Goal: Information Seeking & Learning: Learn about a topic

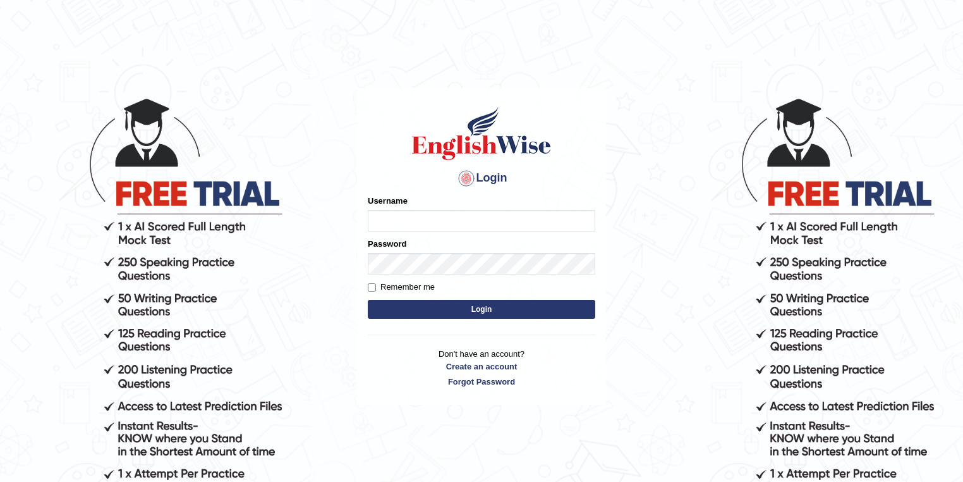
click at [437, 216] on input "Username" at bounding box center [482, 220] width 228 height 21
click at [462, 223] on input "Username" at bounding box center [482, 220] width 228 height 21
type input "filipimg"
click at [368, 300] on button "Login" at bounding box center [482, 309] width 228 height 19
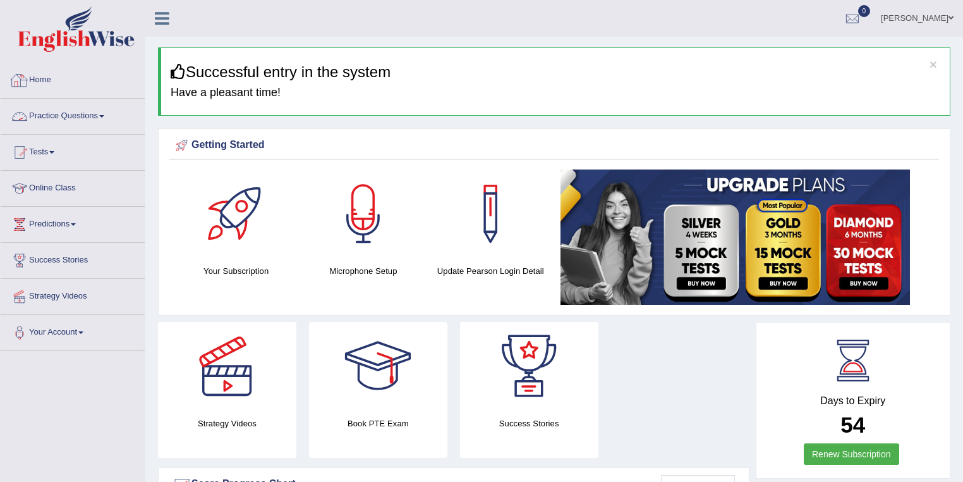
click at [56, 74] on link "Home" at bounding box center [73, 79] width 144 height 32
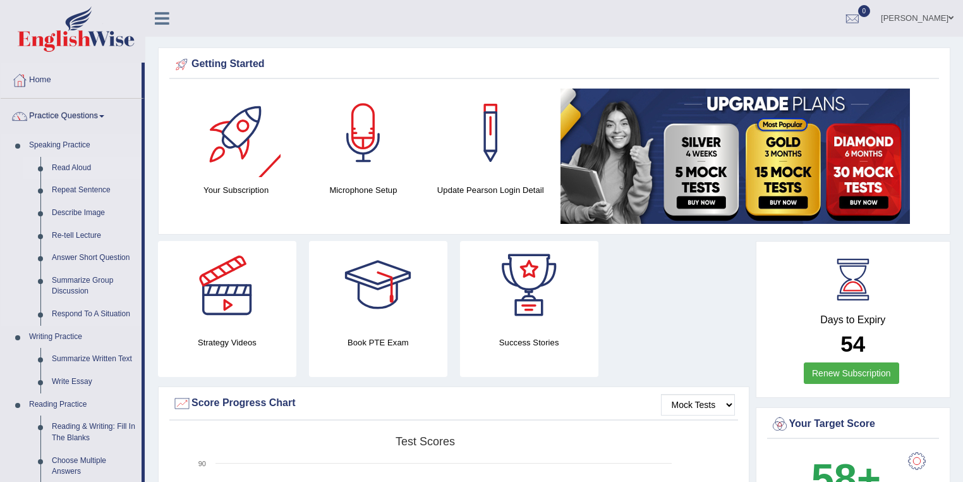
click at [76, 165] on link "Read Aloud" at bounding box center [93, 168] width 95 height 23
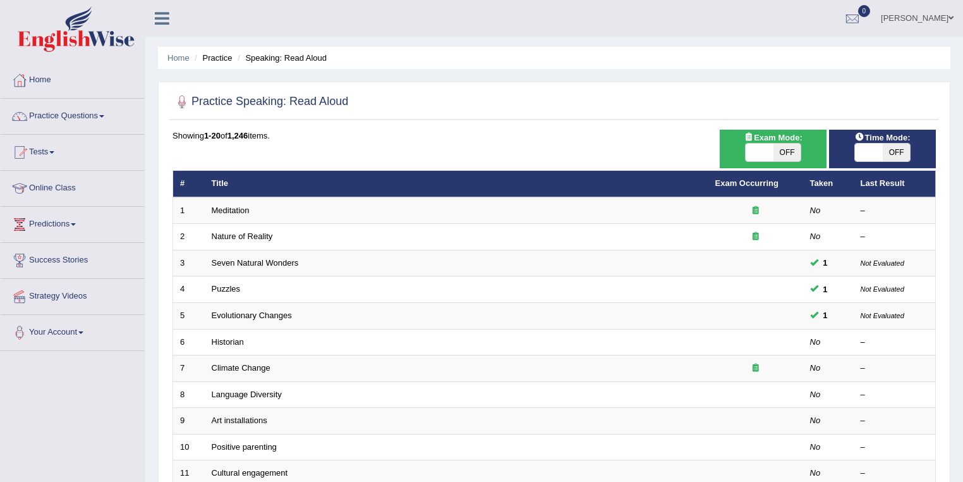
click at [240, 210] on link "Meditation" at bounding box center [231, 209] width 38 height 9
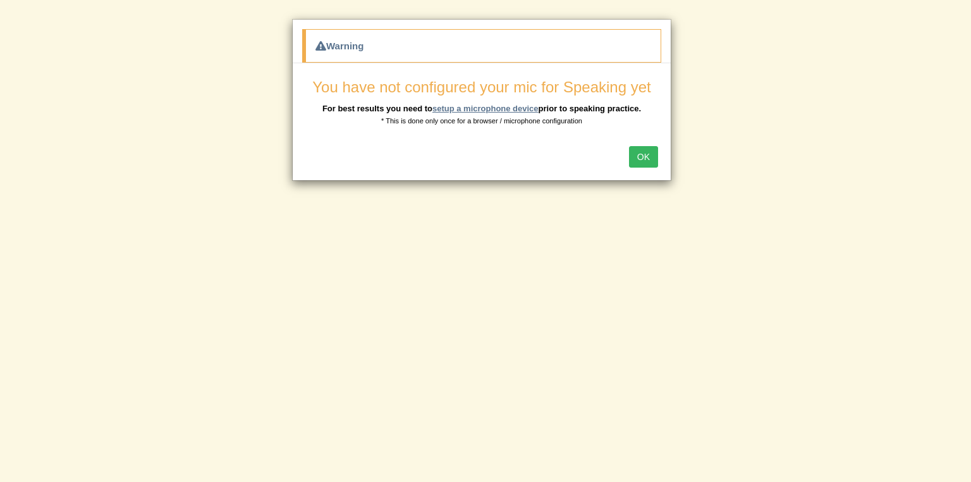
click at [500, 109] on link "setup a microphone device" at bounding box center [485, 108] width 106 height 9
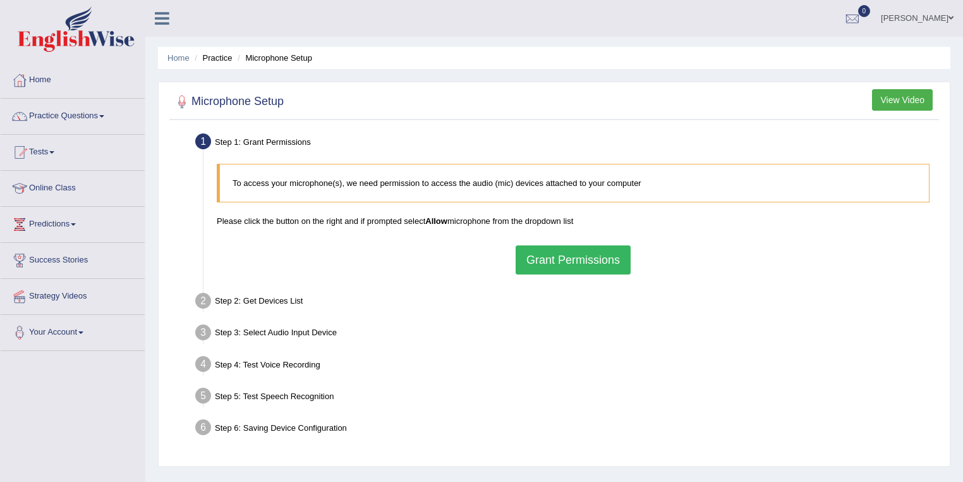
click at [579, 262] on button "Grant Permissions" at bounding box center [573, 259] width 115 height 29
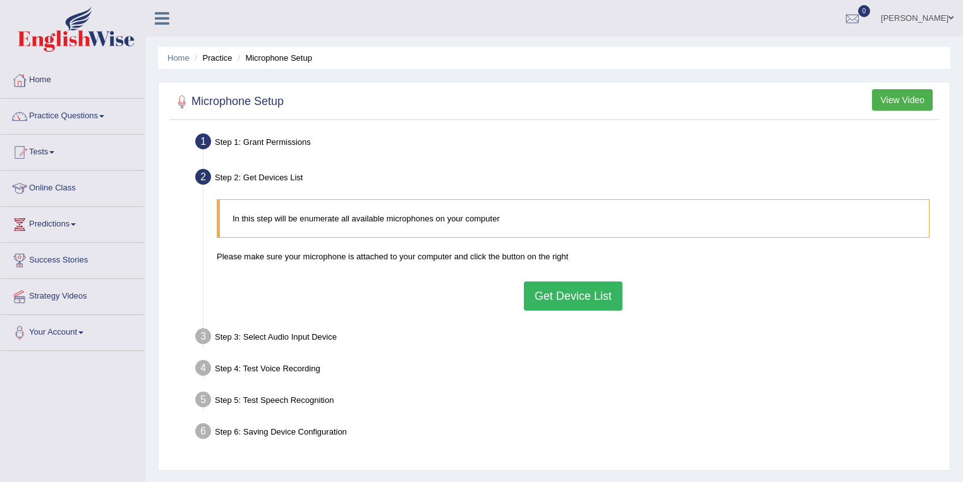
click at [563, 288] on button "Get Device List" at bounding box center [573, 295] width 99 height 29
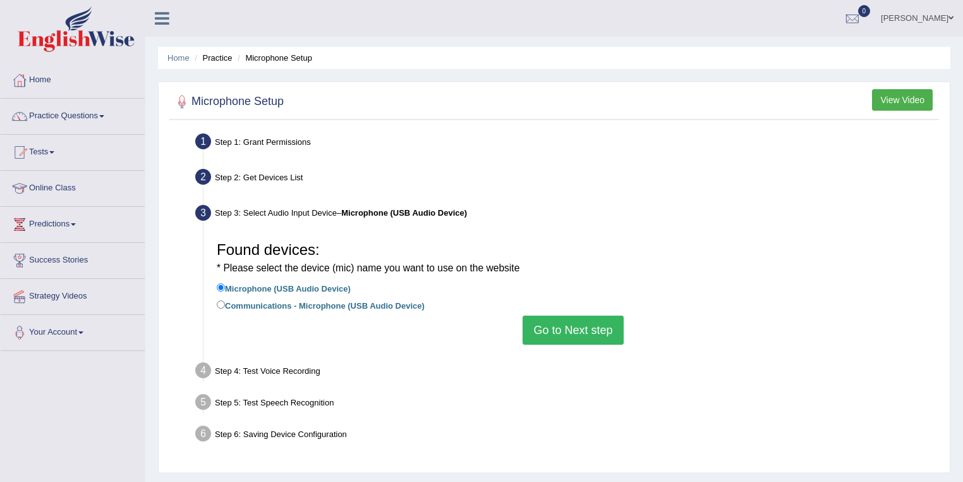
click at [563, 327] on button "Go to Next step" at bounding box center [573, 329] width 101 height 29
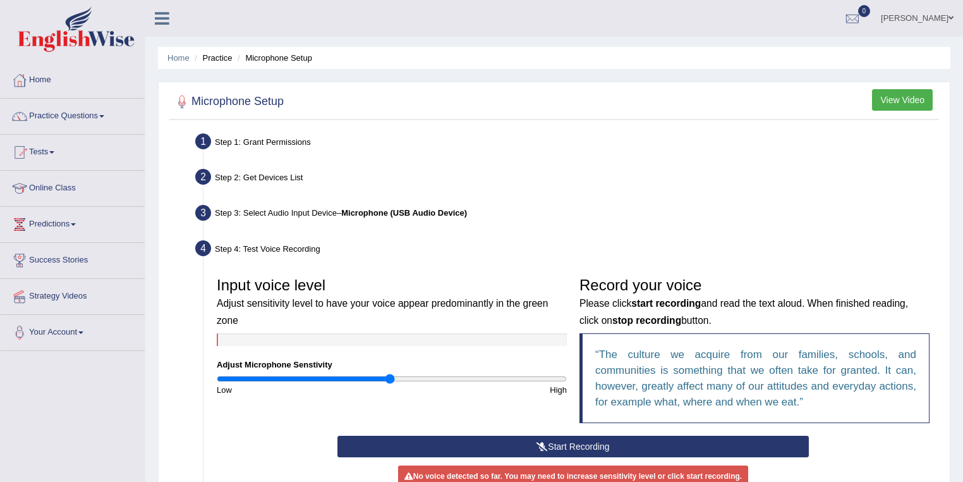
click at [542, 442] on icon at bounding box center [542, 446] width 11 height 9
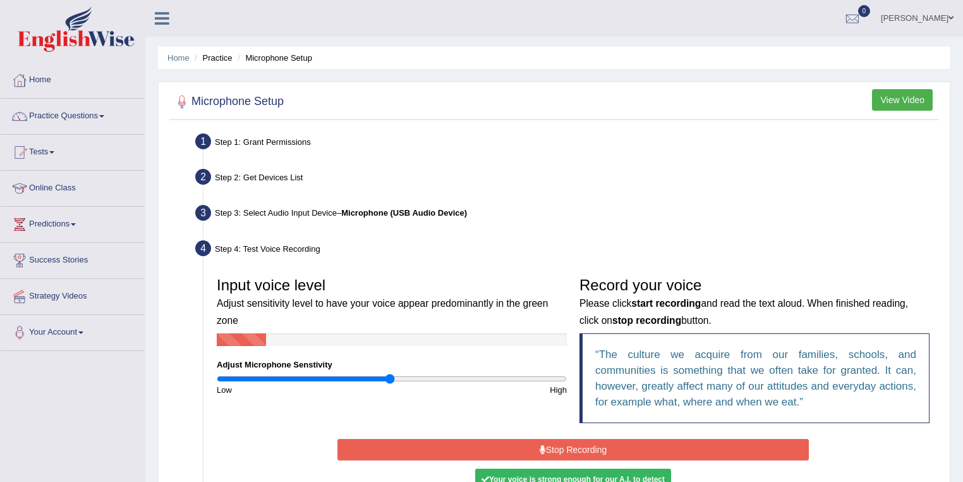
scroll to position [101, 0]
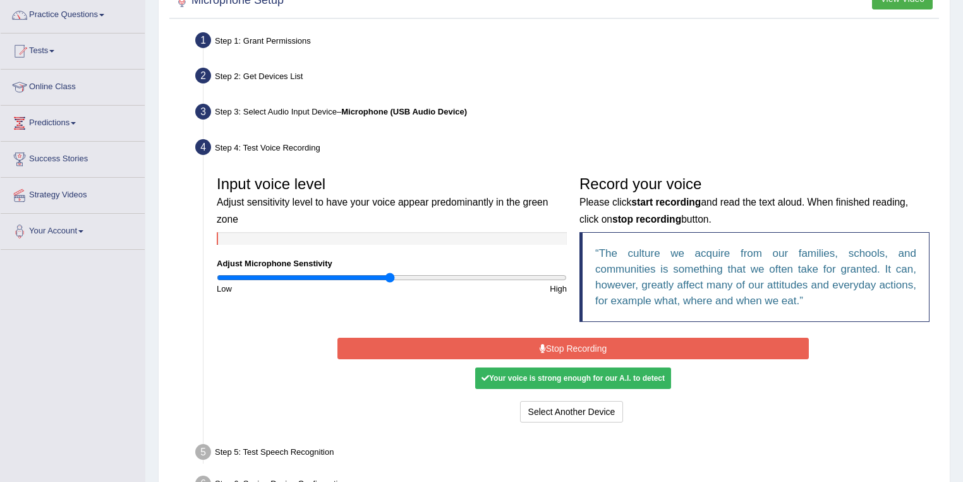
click at [556, 354] on button "Stop Recording" at bounding box center [573, 348] width 471 height 21
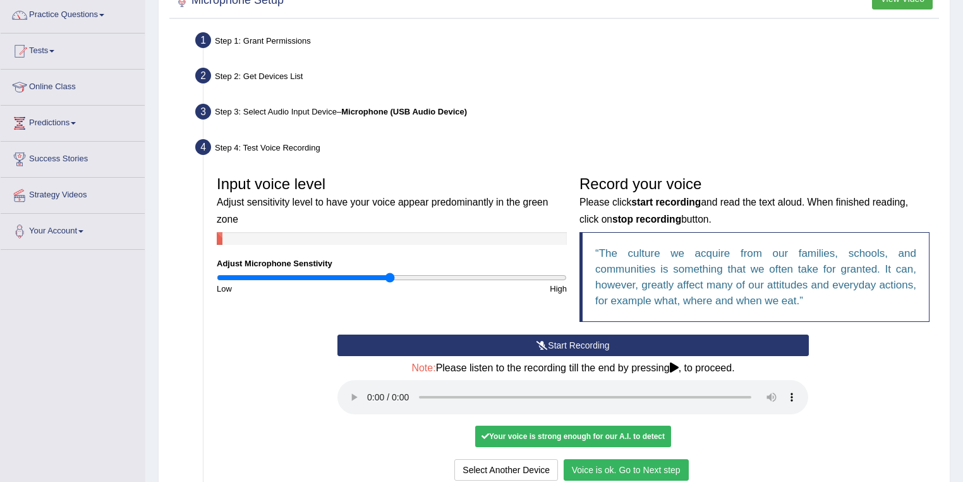
click at [591, 464] on button "Voice is ok. Go to Next step" at bounding box center [626, 469] width 125 height 21
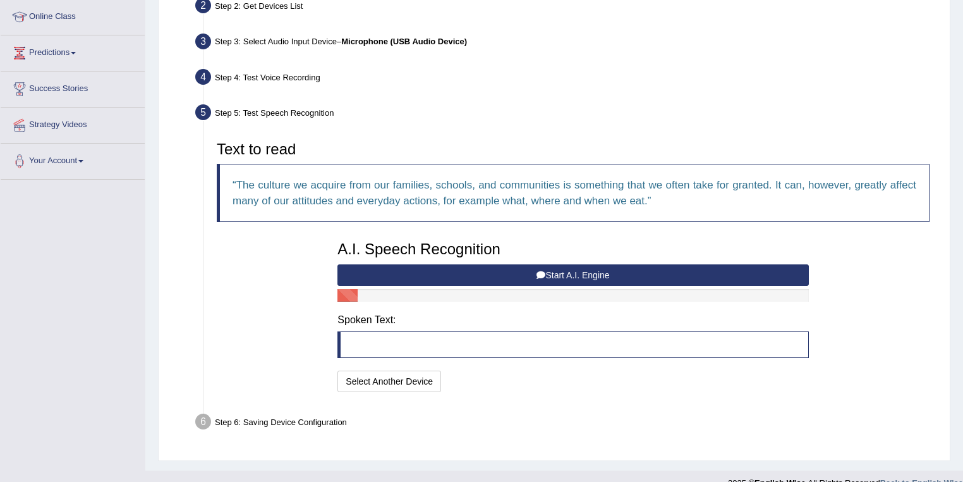
scroll to position [190, 0]
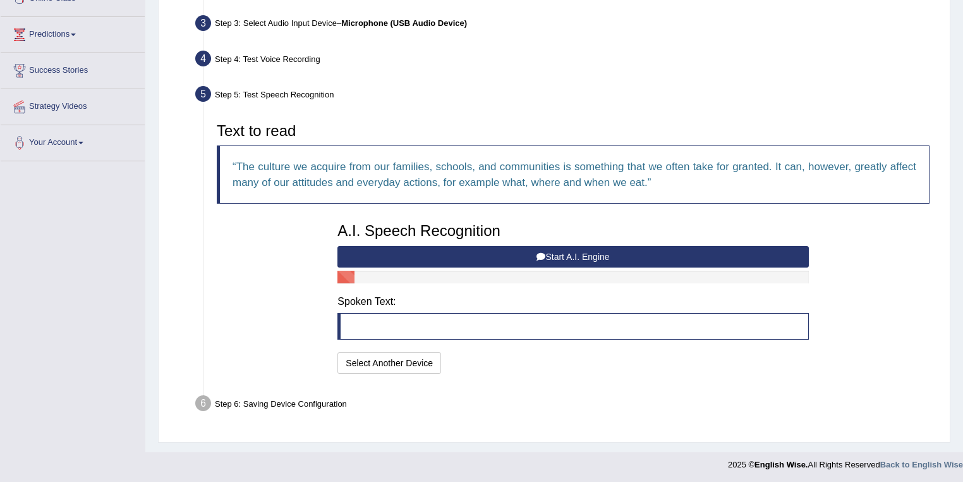
click at [559, 257] on button "Start A.I. Engine" at bounding box center [573, 256] width 471 height 21
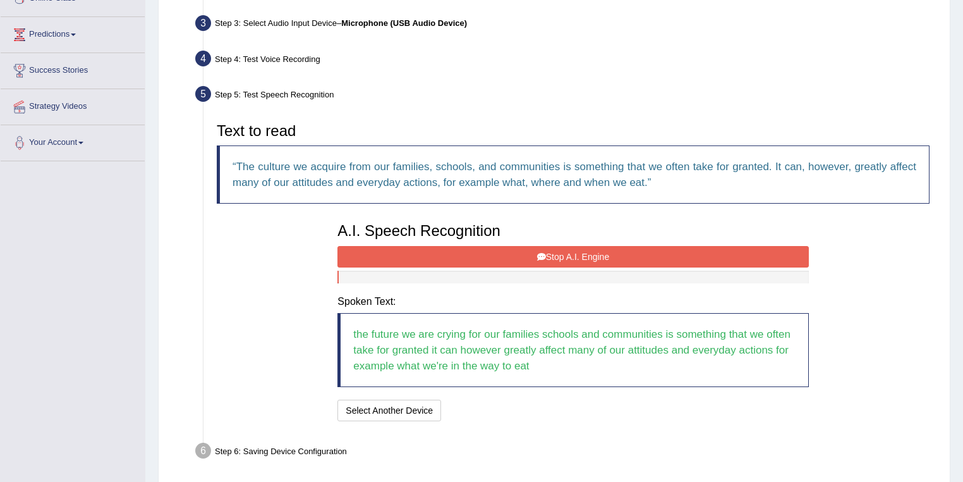
click at [577, 259] on button "Stop A.I. Engine" at bounding box center [573, 256] width 471 height 21
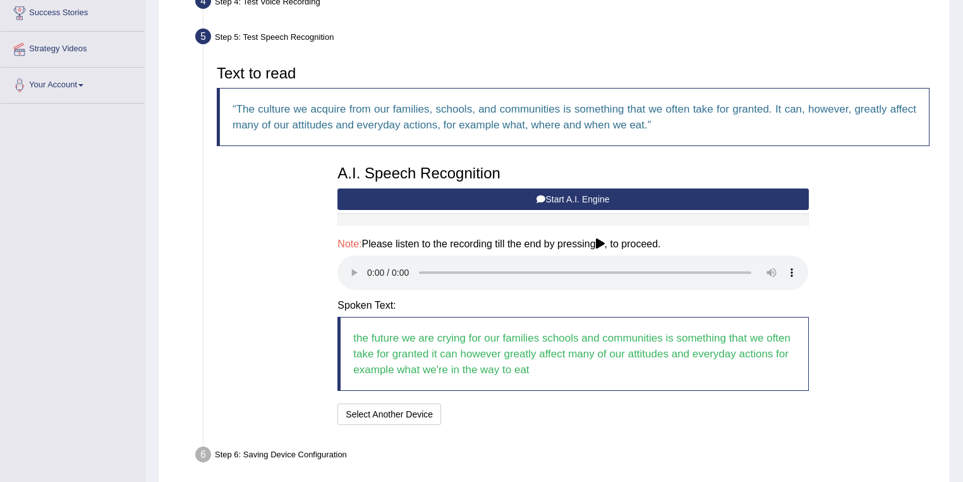
scroll to position [298, 0]
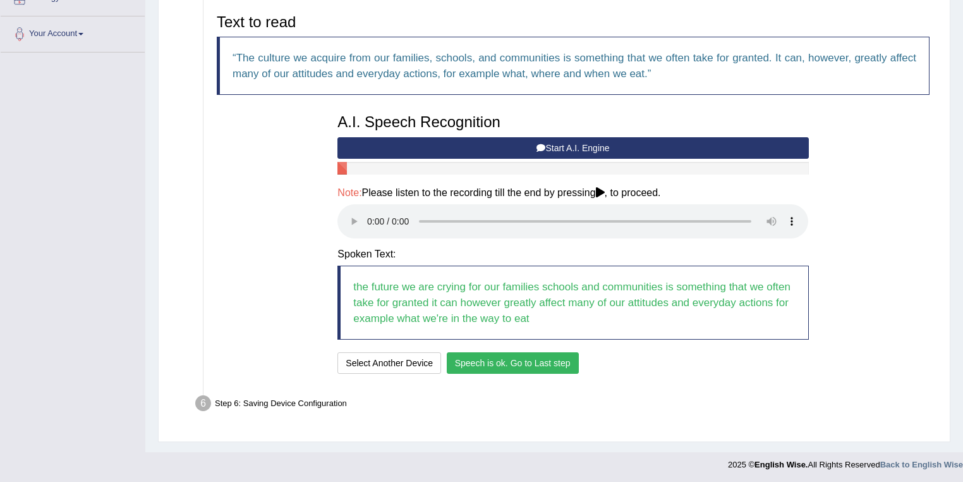
click at [501, 381] on div "Text to read The culture we acquire from our families, schools, and communities…" at bounding box center [574, 192] width 726 height 382
click at [529, 367] on button "Speech is ok. Go to Last step" at bounding box center [513, 362] width 132 height 21
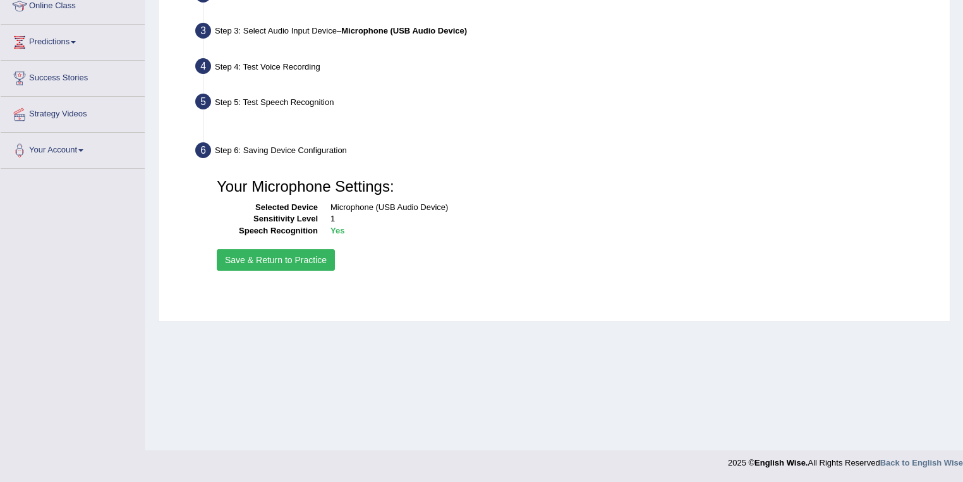
scroll to position [182, 0]
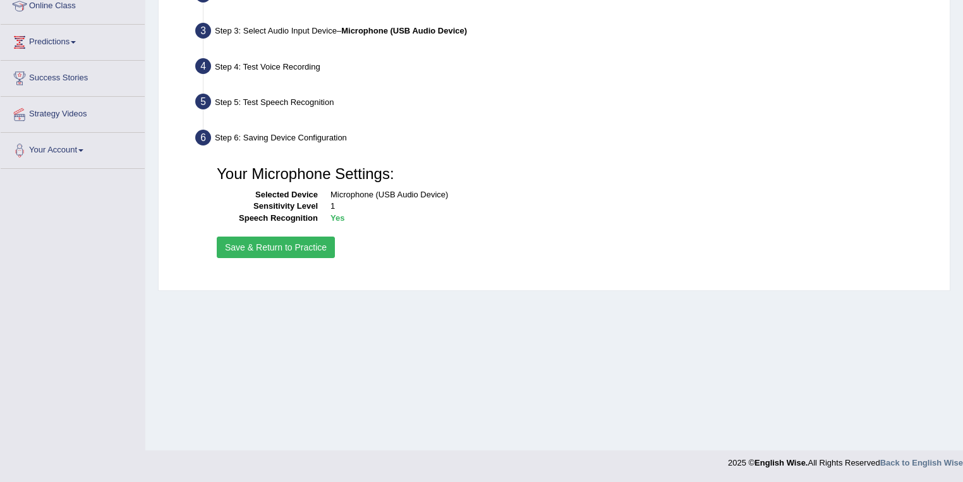
click at [293, 253] on button "Save & Return to Practice" at bounding box center [276, 246] width 118 height 21
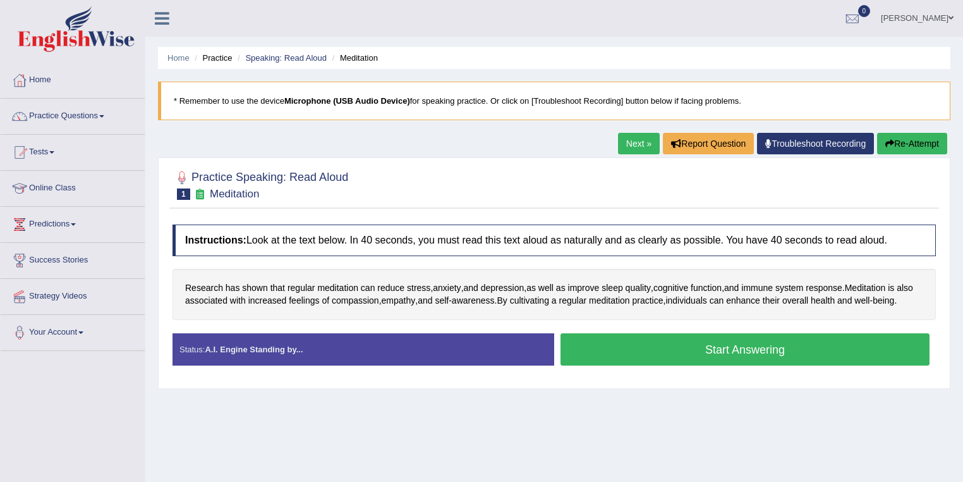
click at [662, 363] on button "Start Answering" at bounding box center [745, 349] width 369 height 32
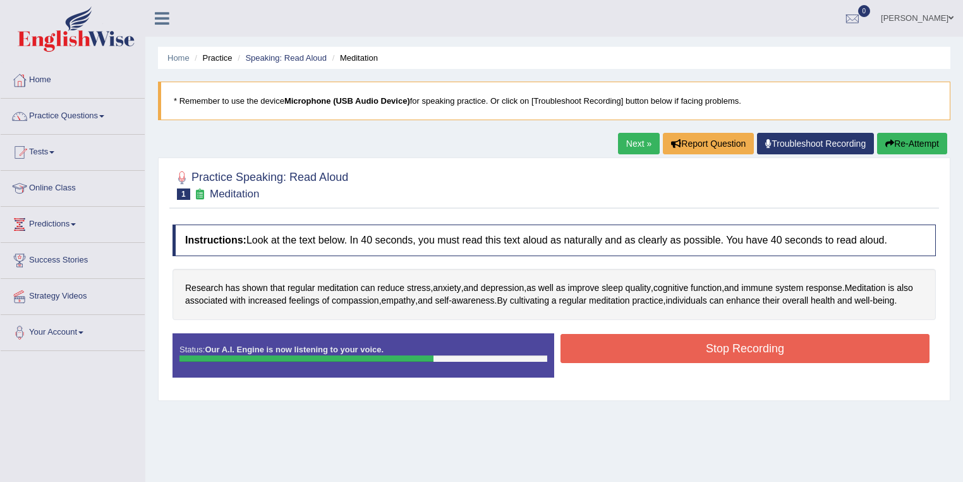
click at [706, 353] on button "Stop Recording" at bounding box center [745, 348] width 369 height 29
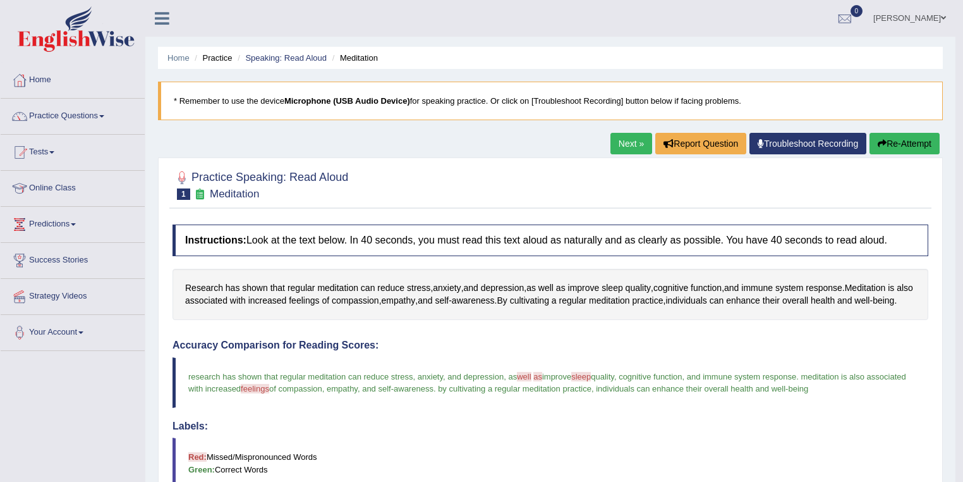
click at [628, 147] on link "Next »" at bounding box center [632, 143] width 42 height 21
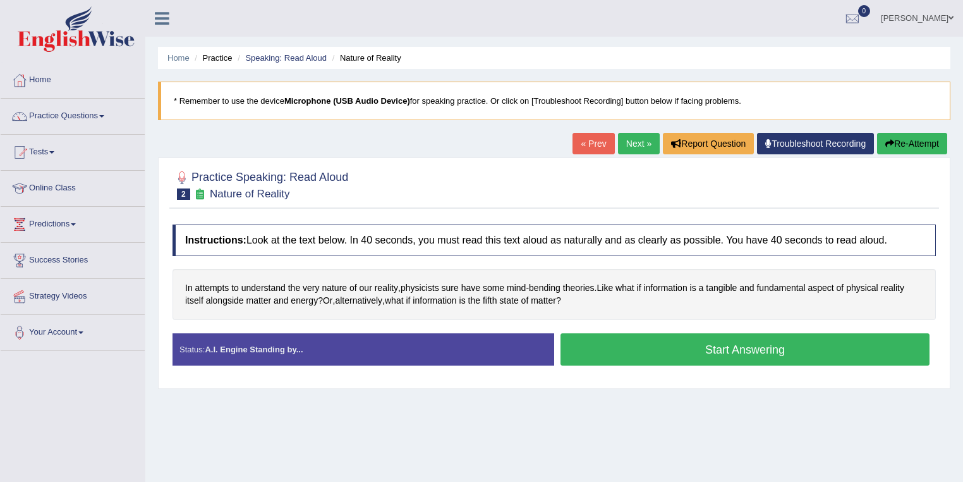
click at [612, 344] on button "Start Answering" at bounding box center [745, 349] width 369 height 32
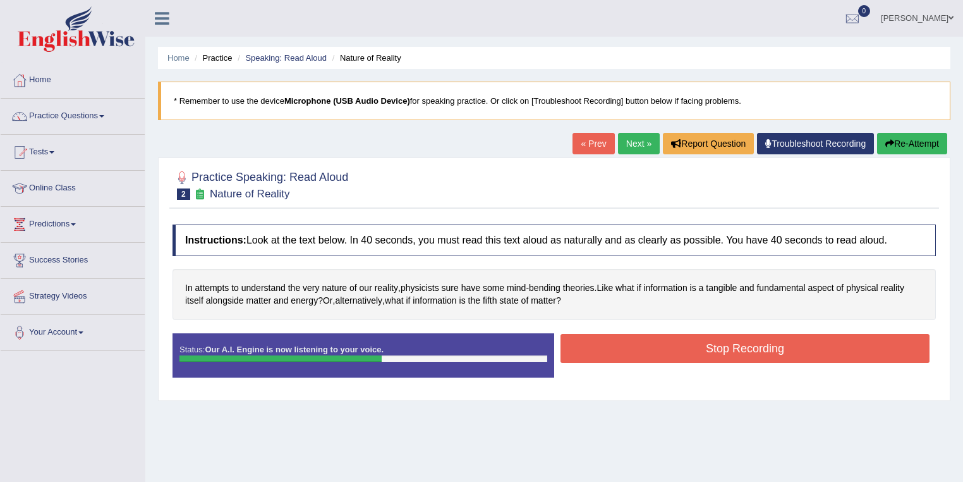
click at [675, 350] on button "Stop Recording" at bounding box center [745, 348] width 369 height 29
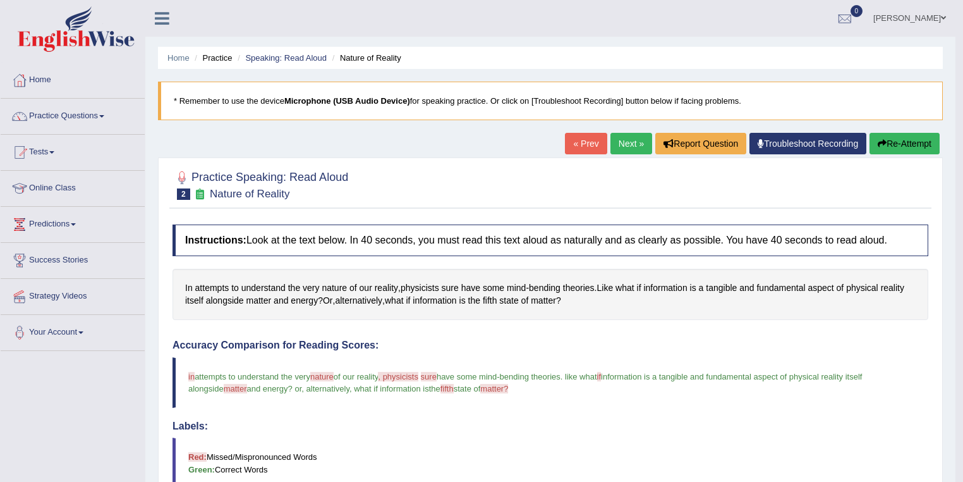
click at [629, 149] on link "Next »" at bounding box center [632, 143] width 42 height 21
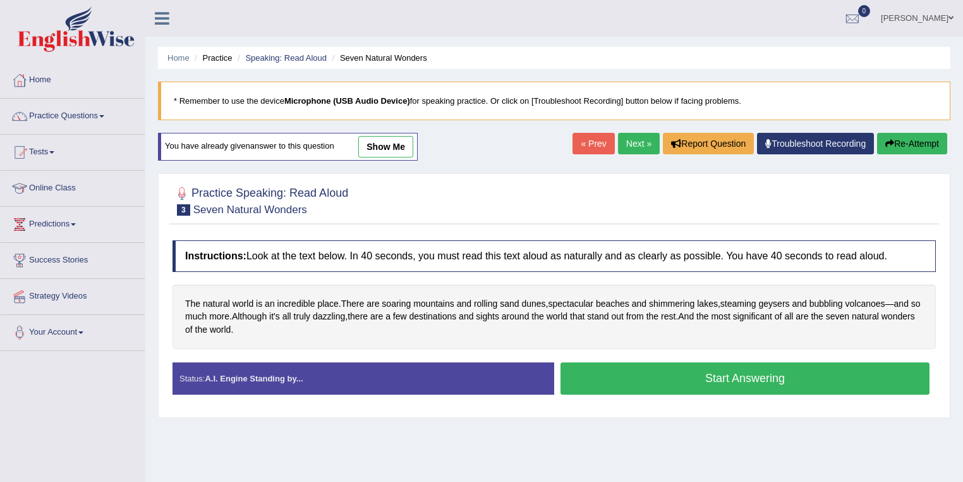
click at [374, 144] on link "show me" at bounding box center [385, 146] width 55 height 21
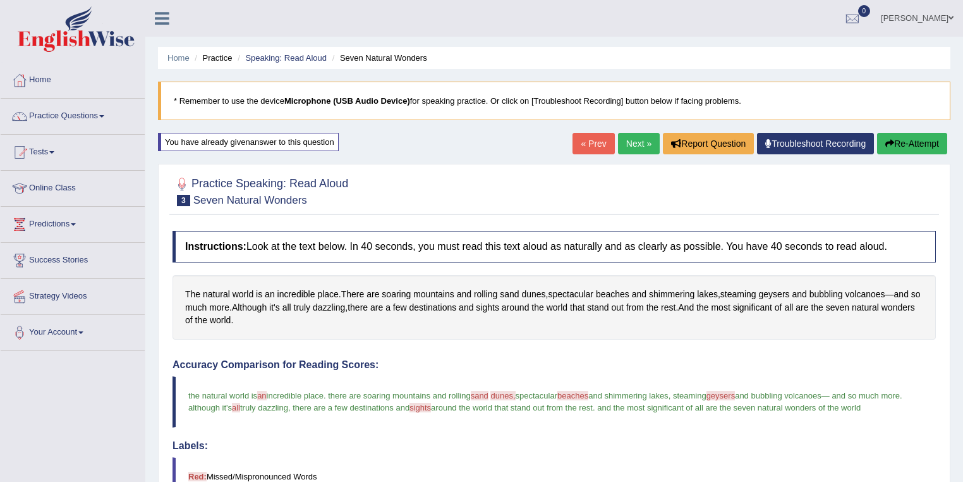
click at [920, 142] on button "Re-Attempt" at bounding box center [912, 143] width 70 height 21
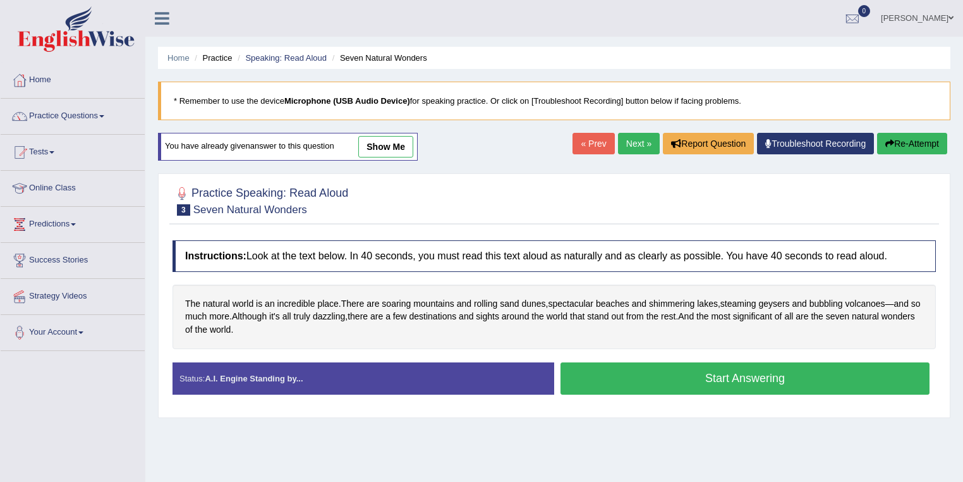
click at [637, 370] on button "Start Answering" at bounding box center [745, 378] width 369 height 32
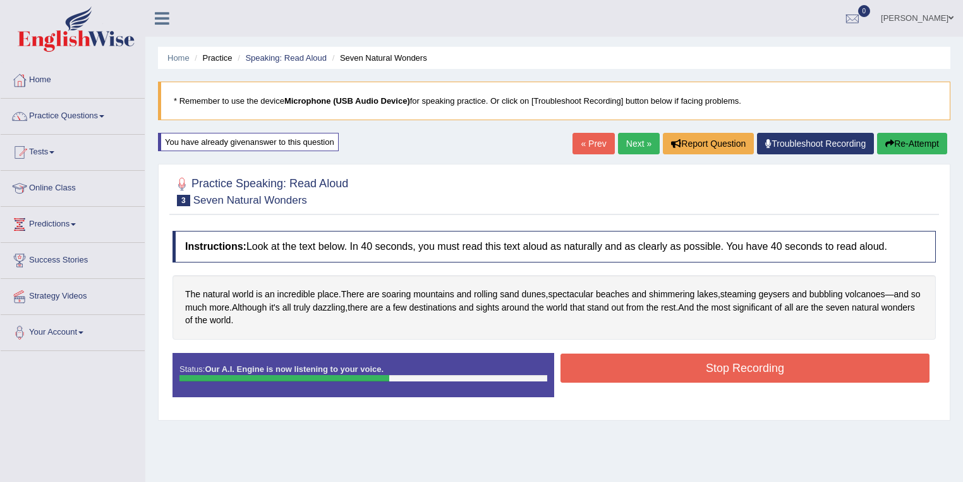
click at [621, 359] on button "Stop Recording" at bounding box center [745, 367] width 369 height 29
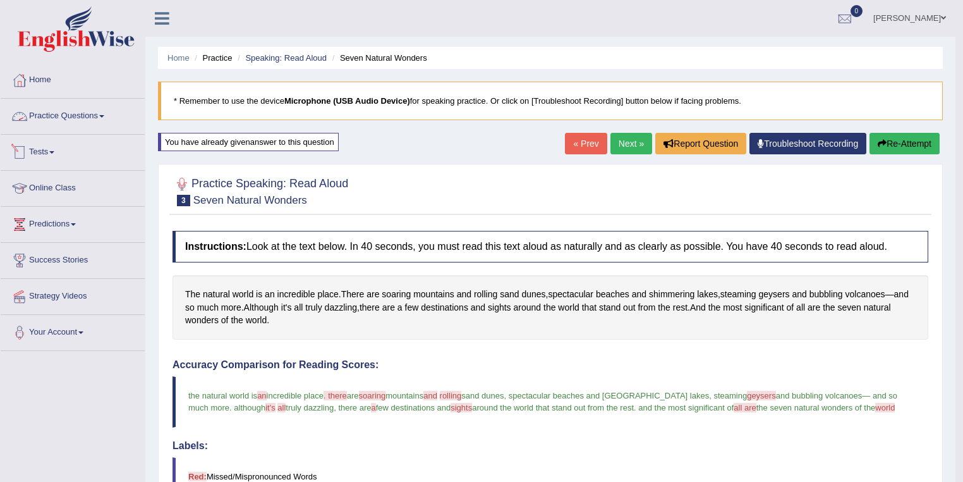
click at [69, 116] on link "Practice Questions" at bounding box center [73, 115] width 144 height 32
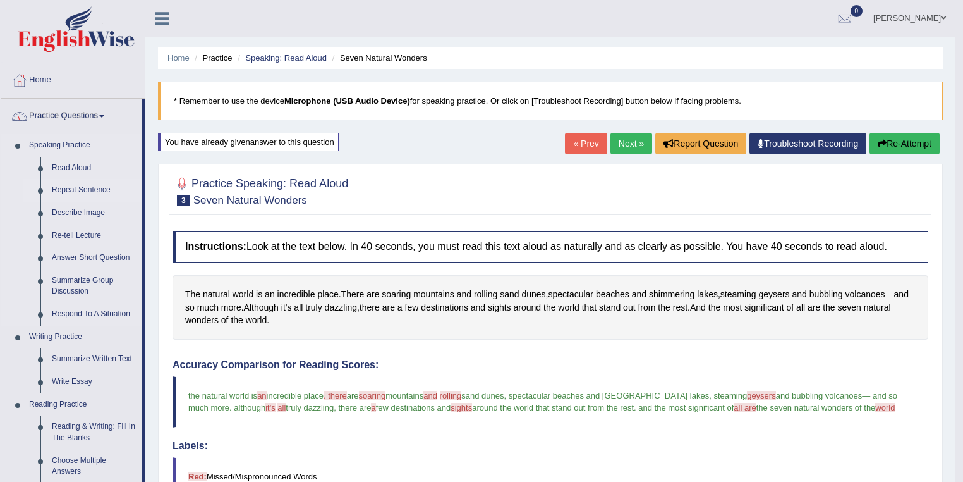
click at [78, 189] on link "Repeat Sentence" at bounding box center [93, 190] width 95 height 23
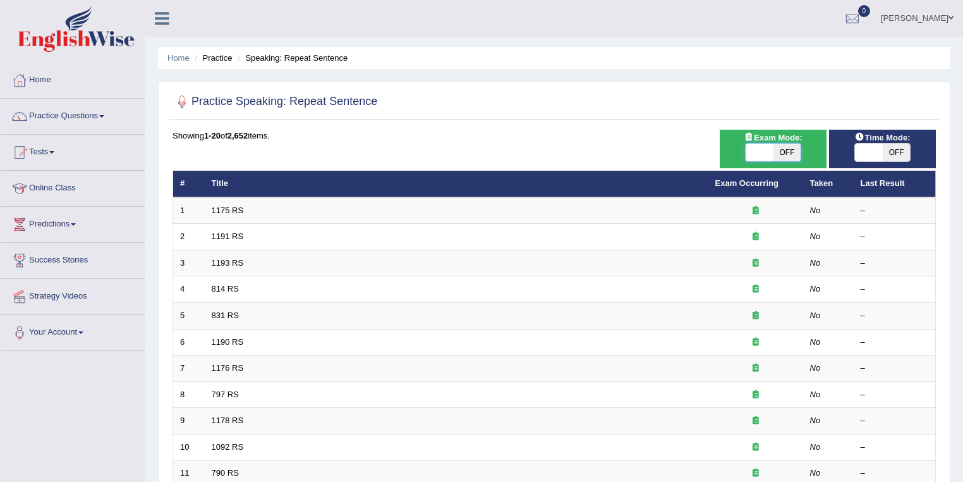
click at [751, 156] on span at bounding box center [760, 152] width 28 height 18
checkbox input "true"
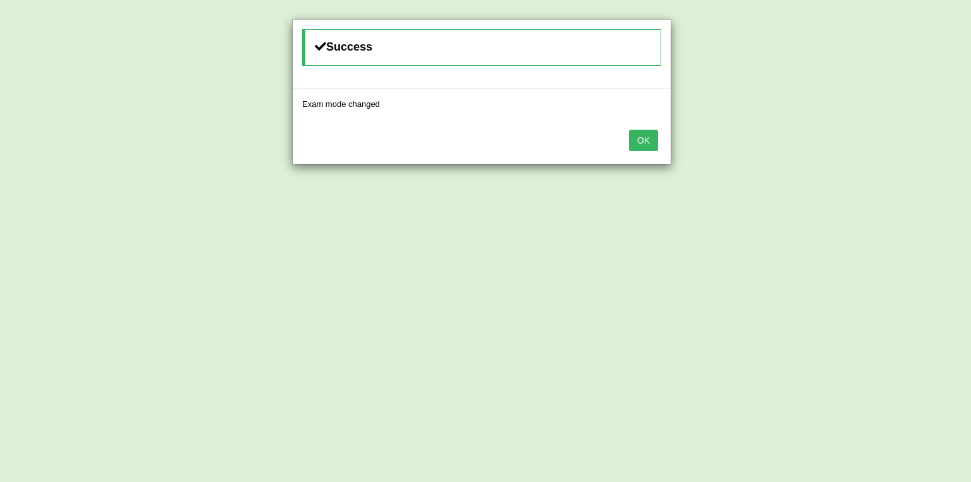
click at [645, 152] on div "OK" at bounding box center [482, 141] width 378 height 44
click at [647, 142] on button "OK" at bounding box center [643, 140] width 29 height 21
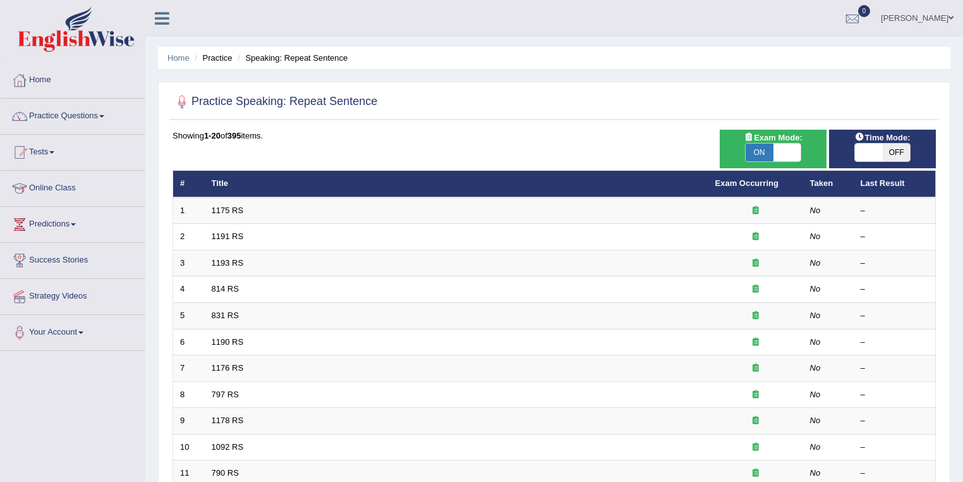
click at [772, 157] on span "ON" at bounding box center [760, 152] width 28 height 18
checkbox input "false"
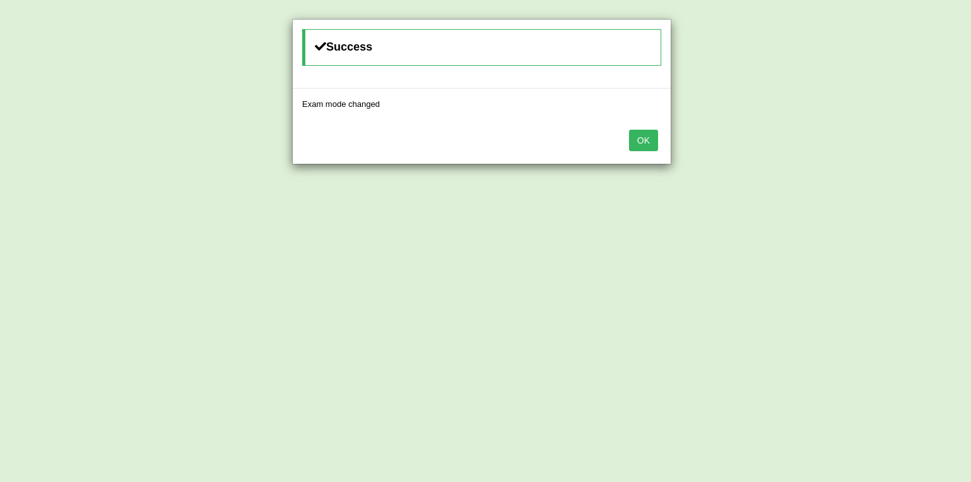
click at [633, 137] on button "OK" at bounding box center [643, 140] width 29 height 21
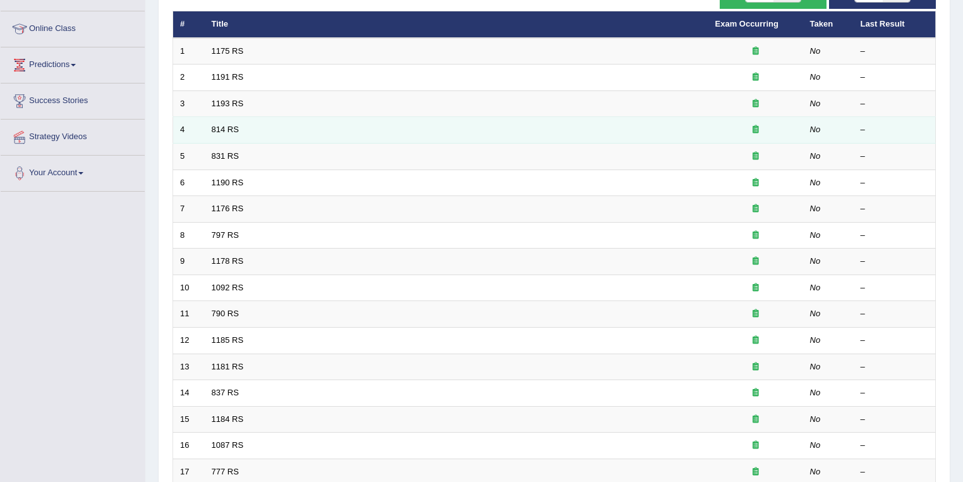
scroll to position [202, 0]
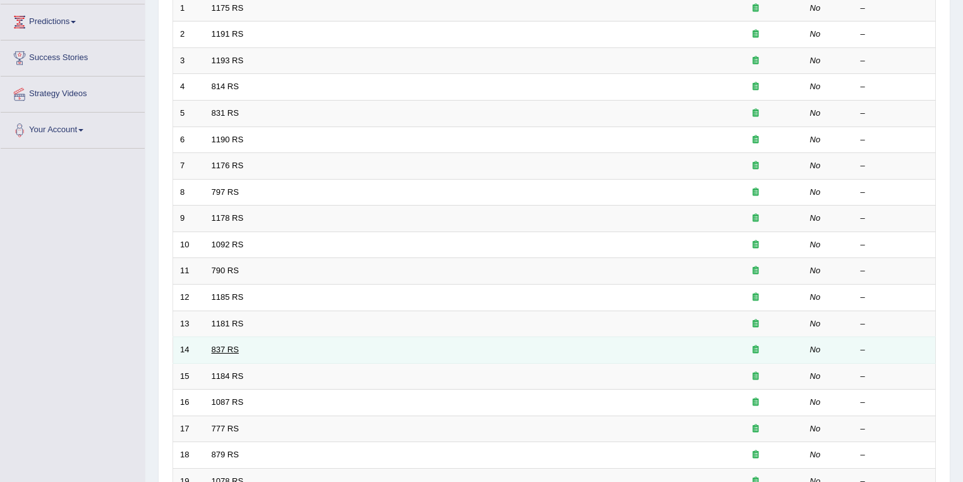
click at [235, 345] on link "837 RS" at bounding box center [225, 349] width 27 height 9
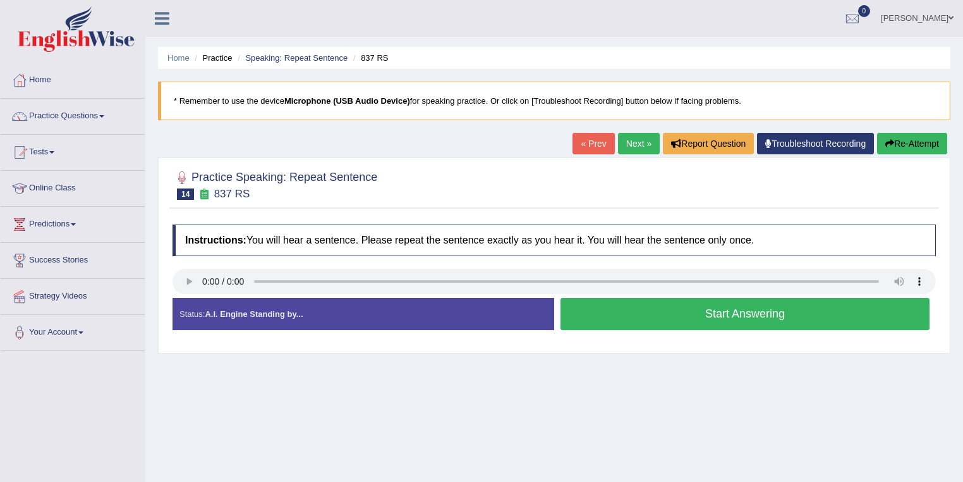
click at [637, 150] on link "Next »" at bounding box center [639, 143] width 42 height 21
click at [637, 308] on button "Start Answering" at bounding box center [745, 314] width 369 height 32
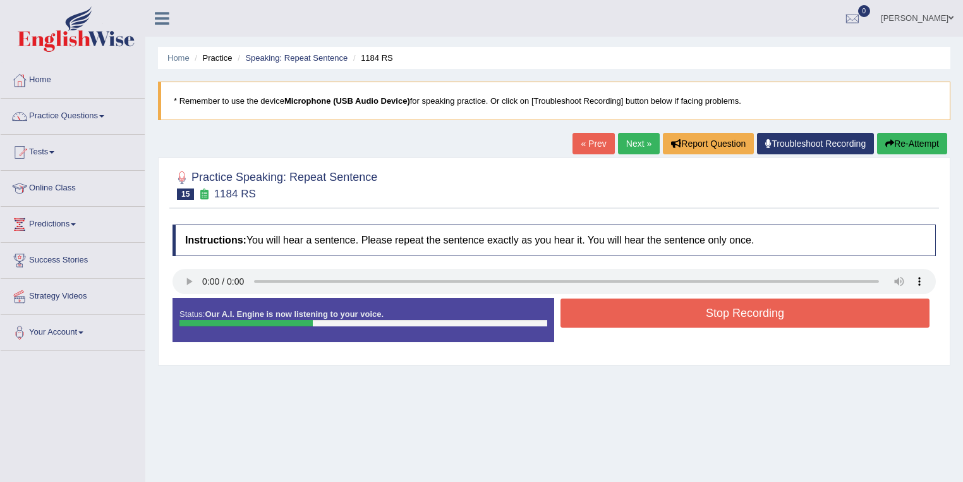
click at [645, 309] on button "Stop Recording" at bounding box center [745, 312] width 369 height 29
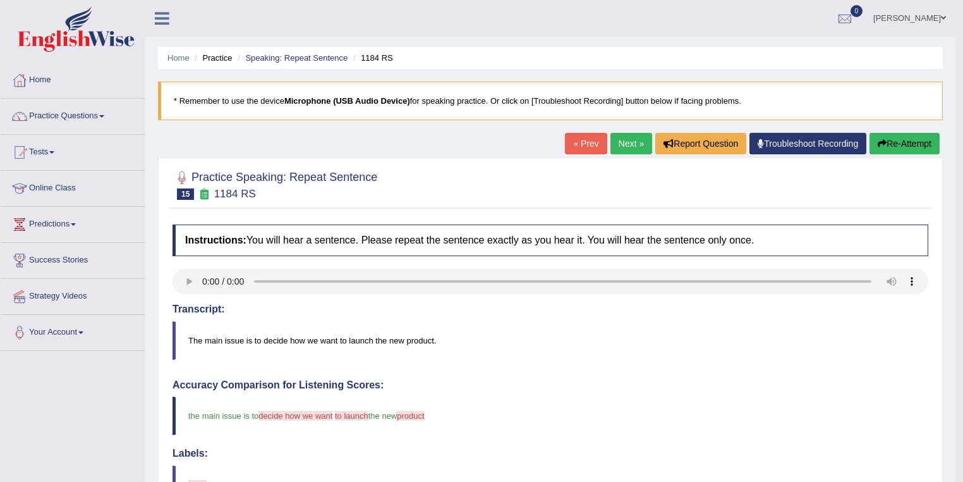
click at [622, 144] on link "Next »" at bounding box center [632, 143] width 42 height 21
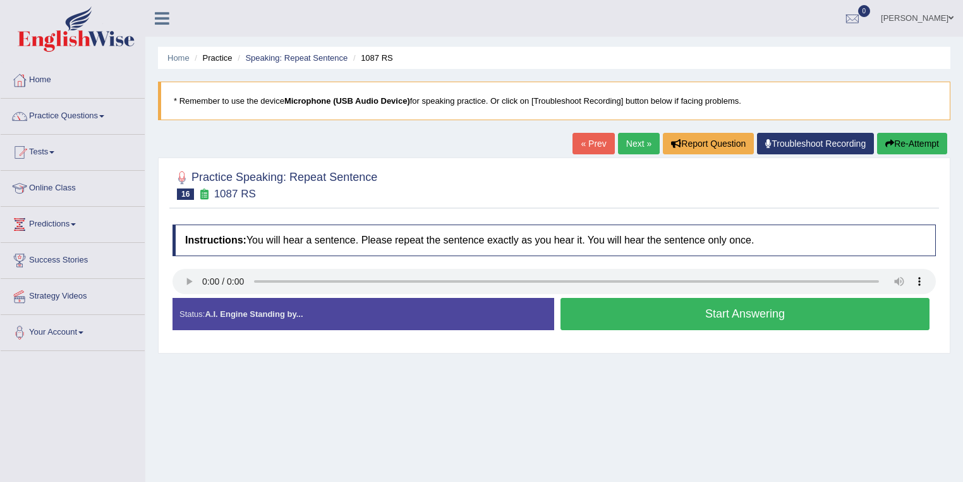
click at [609, 311] on button "Start Answering" at bounding box center [745, 314] width 369 height 32
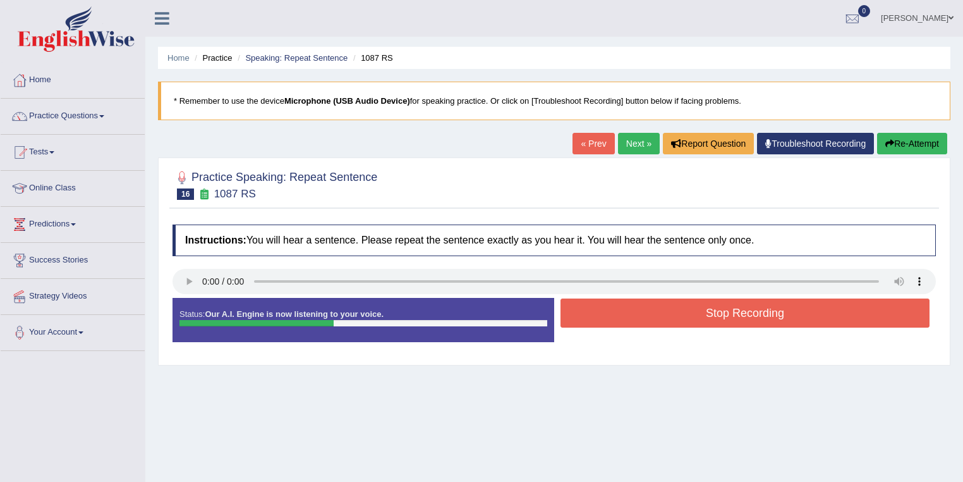
click at [623, 308] on button "Stop Recording" at bounding box center [745, 312] width 369 height 29
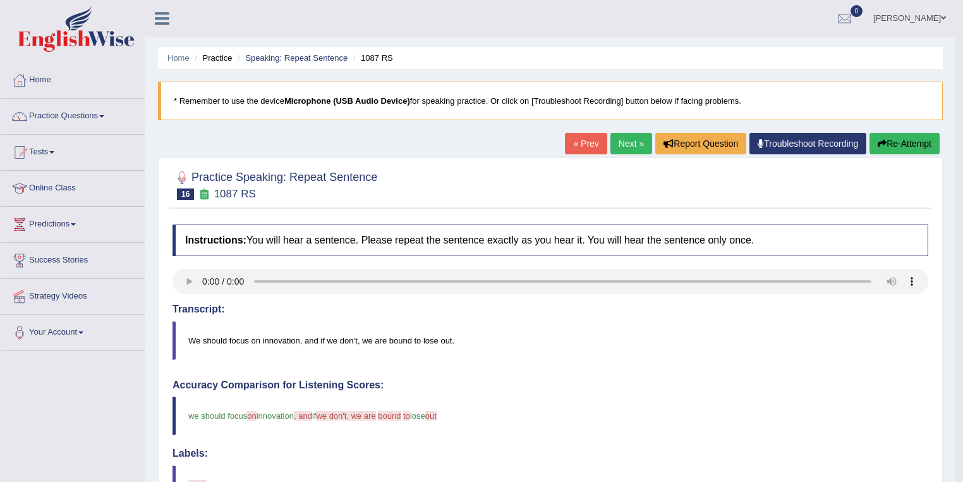
click at [625, 152] on link "Next »" at bounding box center [632, 143] width 42 height 21
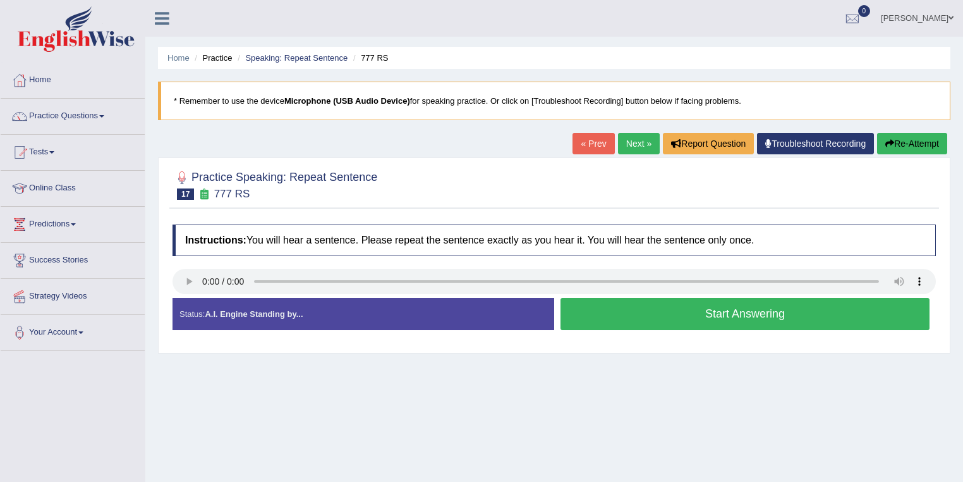
click at [652, 307] on button "Start Answering" at bounding box center [745, 314] width 369 height 32
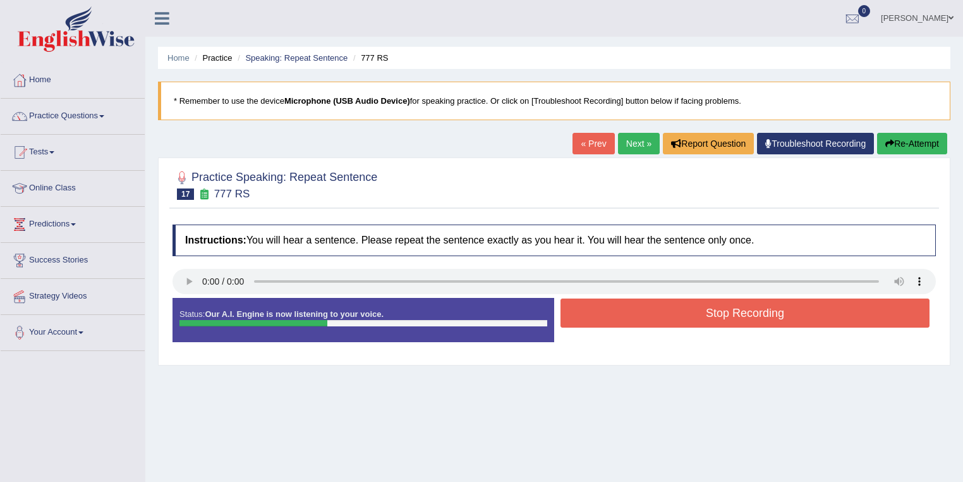
click at [647, 328] on div "Stop Recording" at bounding box center [745, 314] width 382 height 32
click at [652, 315] on button "Stop Recording" at bounding box center [745, 312] width 369 height 29
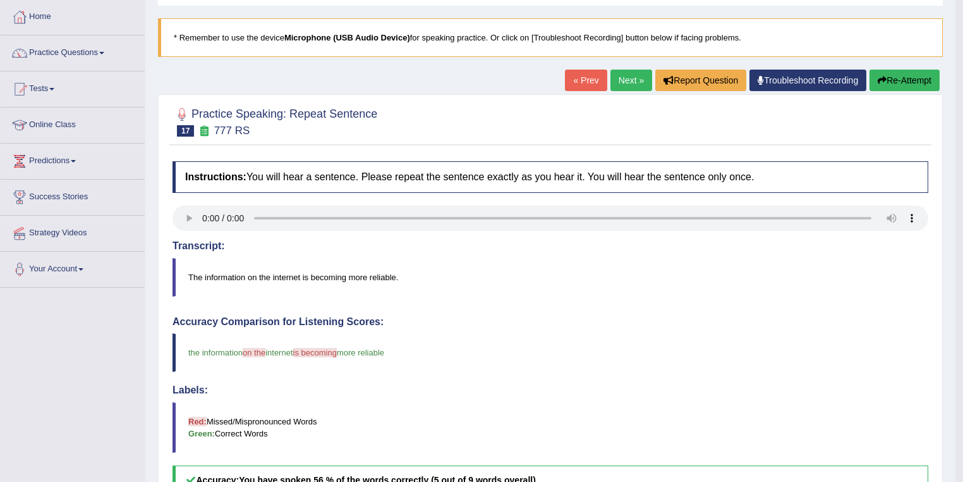
scroll to position [51, 0]
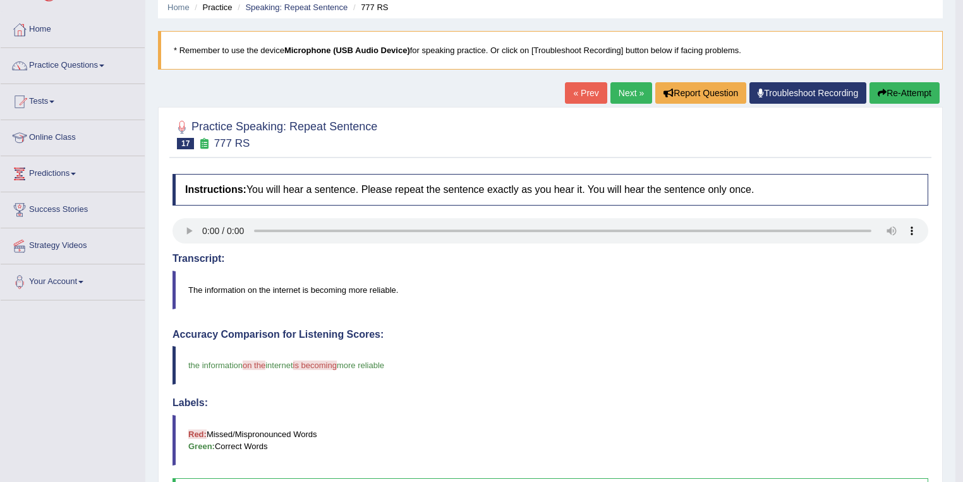
click at [627, 95] on link "Next »" at bounding box center [632, 92] width 42 height 21
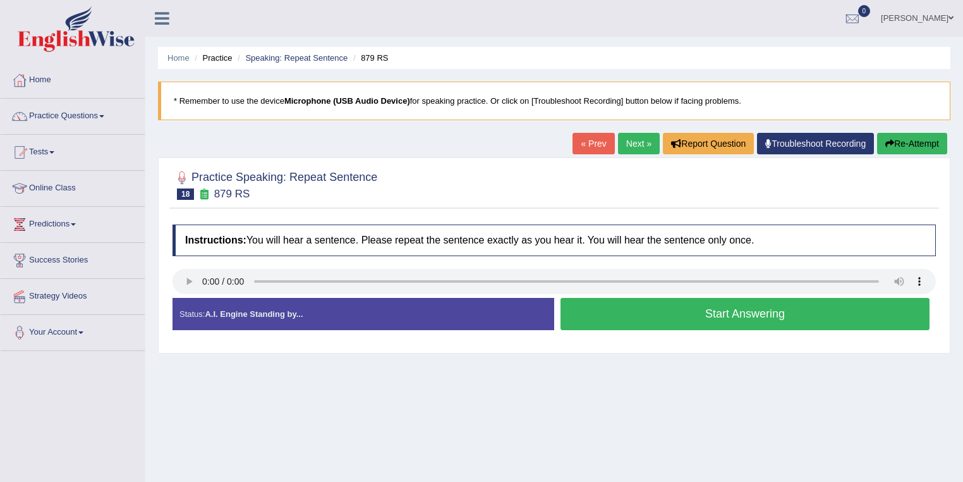
click at [580, 303] on button "Start Answering" at bounding box center [745, 314] width 369 height 32
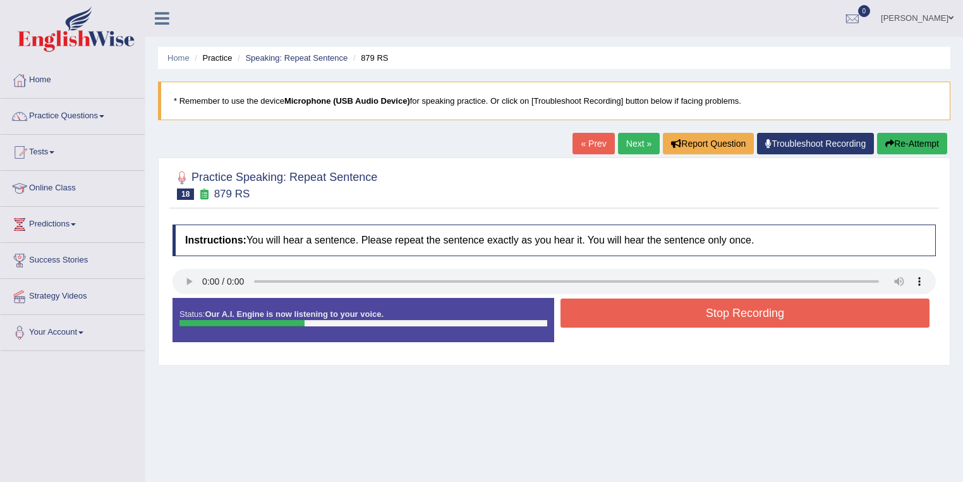
click at [584, 310] on button "Stop Recording" at bounding box center [745, 312] width 369 height 29
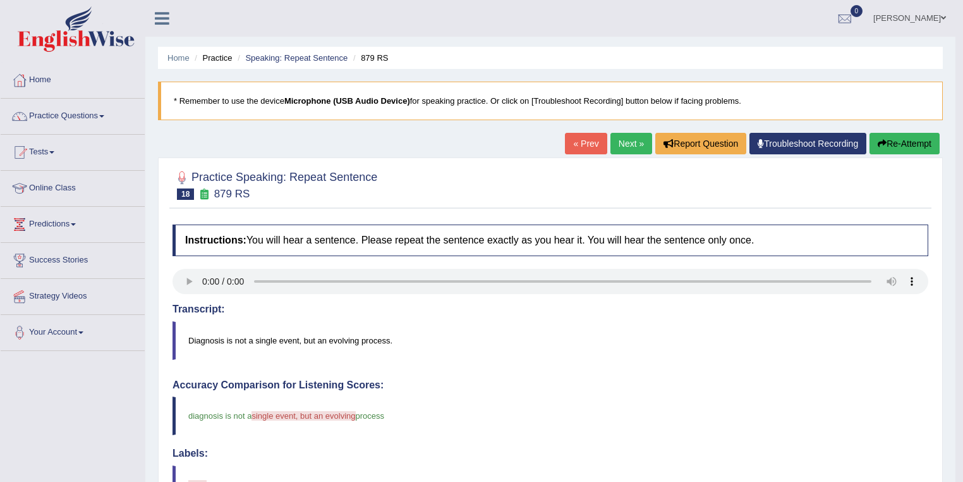
click at [623, 149] on link "Next »" at bounding box center [632, 143] width 42 height 21
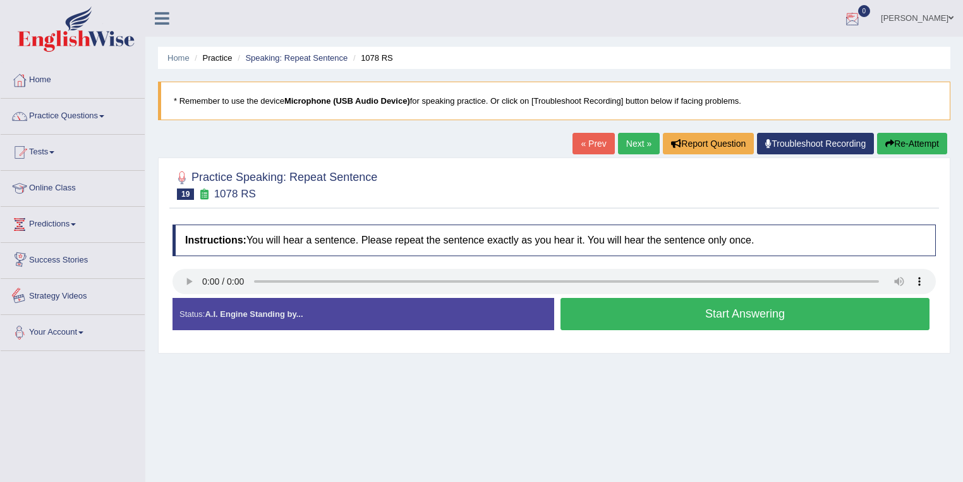
click at [58, 334] on link "Your Account" at bounding box center [73, 331] width 144 height 32
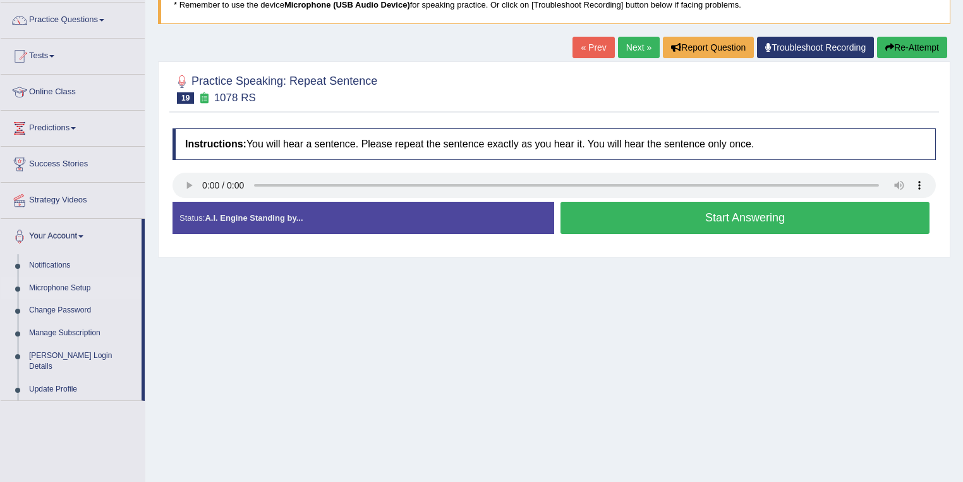
scroll to position [101, 0]
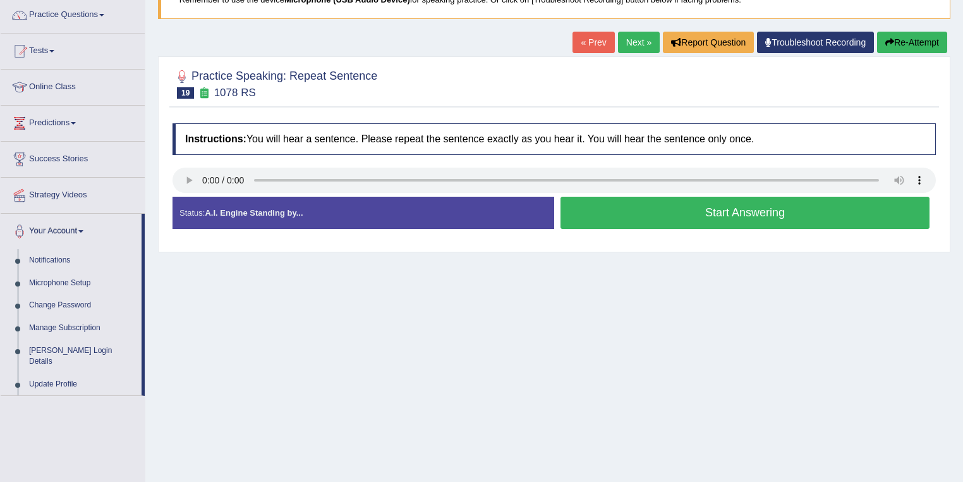
click at [627, 45] on link "Next »" at bounding box center [639, 42] width 42 height 21
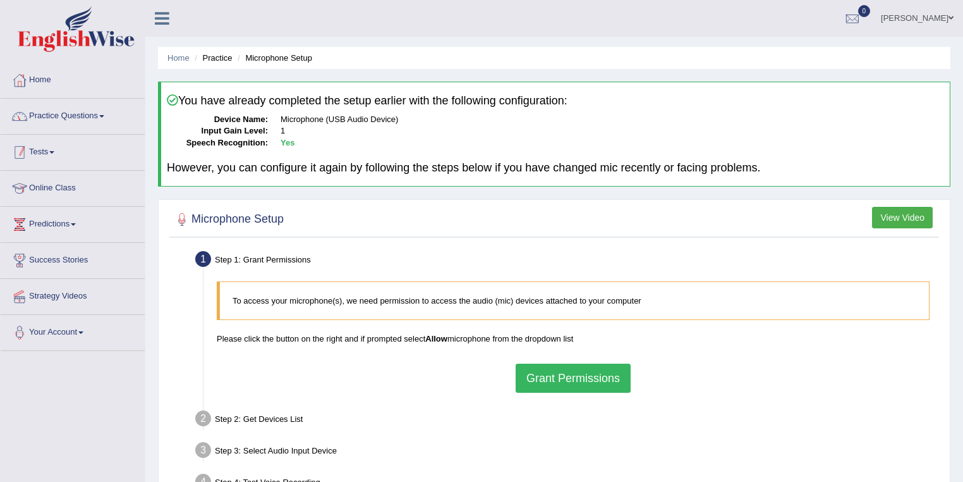
click at [76, 111] on link "Practice Questions" at bounding box center [73, 115] width 144 height 32
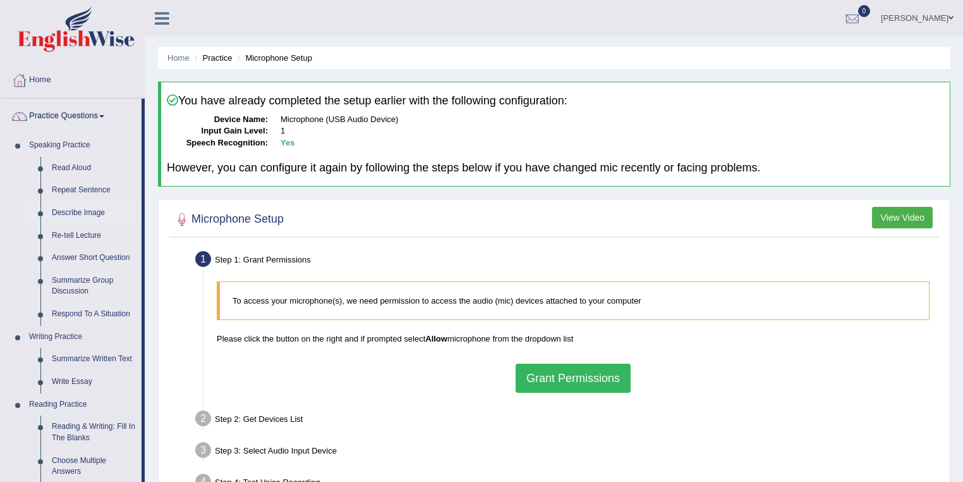
click at [83, 208] on link "Describe Image" at bounding box center [93, 213] width 95 height 23
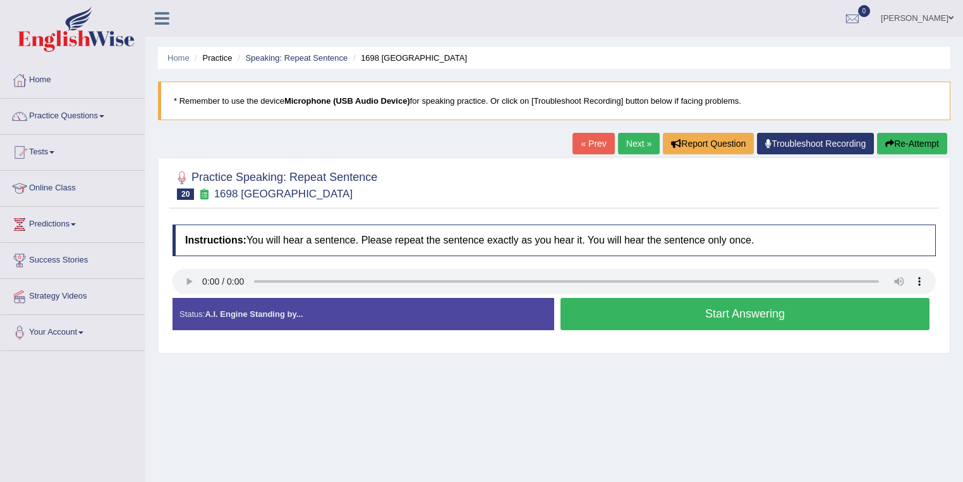
click at [614, 307] on button "Start Answering" at bounding box center [745, 314] width 369 height 32
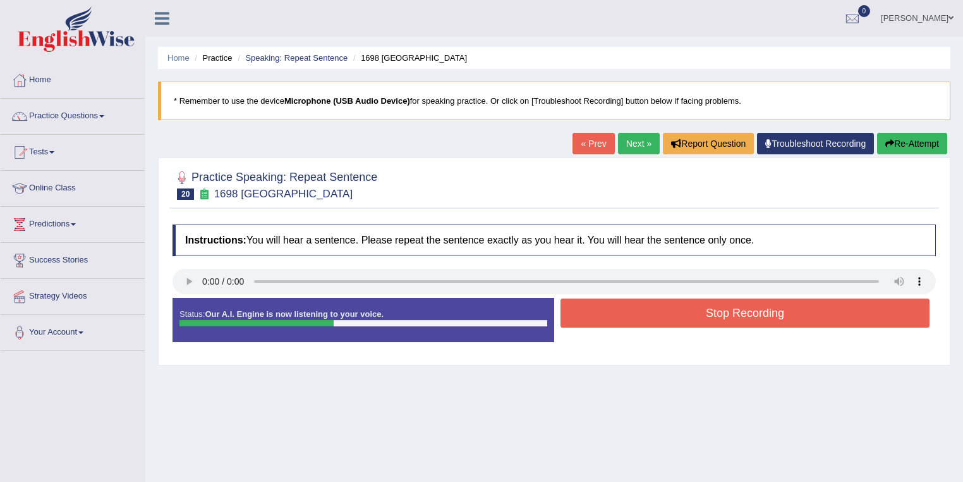
click at [644, 317] on button "Stop Recording" at bounding box center [745, 312] width 369 height 29
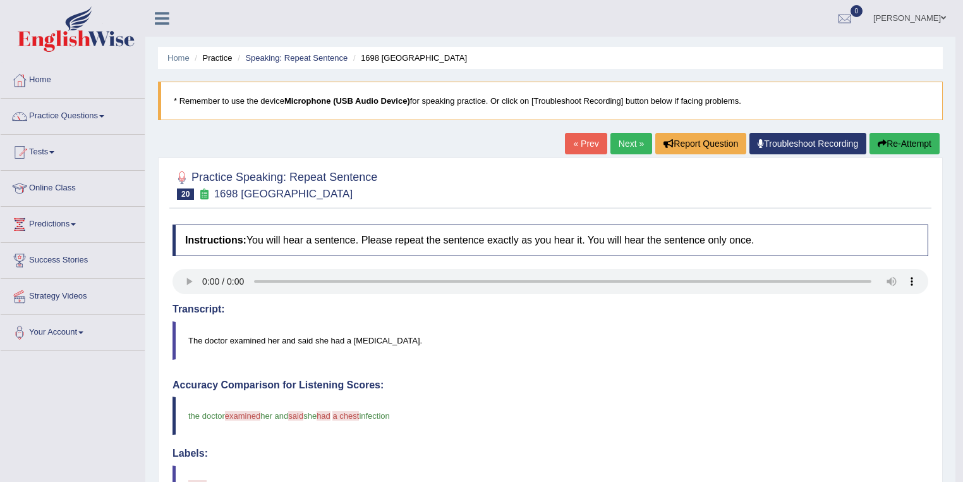
click at [625, 143] on link "Next »" at bounding box center [632, 143] width 42 height 21
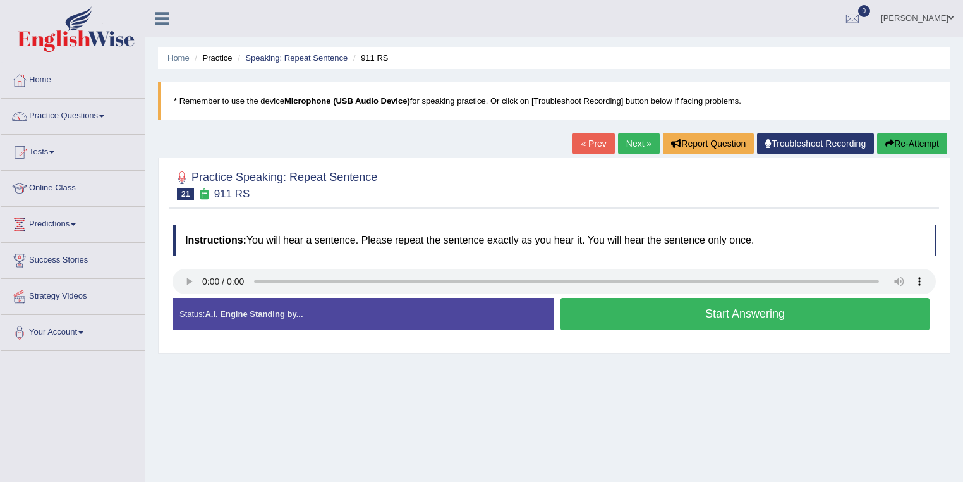
click at [635, 313] on button "Start Answering" at bounding box center [745, 314] width 369 height 32
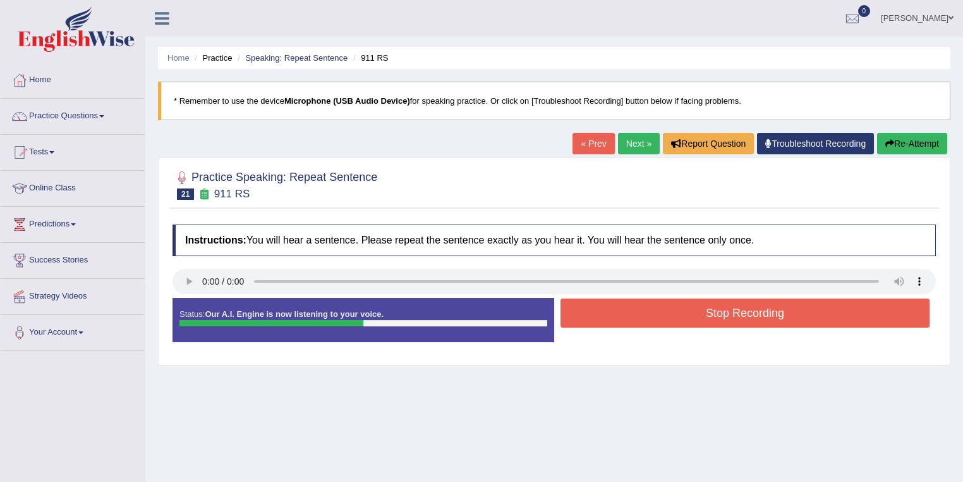
click at [640, 312] on button "Stop Recording" at bounding box center [745, 312] width 369 height 29
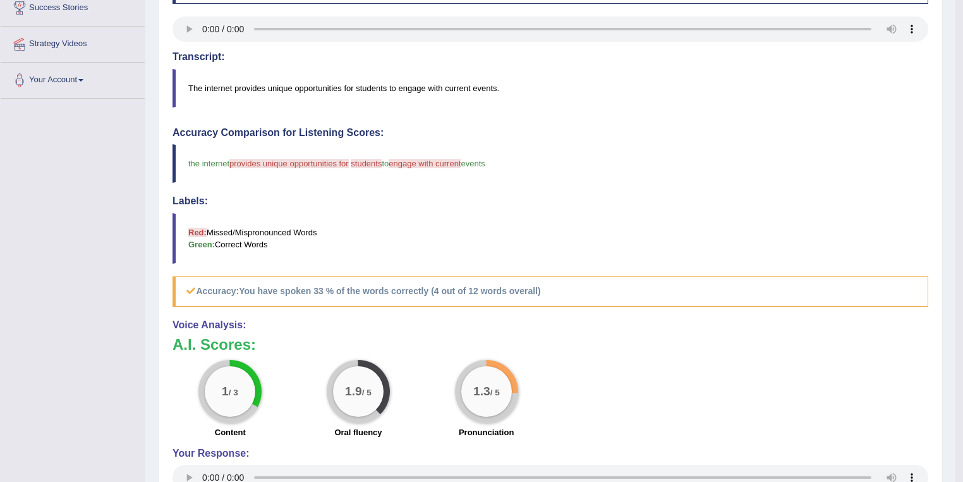
scroll to position [101, 0]
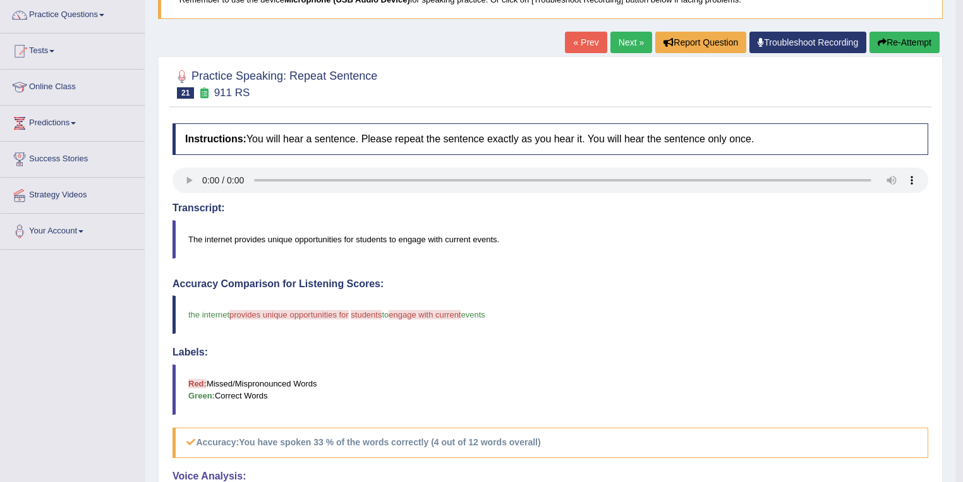
click at [633, 46] on link "Next »" at bounding box center [632, 42] width 42 height 21
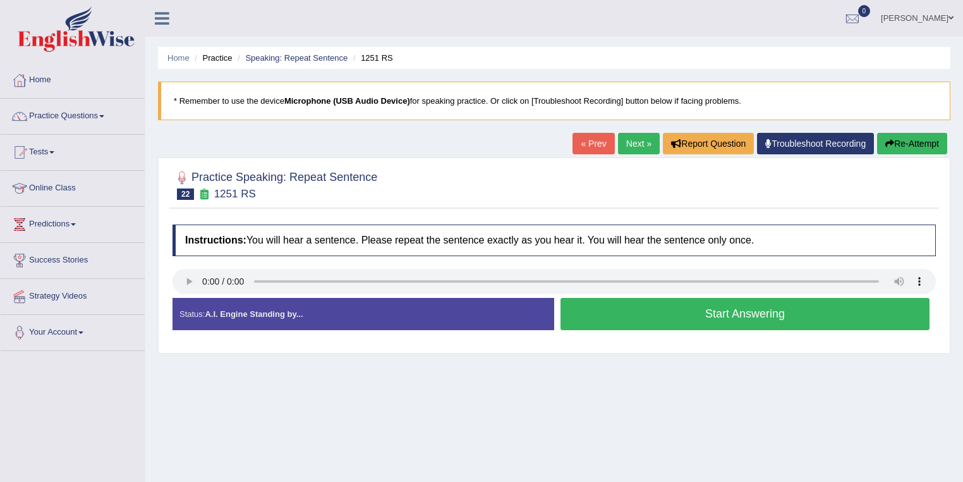
click at [608, 314] on button "Start Answering" at bounding box center [745, 314] width 369 height 32
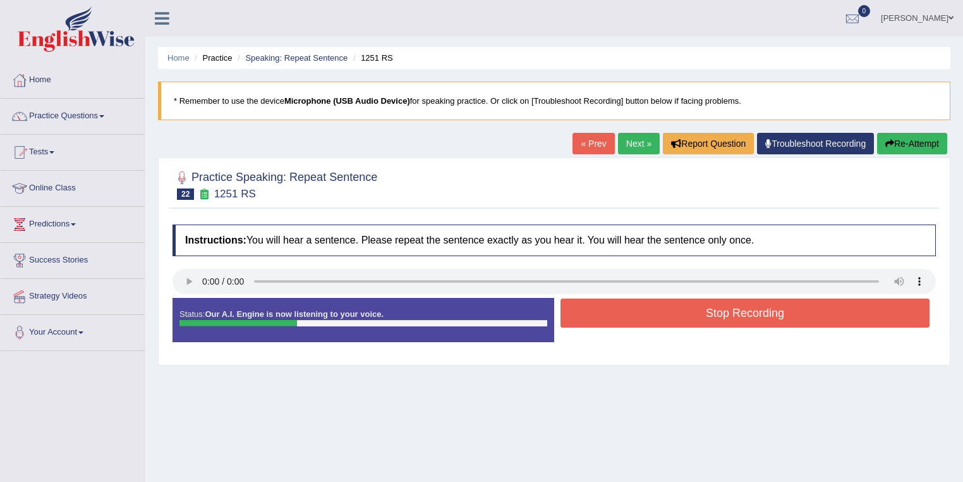
click at [608, 314] on button "Stop Recording" at bounding box center [745, 312] width 369 height 29
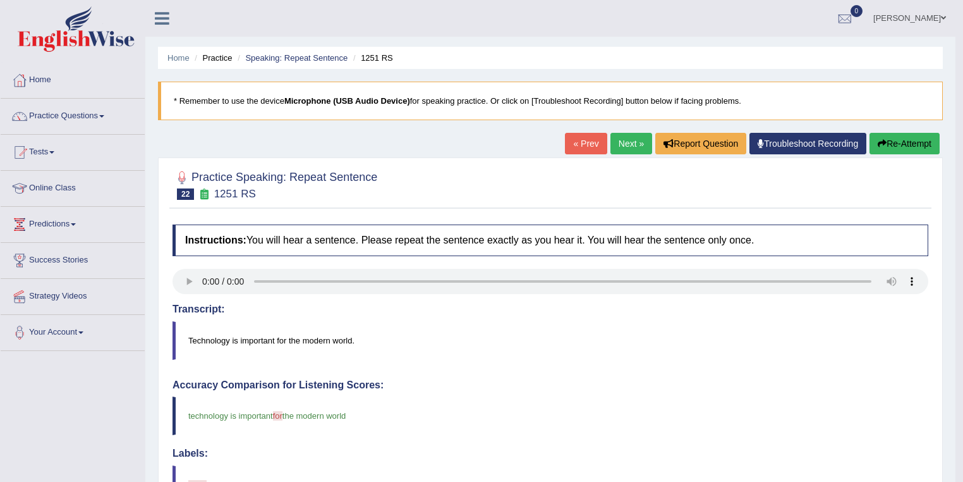
click at [628, 150] on link "Next »" at bounding box center [632, 143] width 42 height 21
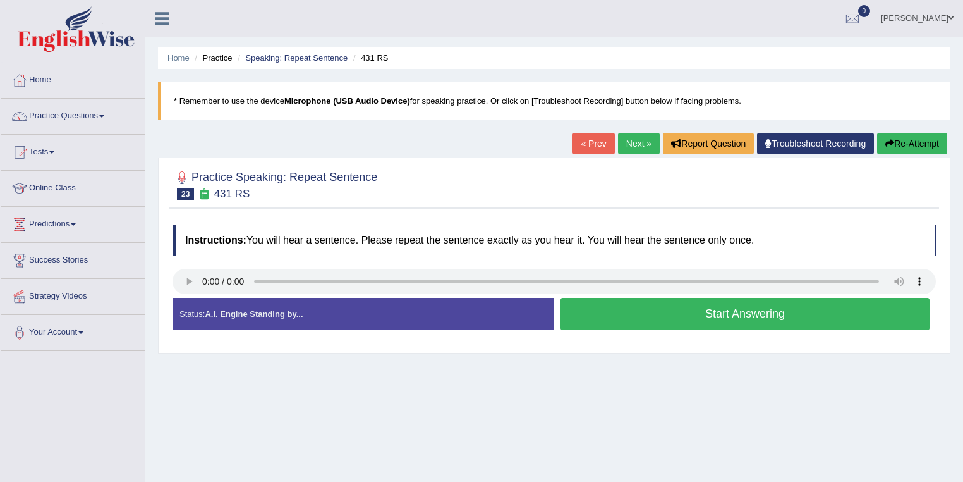
click at [600, 321] on button "Start Answering" at bounding box center [745, 314] width 369 height 32
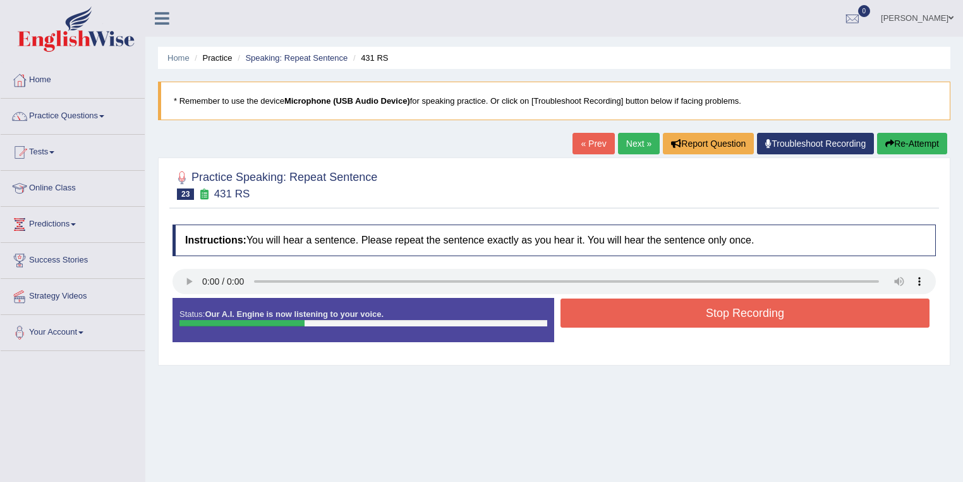
click at [607, 316] on button "Stop Recording" at bounding box center [745, 312] width 369 height 29
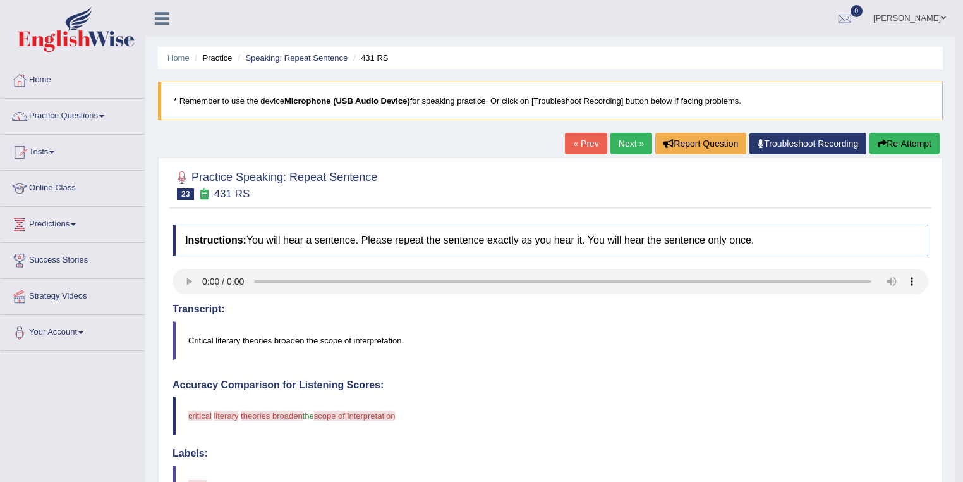
click at [637, 135] on link "Next »" at bounding box center [632, 143] width 42 height 21
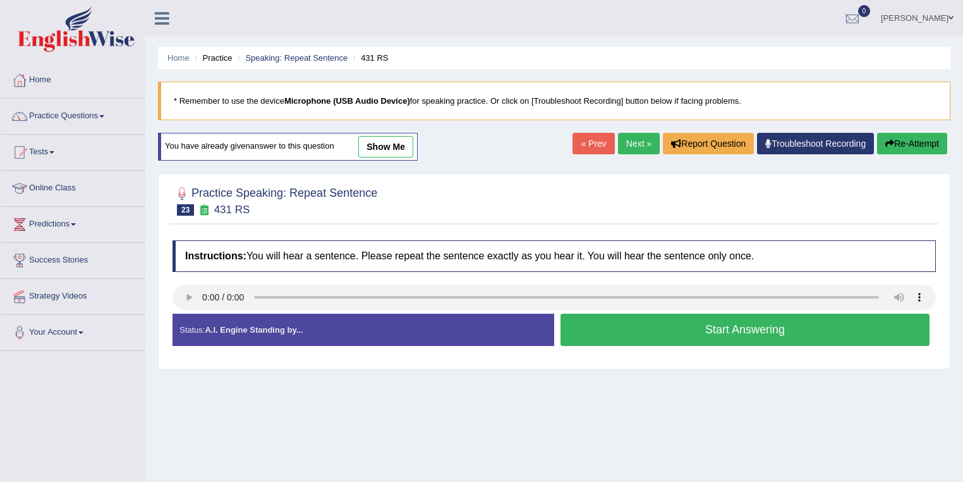
click at [386, 149] on link "show me" at bounding box center [385, 146] width 55 height 21
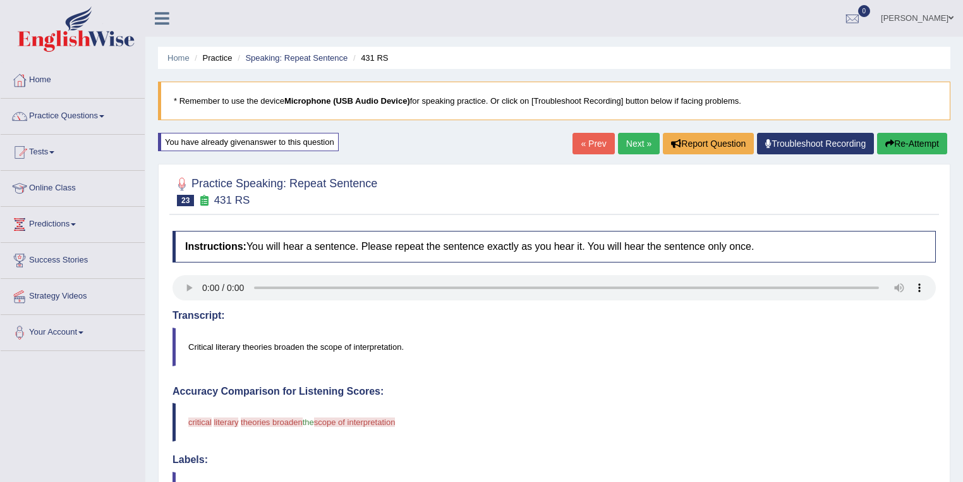
click at [634, 148] on link "Next »" at bounding box center [639, 143] width 42 height 21
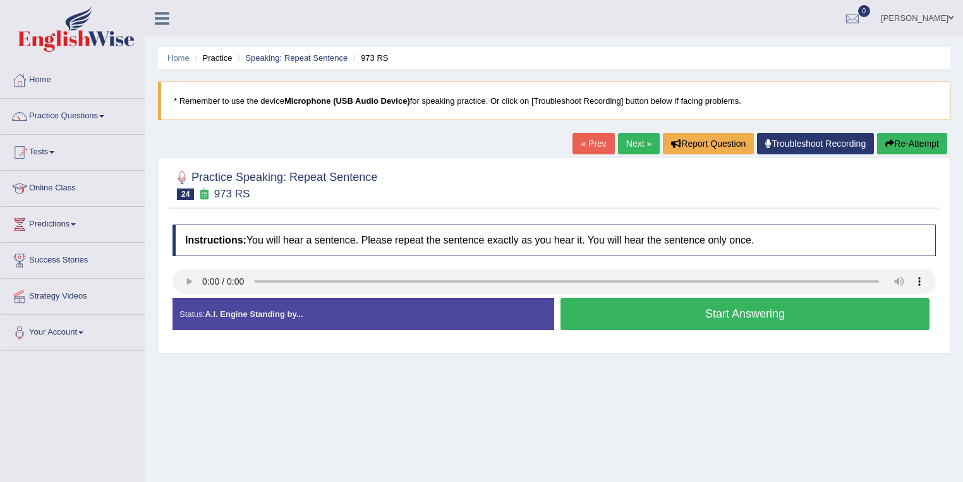
click at [609, 321] on button "Start Answering" at bounding box center [745, 314] width 369 height 32
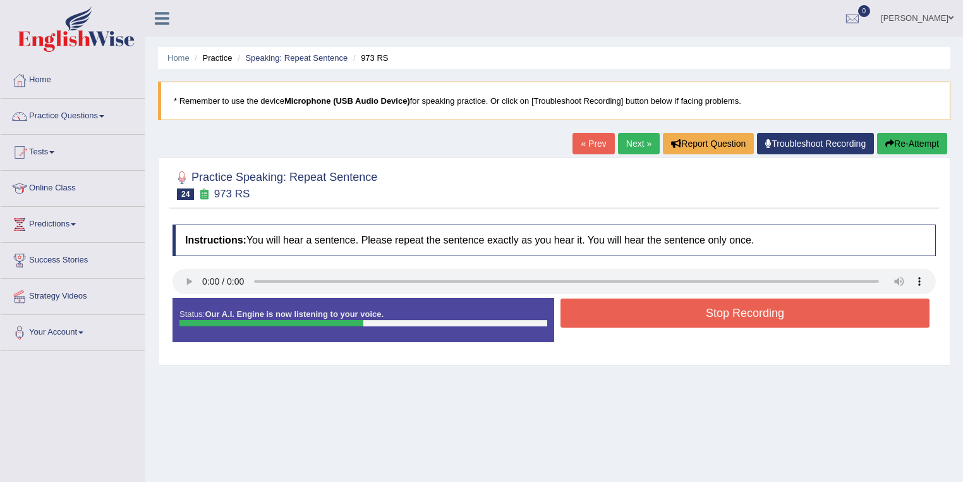
click at [613, 315] on button "Stop Recording" at bounding box center [745, 312] width 369 height 29
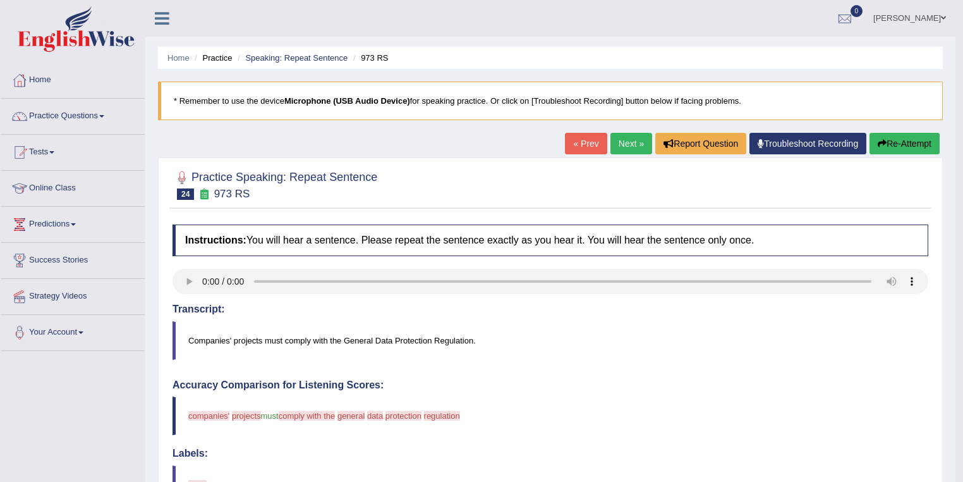
click at [623, 145] on link "Next »" at bounding box center [632, 143] width 42 height 21
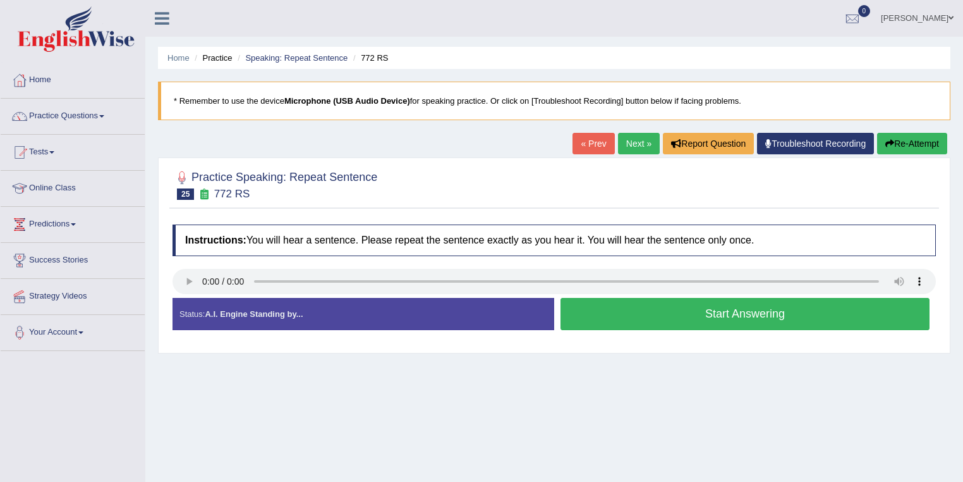
click at [682, 323] on button "Start Answering" at bounding box center [745, 314] width 369 height 32
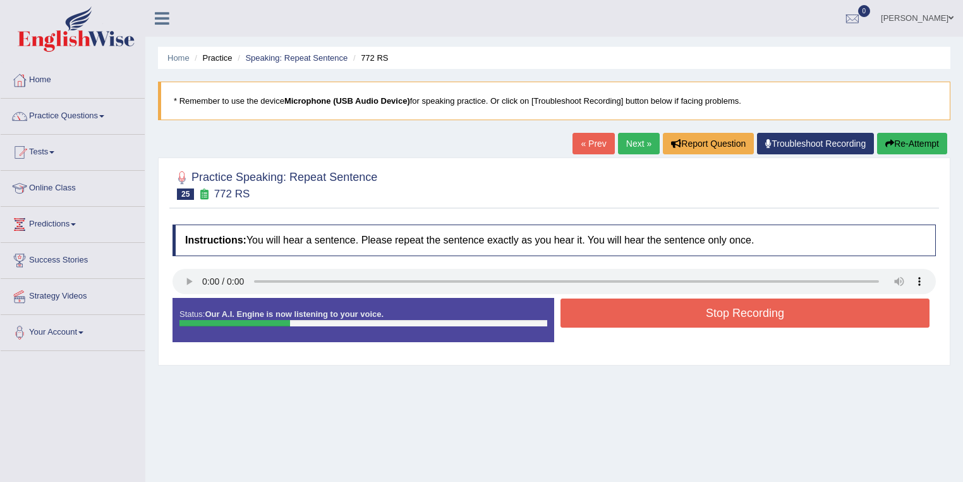
click at [687, 312] on button "Stop Recording" at bounding box center [745, 312] width 369 height 29
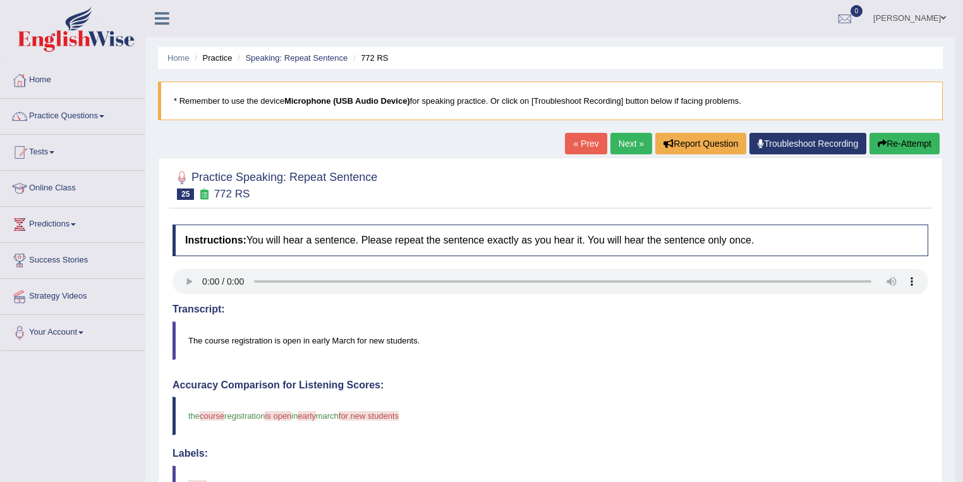
click at [622, 133] on link "Next »" at bounding box center [632, 143] width 42 height 21
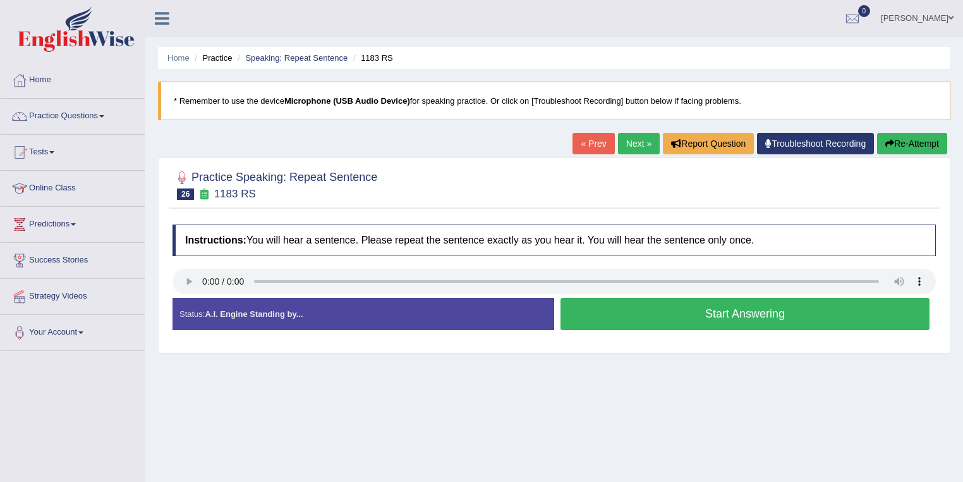
click at [674, 322] on button "Start Answering" at bounding box center [745, 314] width 369 height 32
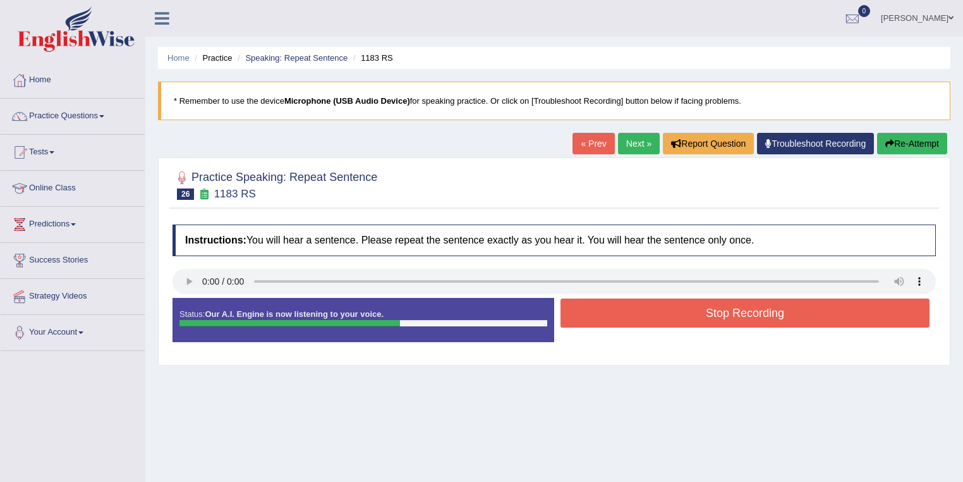
click at [937, 149] on button "Re-Attempt" at bounding box center [912, 143] width 70 height 21
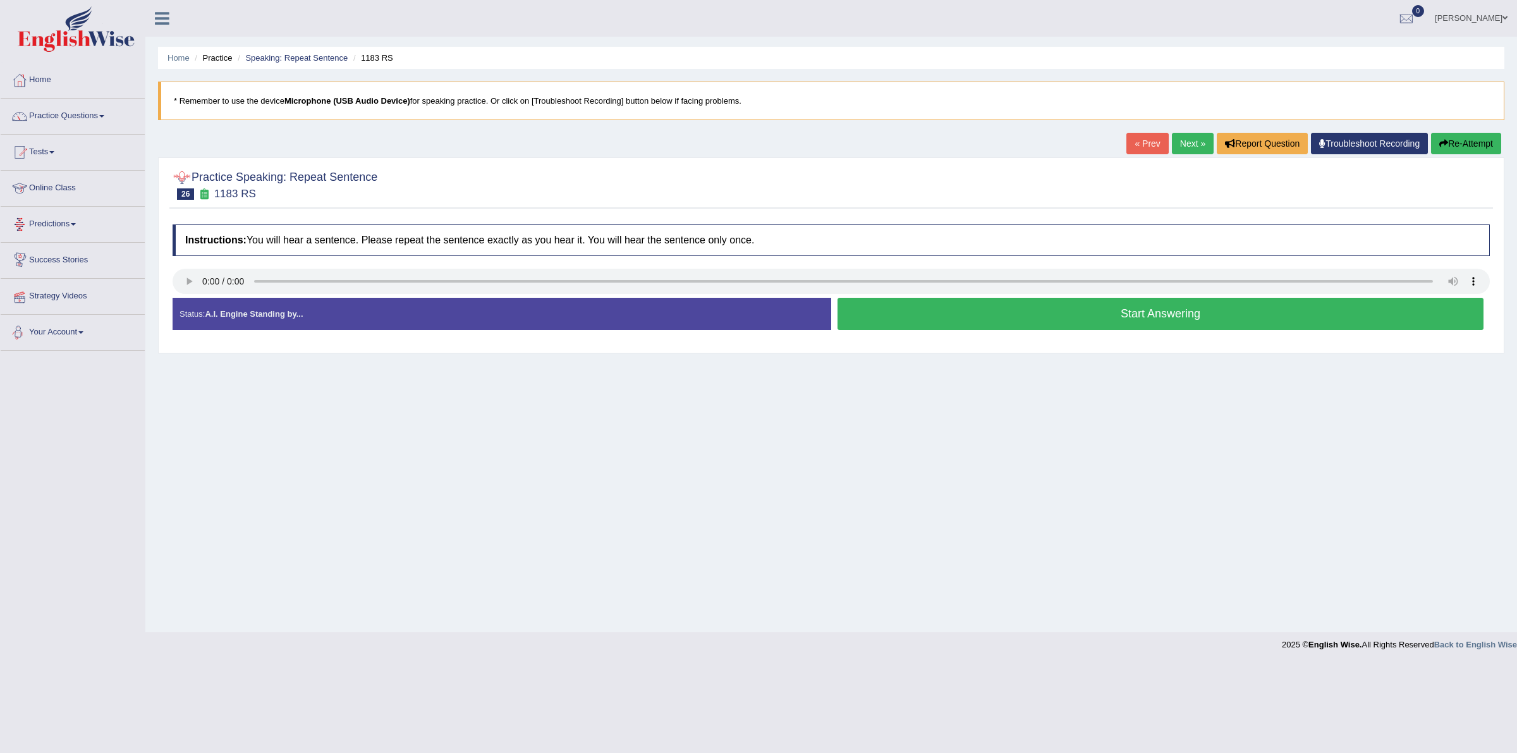
click at [71, 326] on link "Your Account" at bounding box center [73, 331] width 144 height 32
click at [64, 363] on link "Notifications" at bounding box center [82, 361] width 118 height 23
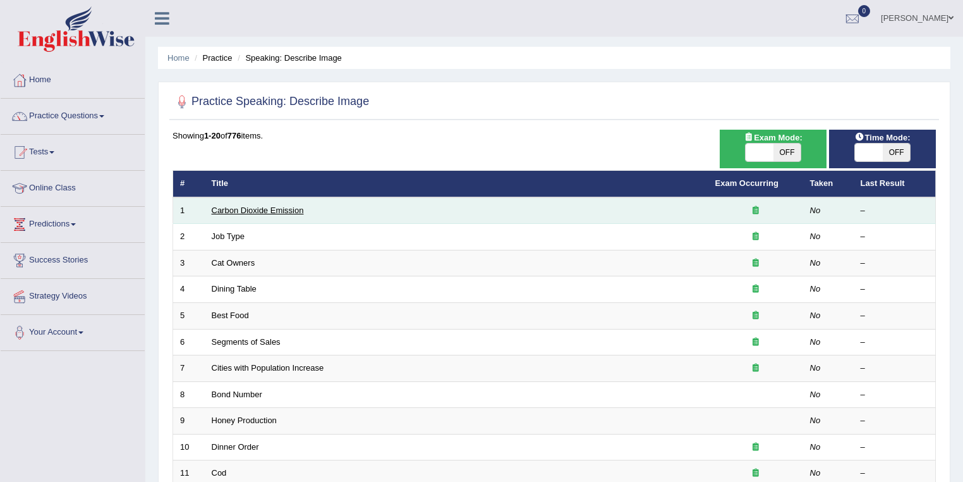
click at [278, 211] on link "Carbon Dioxide Emission" at bounding box center [258, 209] width 92 height 9
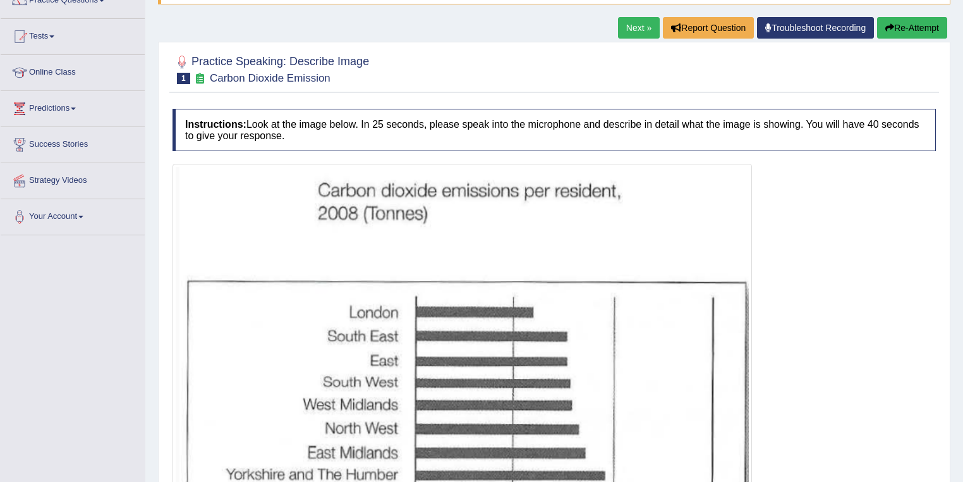
scroll to position [101, 0]
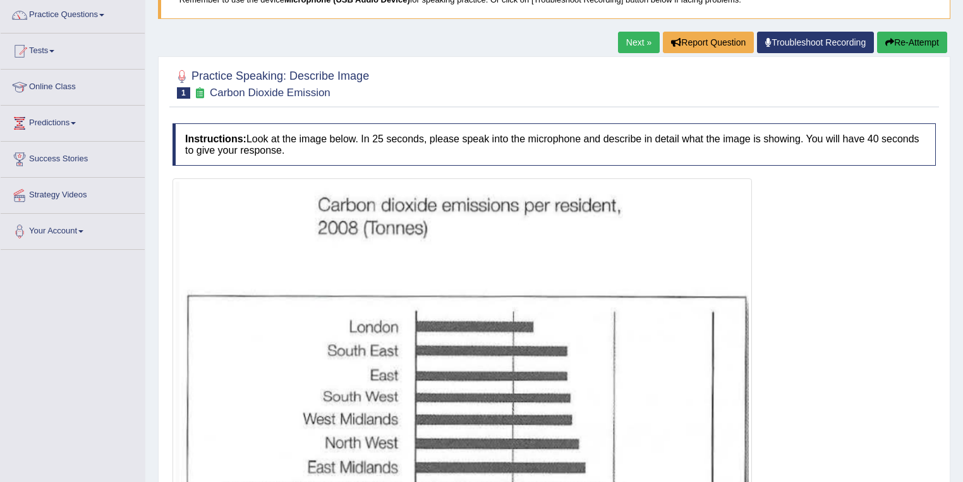
click at [628, 43] on link "Next »" at bounding box center [639, 42] width 42 height 21
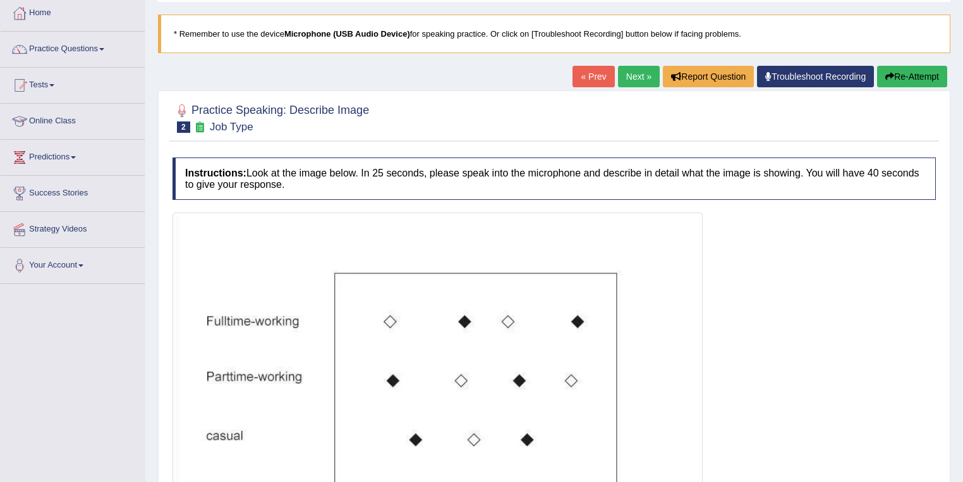
scroll to position [51, 0]
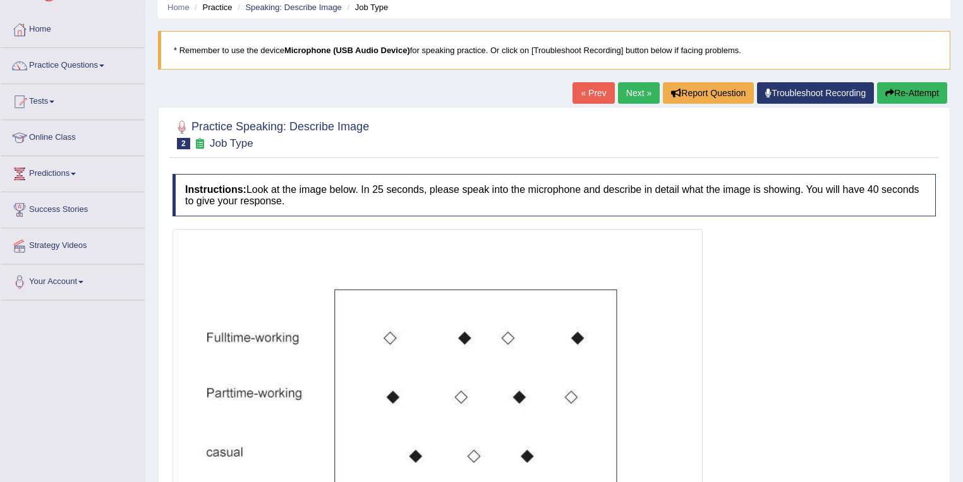
click at [632, 96] on link "Next »" at bounding box center [639, 92] width 42 height 21
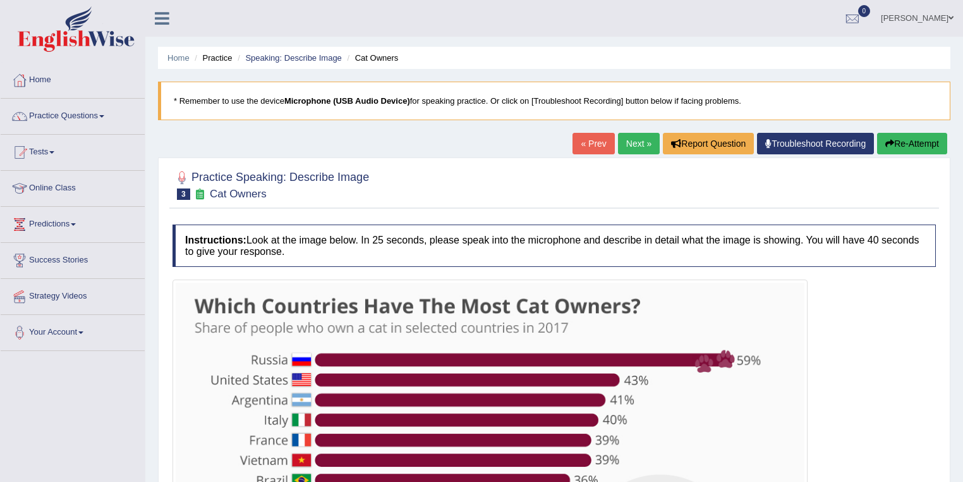
click at [646, 142] on link "Next »" at bounding box center [639, 143] width 42 height 21
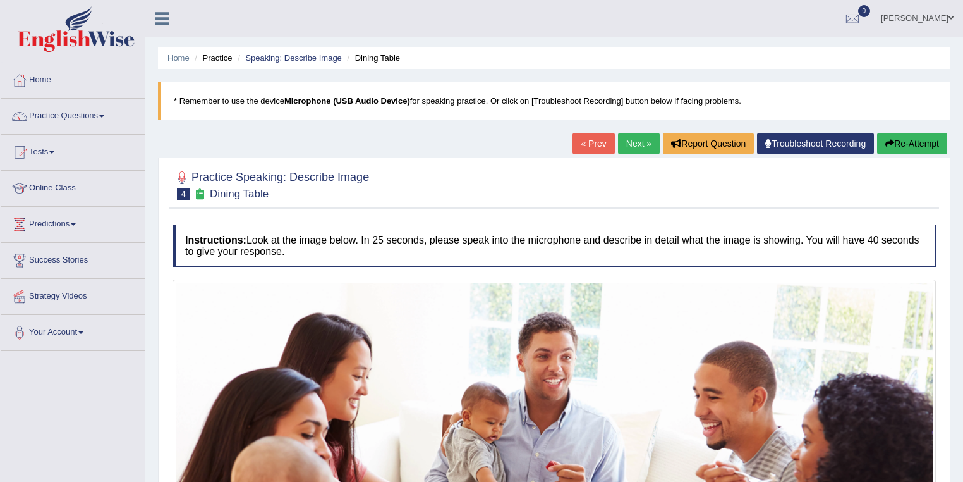
click at [638, 142] on link "Next »" at bounding box center [639, 143] width 42 height 21
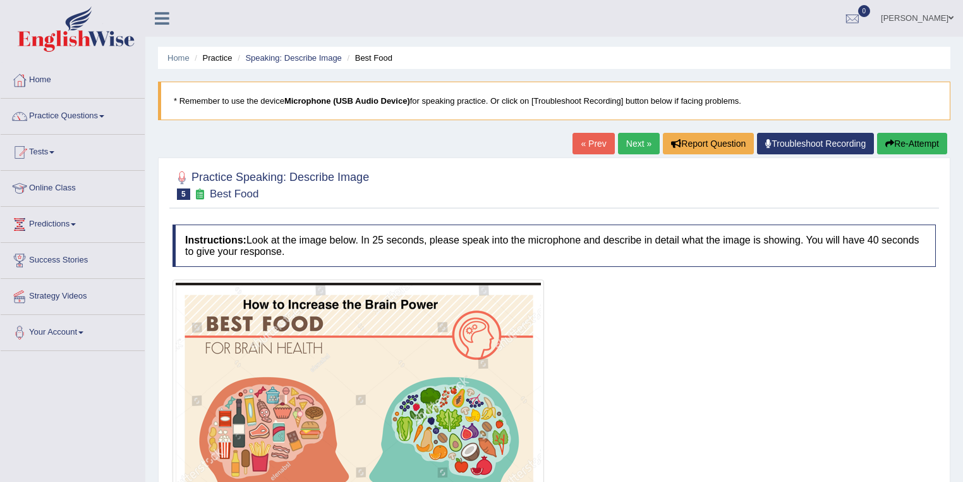
click at [630, 135] on link "Next »" at bounding box center [639, 143] width 42 height 21
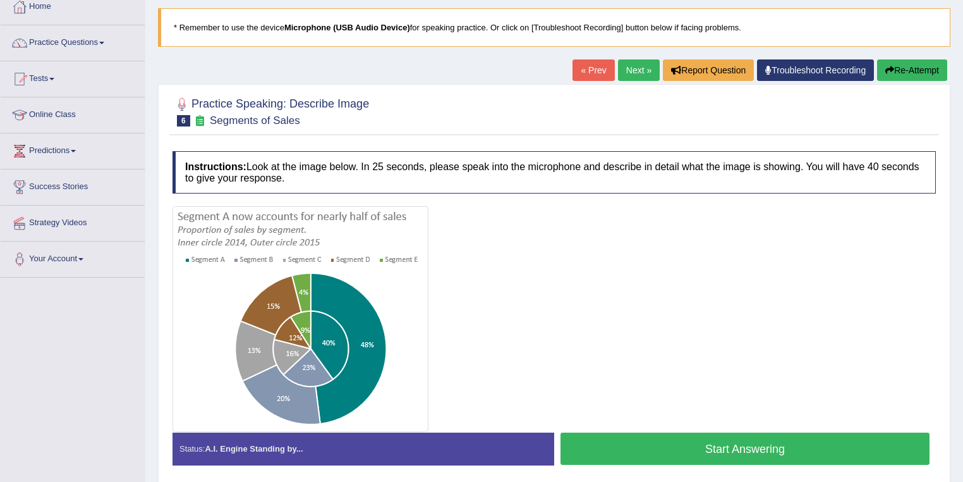
scroll to position [11, 0]
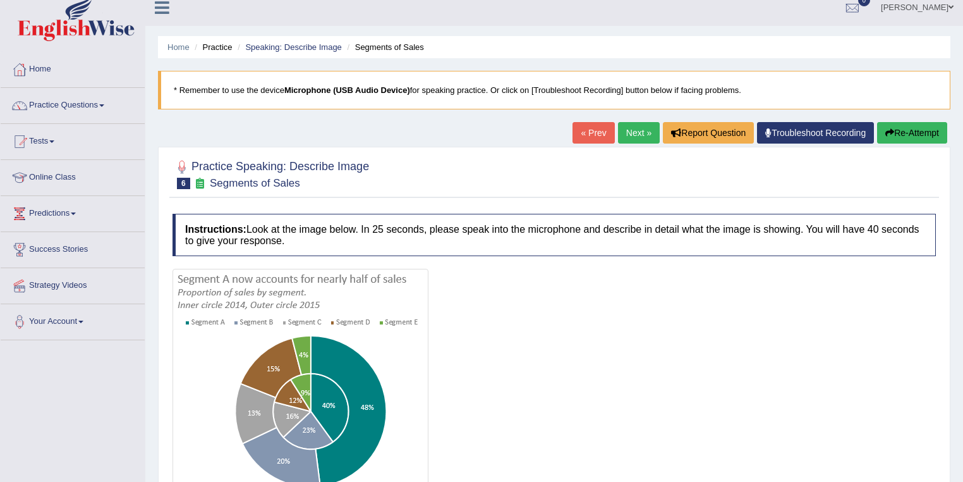
click at [633, 137] on link "Next »" at bounding box center [639, 132] width 42 height 21
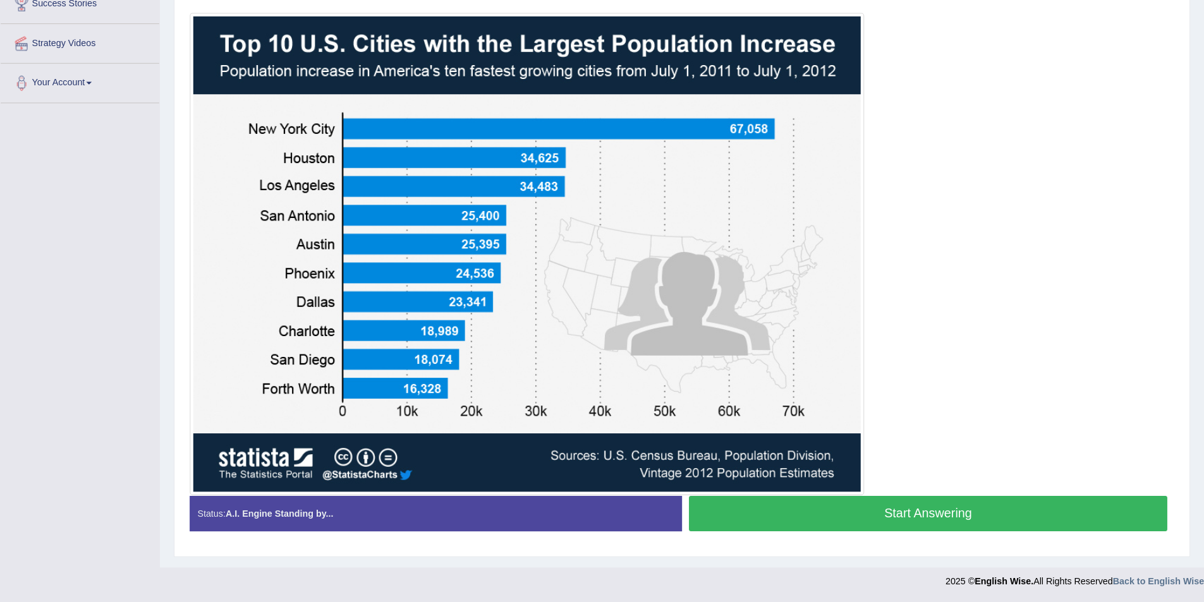
scroll to position [202, 0]
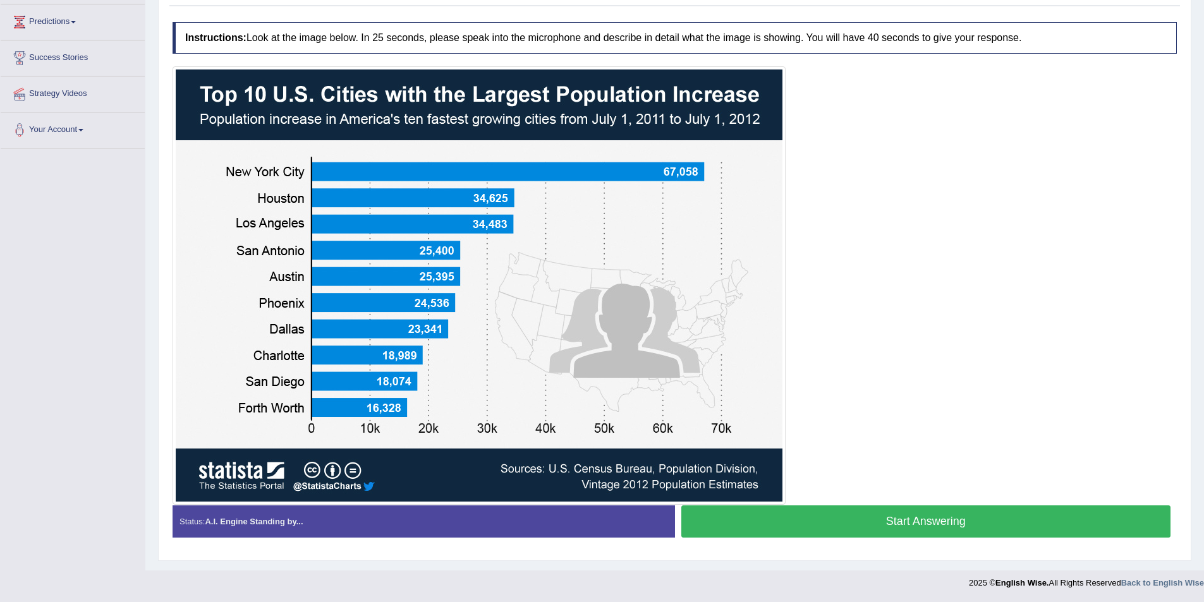
click at [762, 481] on button "Start Answering" at bounding box center [926, 522] width 490 height 32
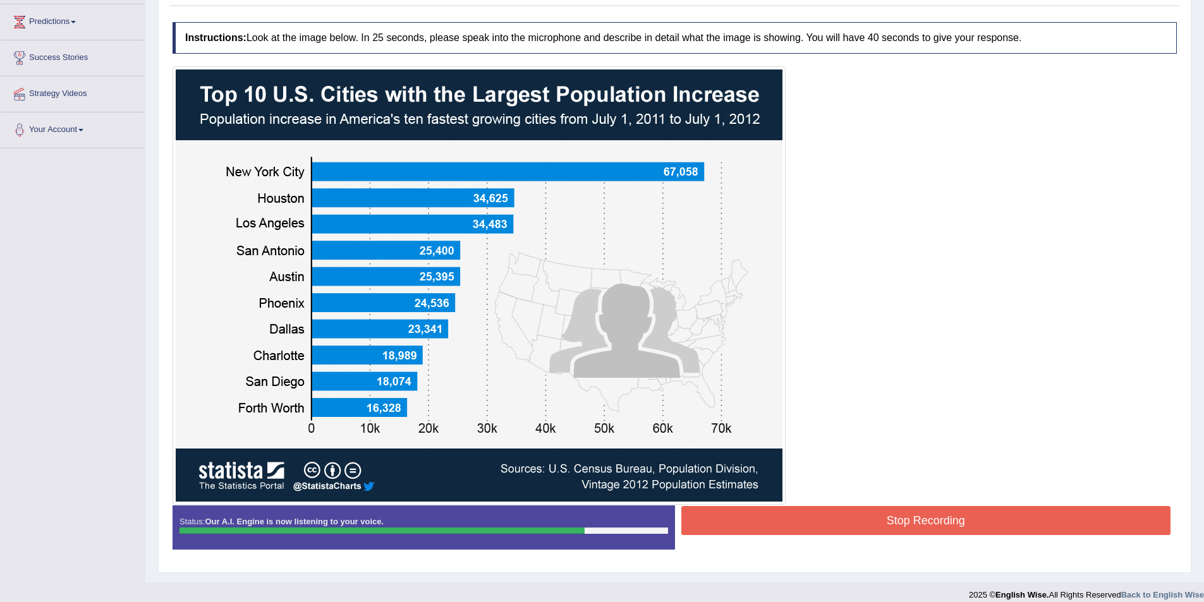
click at [877, 481] on button "Stop Recording" at bounding box center [926, 520] width 490 height 29
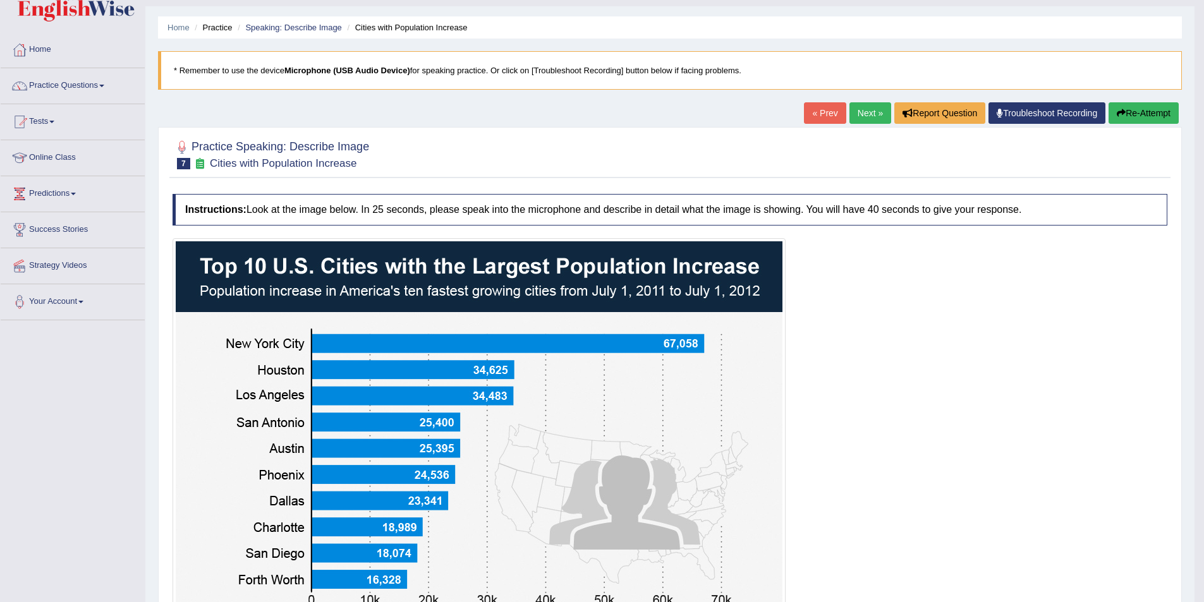
scroll to position [0, 0]
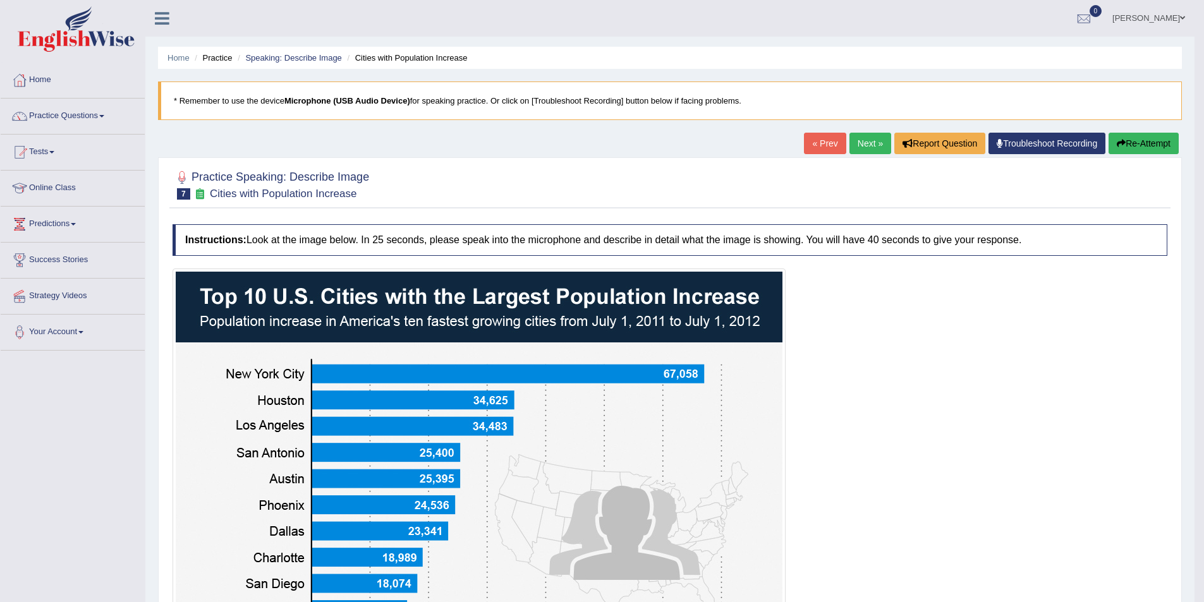
click at [865, 150] on link "Next »" at bounding box center [871, 143] width 42 height 21
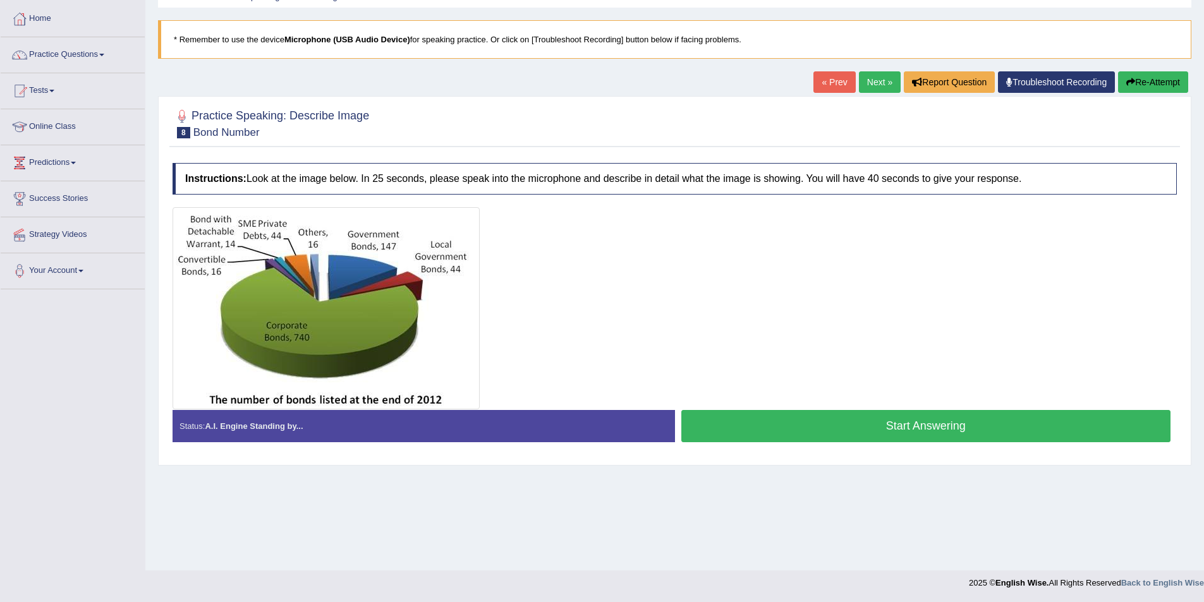
click at [757, 421] on button "Start Answering" at bounding box center [926, 426] width 490 height 32
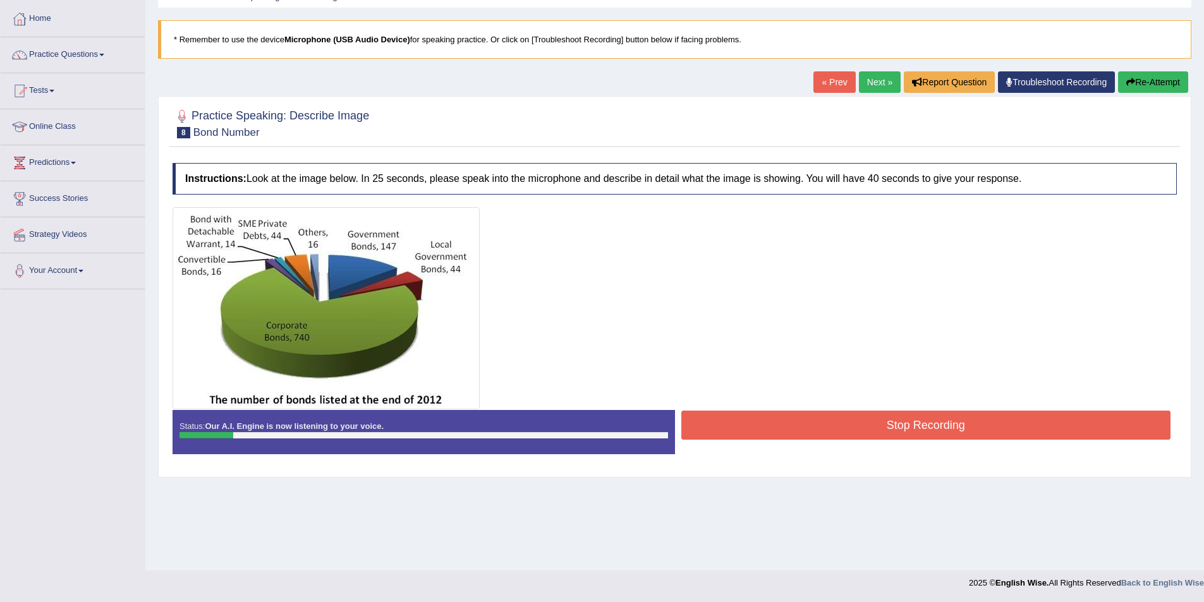
click at [783, 424] on button "Stop Recording" at bounding box center [926, 425] width 490 height 29
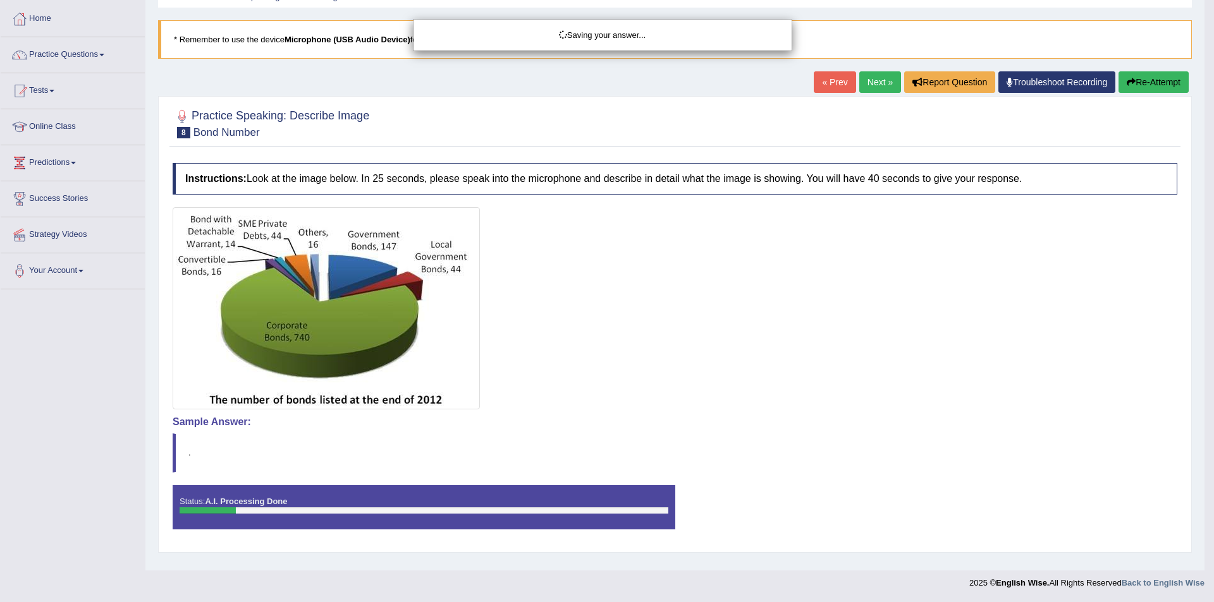
click at [1152, 90] on div "Saving your answer..." at bounding box center [607, 301] width 1214 height 602
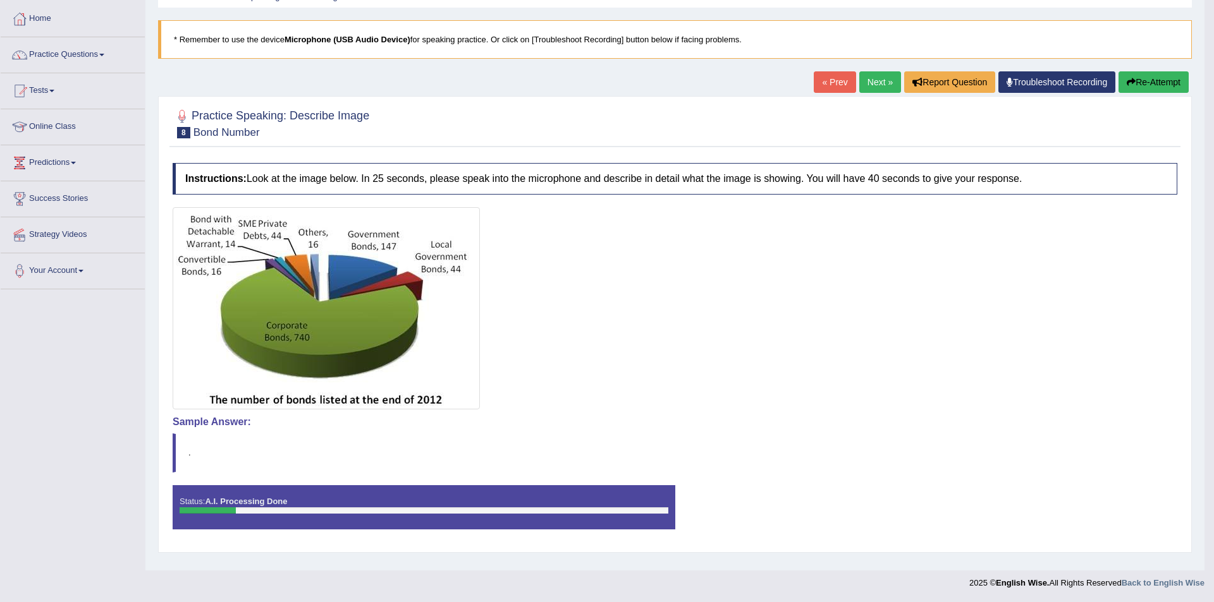
click at [1152, 86] on body "Toggle navigation Home Practice Questions Speaking Practice Read Aloud Repeat S…" at bounding box center [607, 240] width 1214 height 602
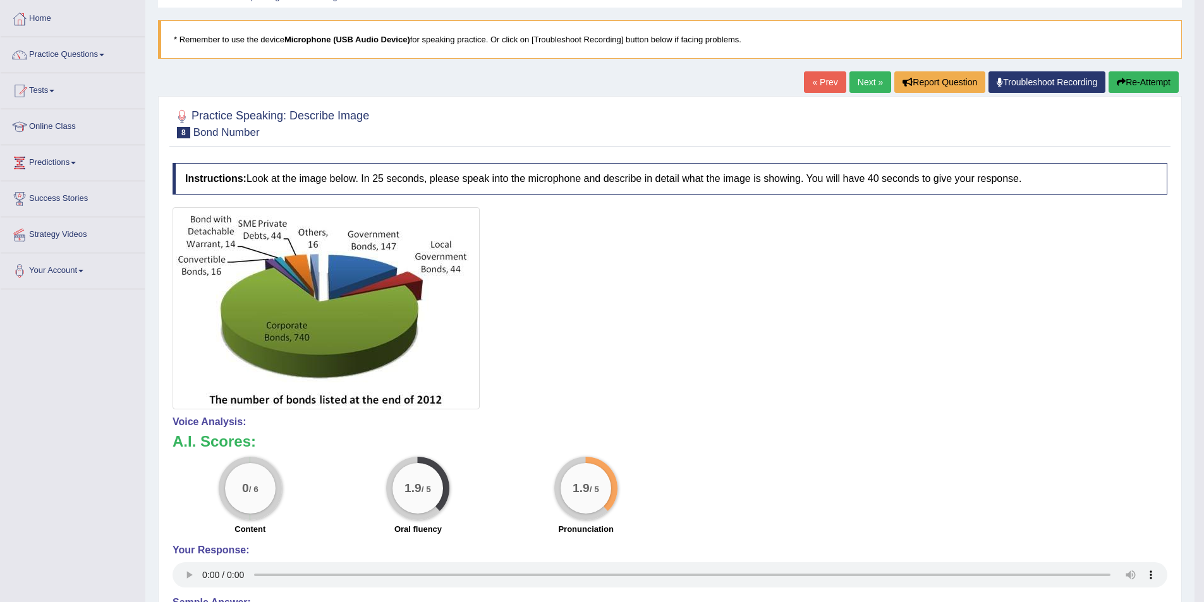
click at [1151, 83] on button "Re-Attempt" at bounding box center [1144, 81] width 70 height 21
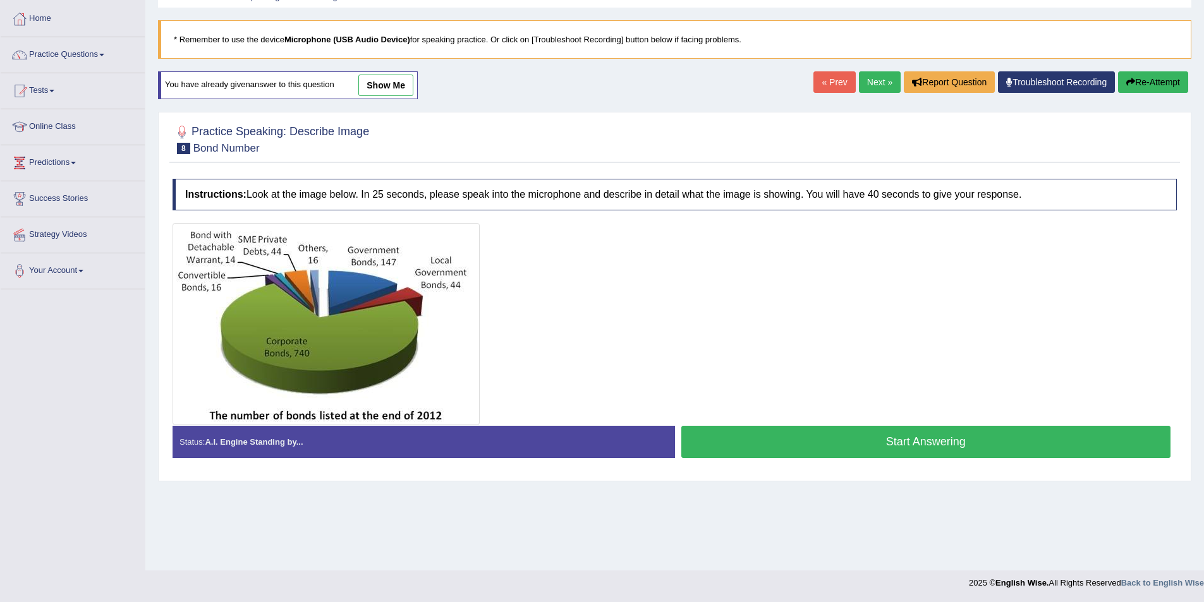
click at [754, 440] on button "Start Answering" at bounding box center [926, 442] width 490 height 32
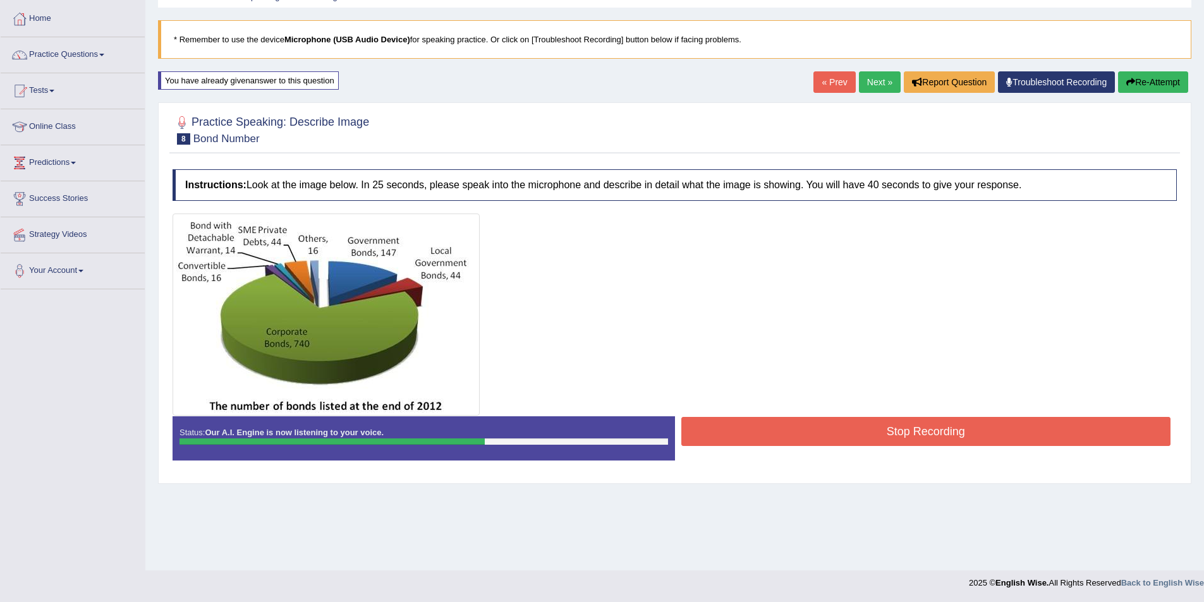
click at [776, 427] on button "Stop Recording" at bounding box center [926, 431] width 490 height 29
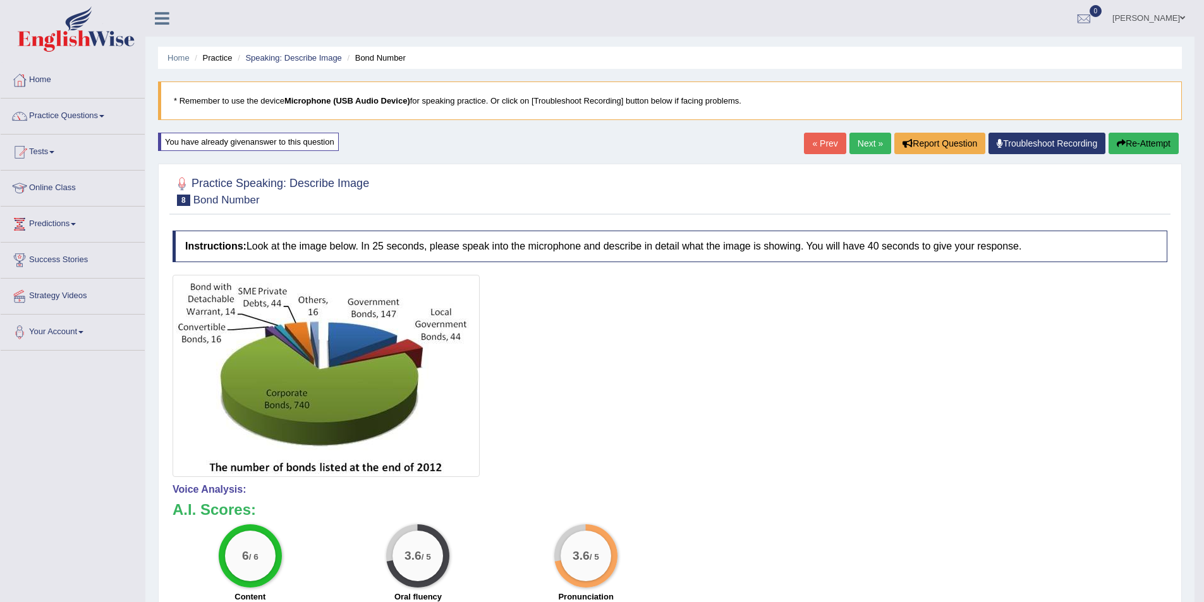
click at [1122, 145] on icon "button" at bounding box center [1121, 143] width 9 height 9
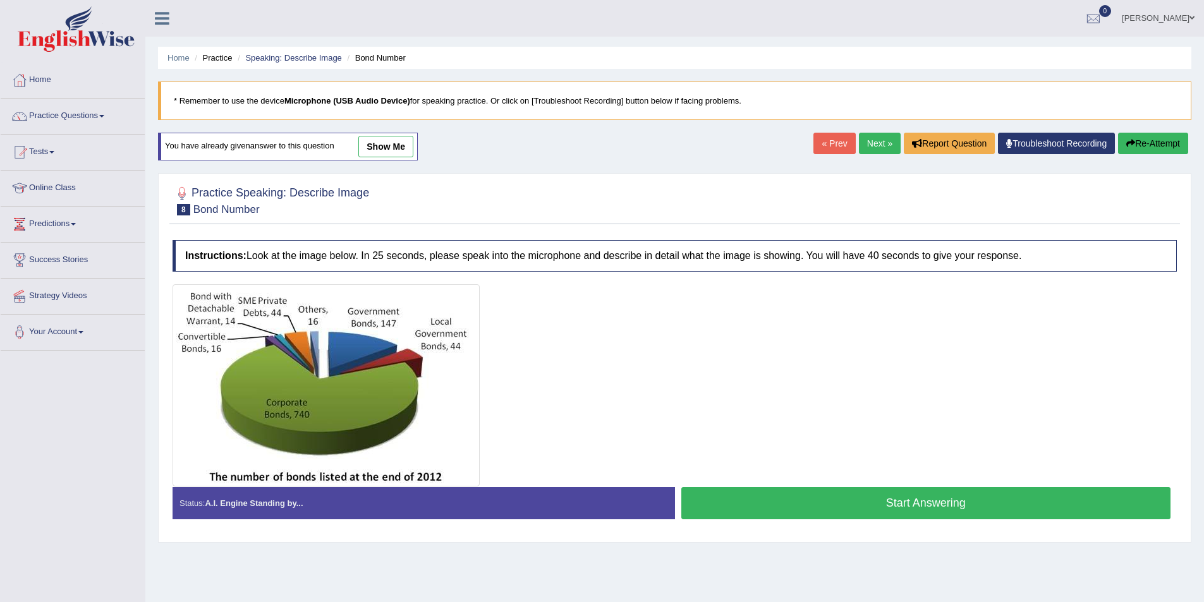
click at [760, 495] on button "Start Answering" at bounding box center [926, 503] width 490 height 32
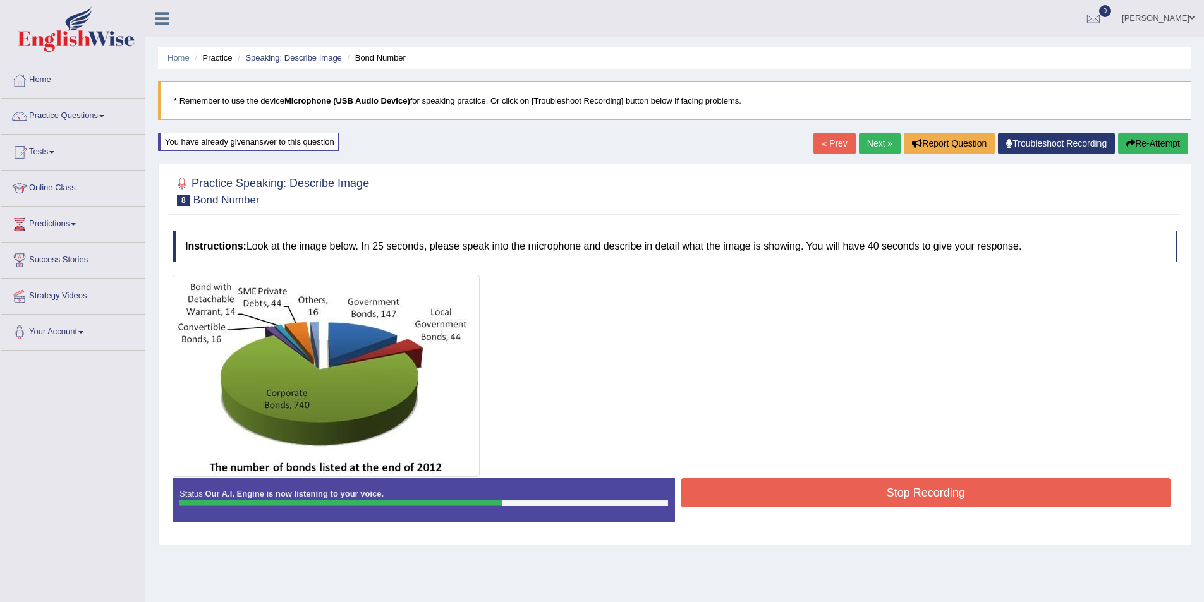
click at [791, 486] on button "Stop Recording" at bounding box center [926, 493] width 490 height 29
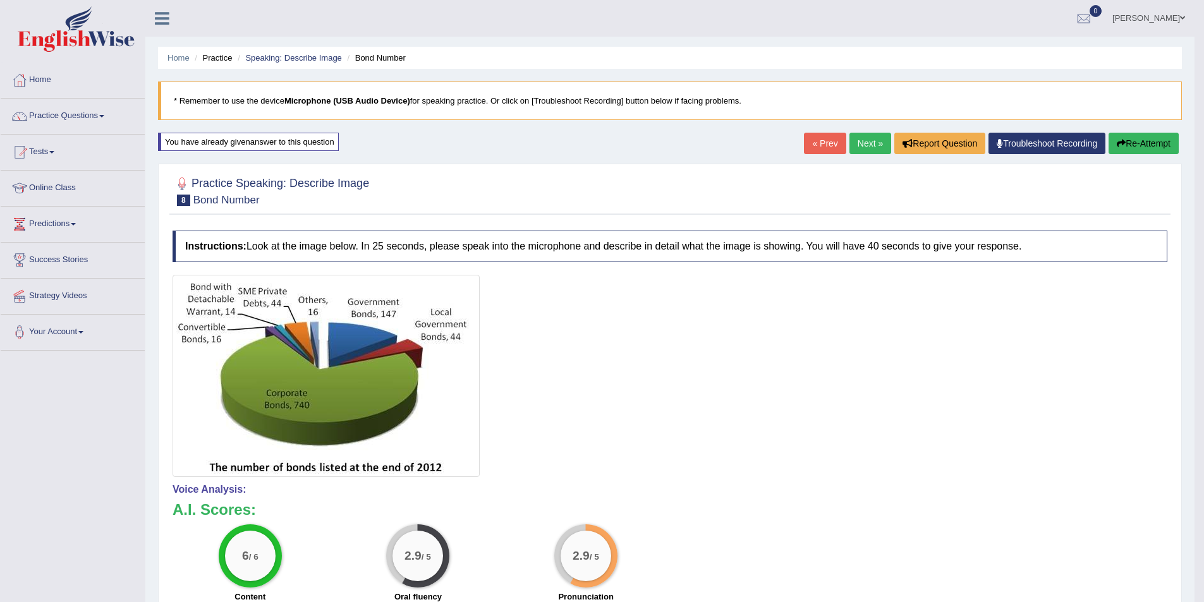
click at [862, 147] on link "Next »" at bounding box center [871, 143] width 42 height 21
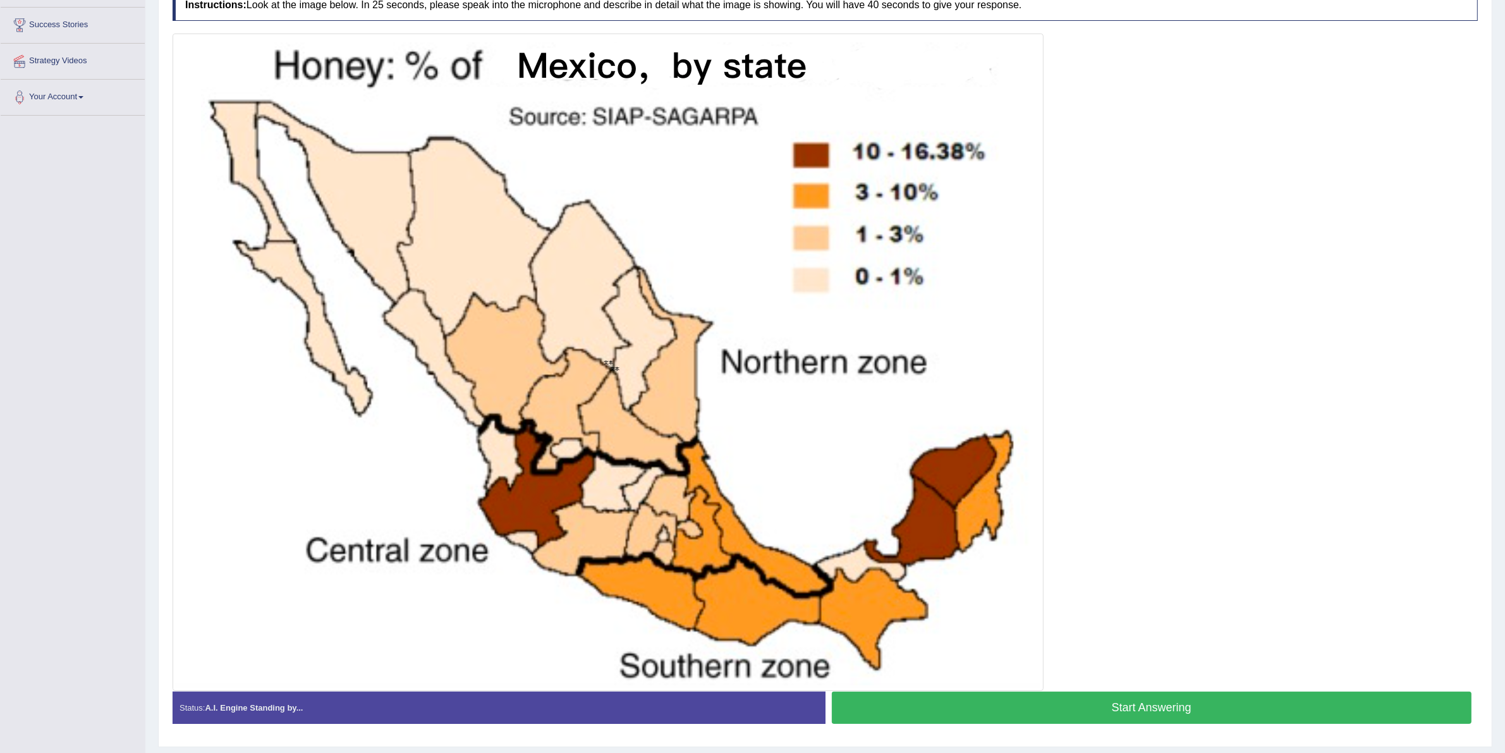
scroll to position [260, 0]
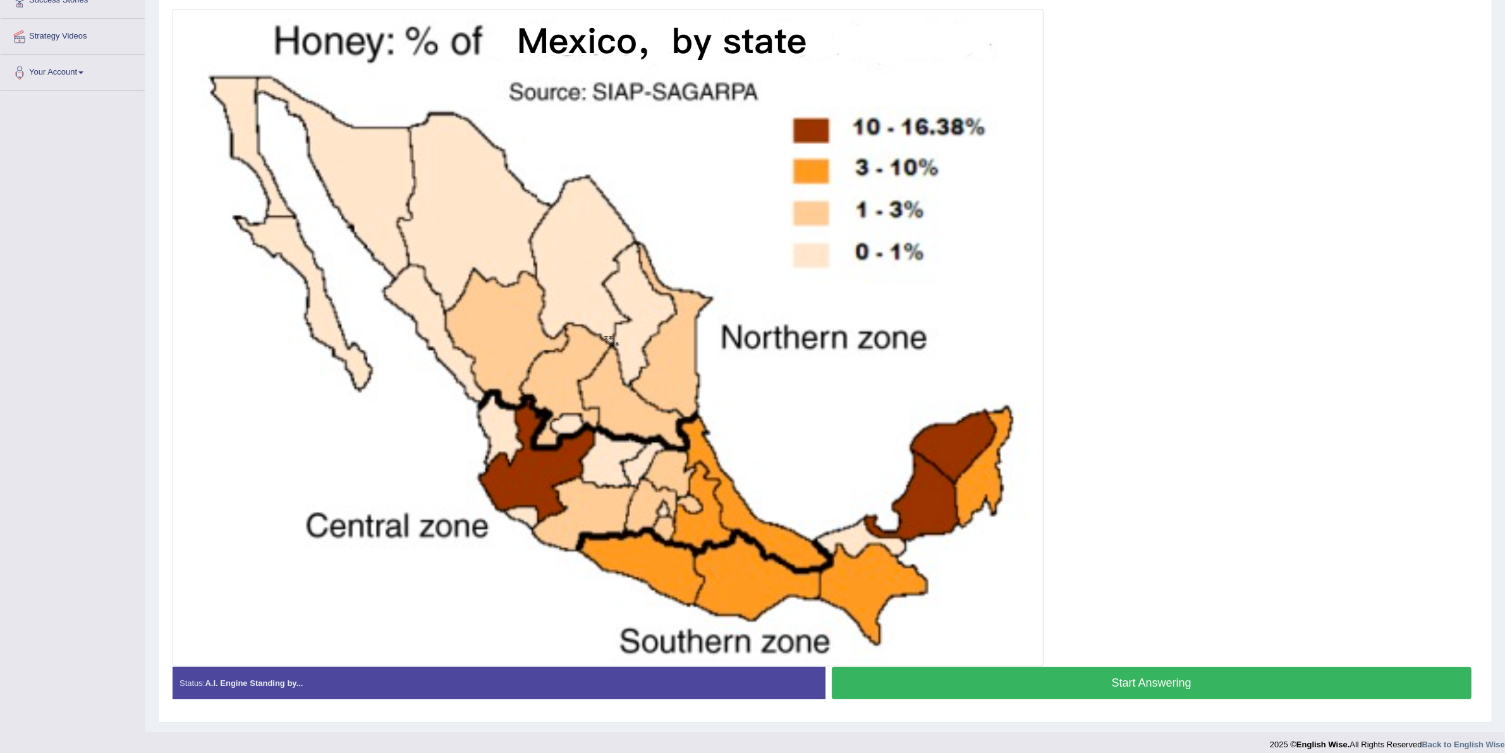
click at [959, 602] on button "Start Answering" at bounding box center [1152, 683] width 640 height 32
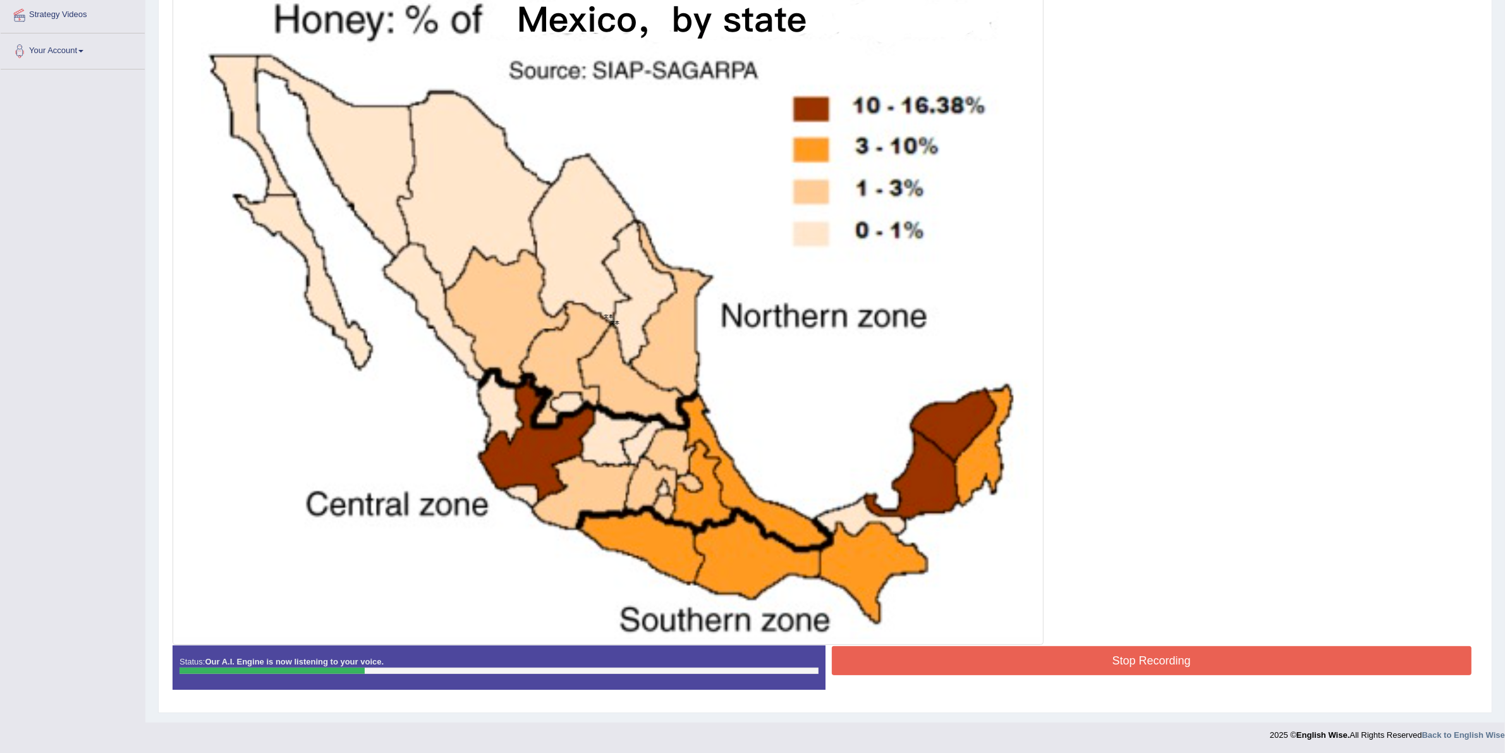
scroll to position [283, 0]
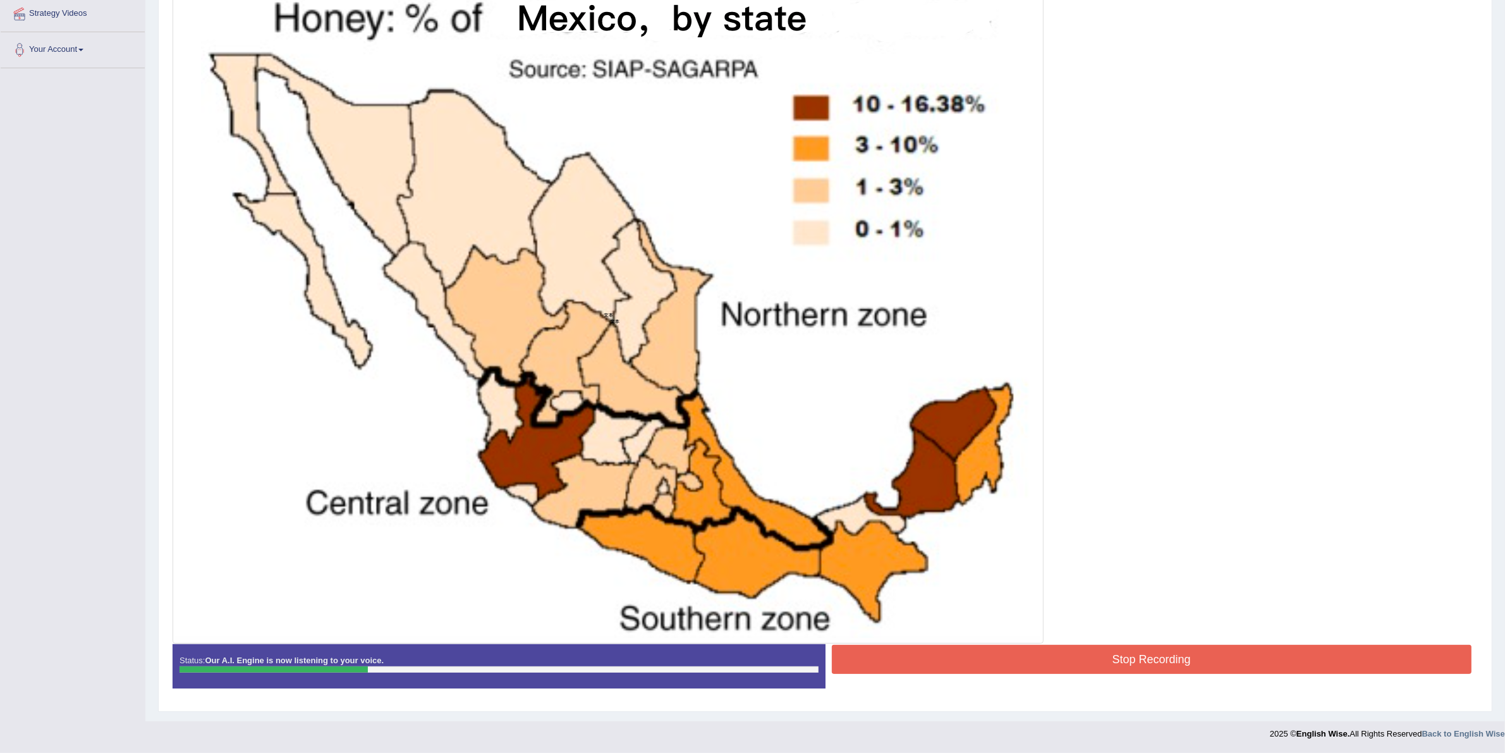
click at [1084, 602] on button "Stop Recording" at bounding box center [1152, 659] width 640 height 29
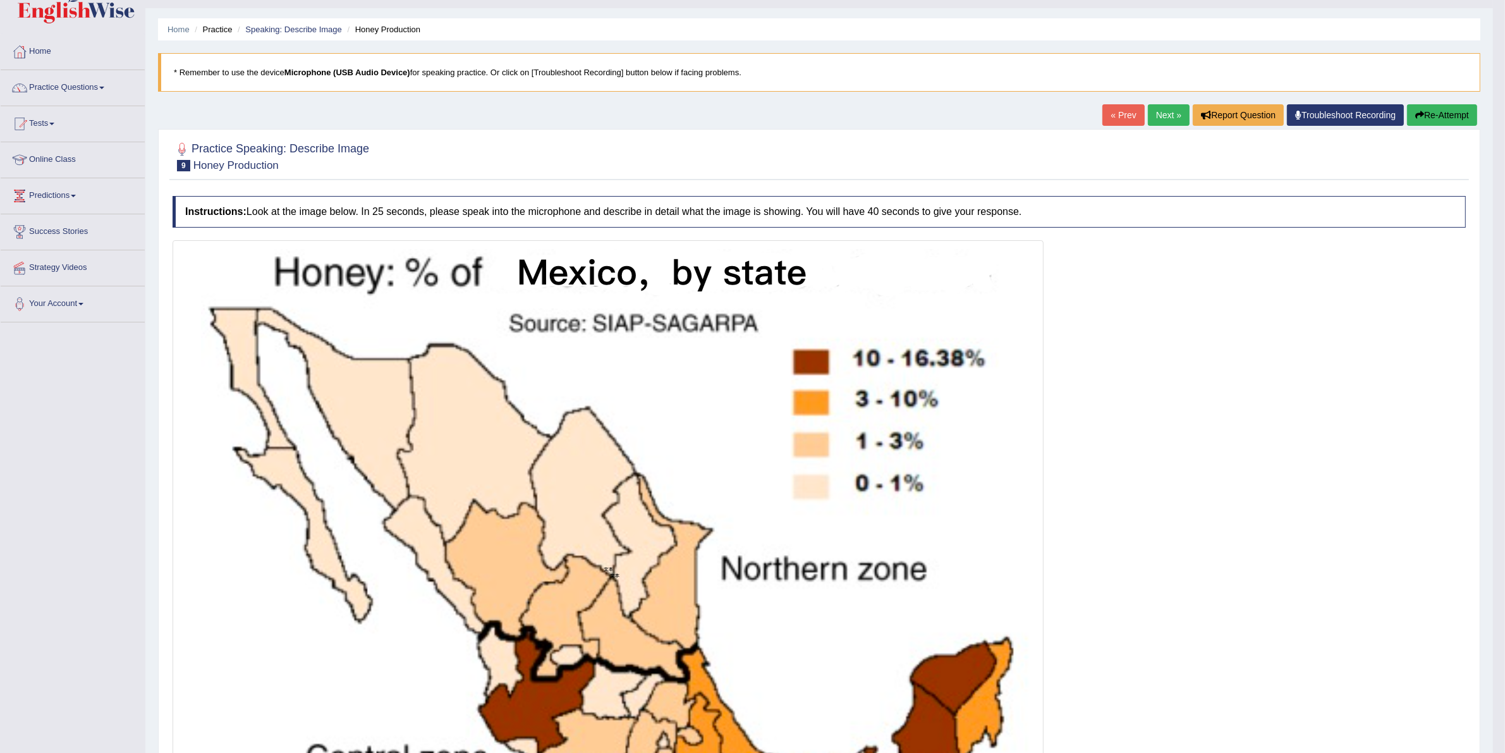
scroll to position [0, 0]
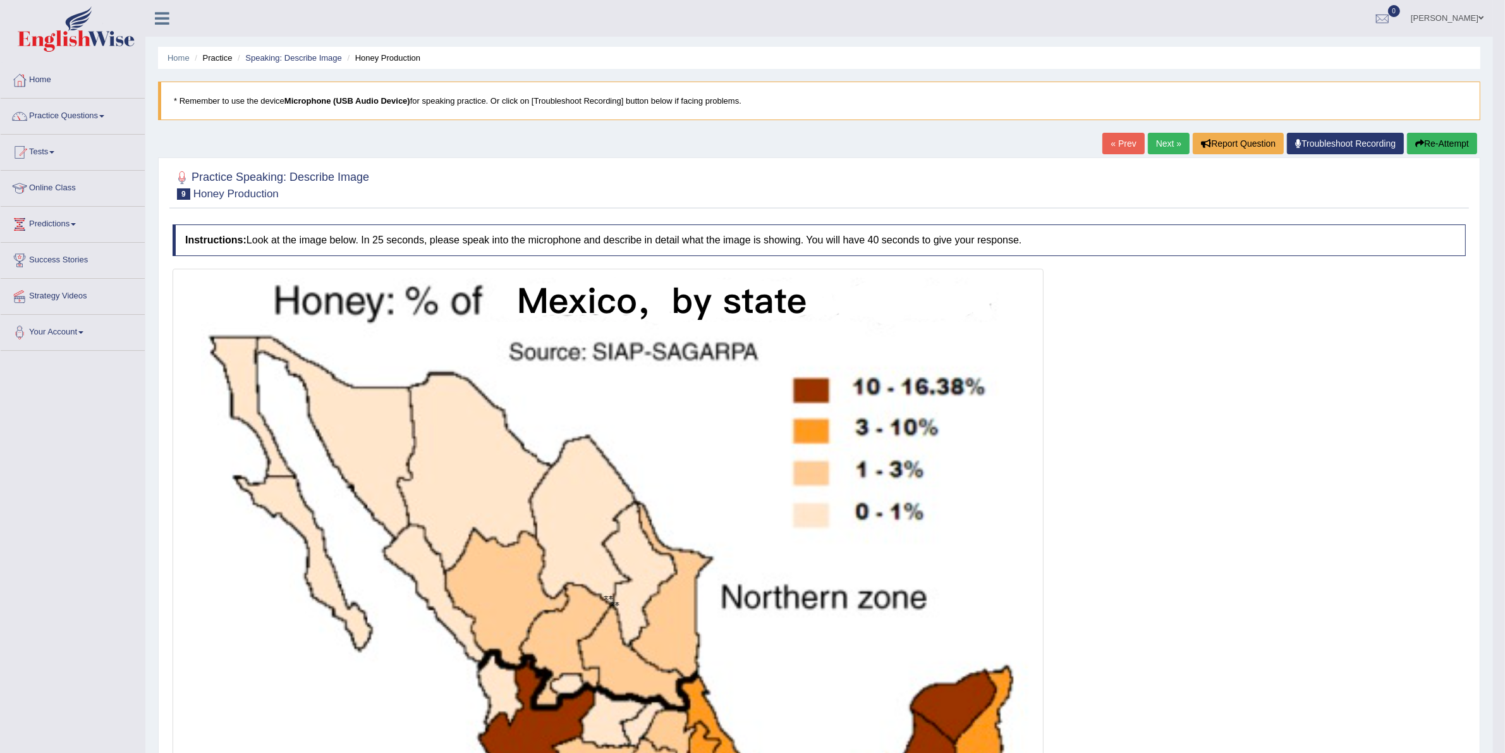
click at [1204, 140] on button "Re-Attempt" at bounding box center [1442, 143] width 70 height 21
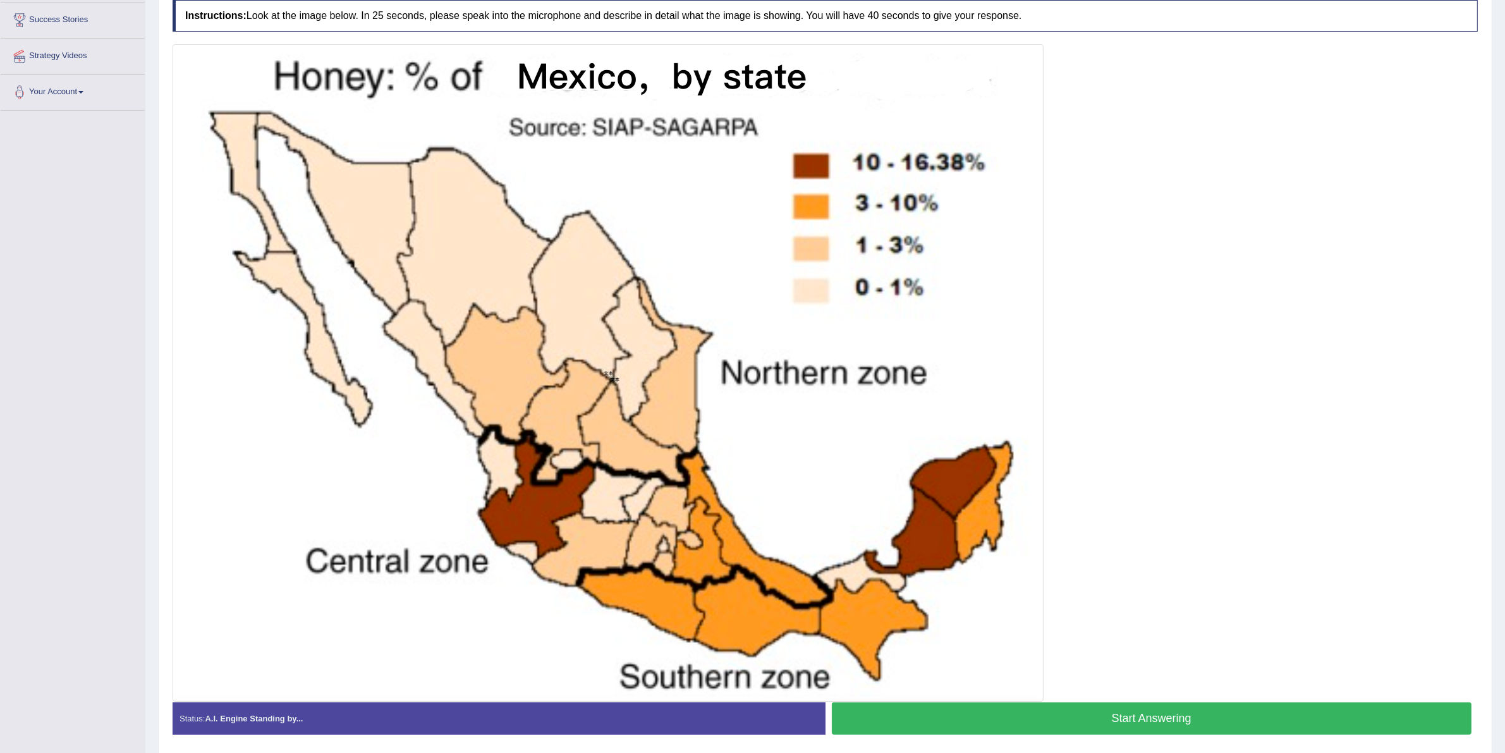
scroll to position [288, 0]
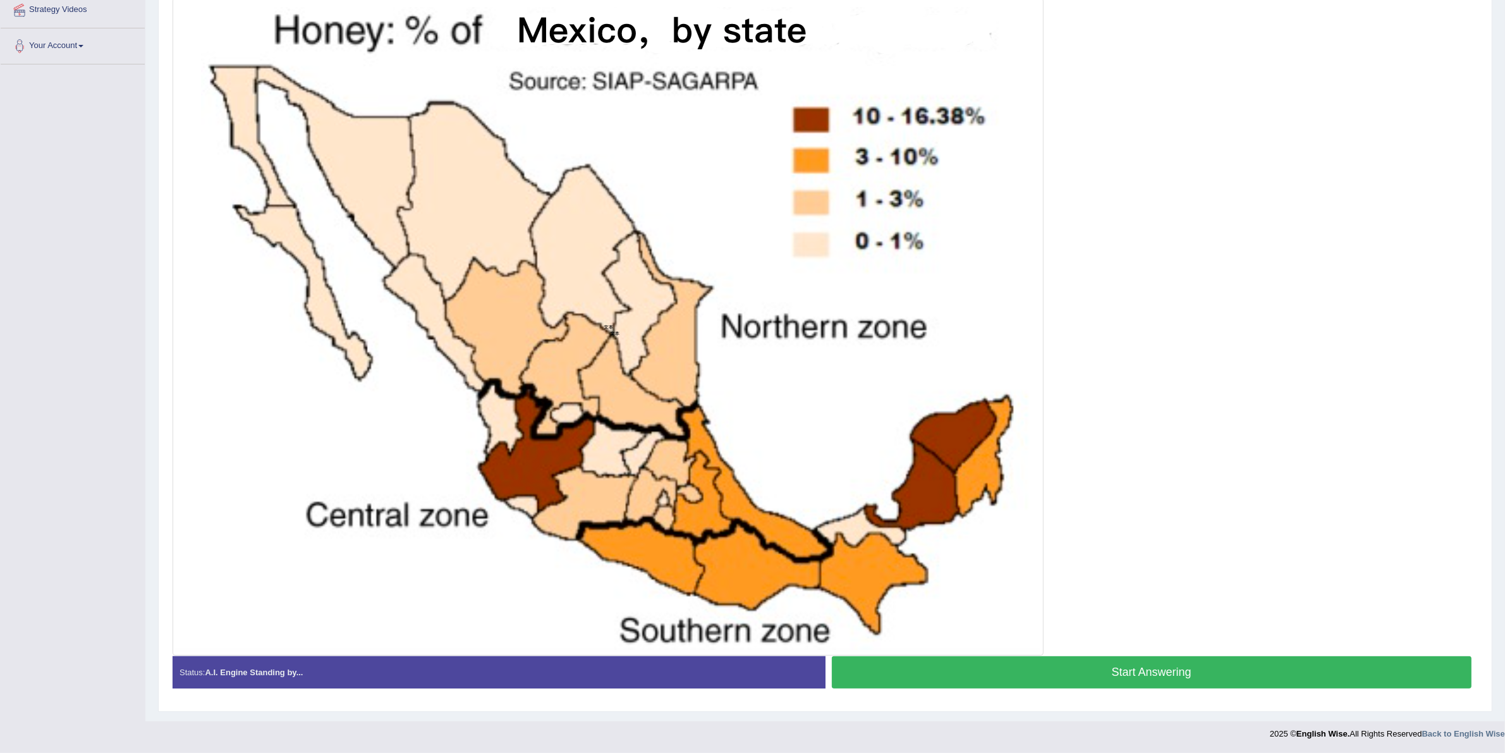
click at [1120, 667] on button "Start Answering" at bounding box center [1152, 672] width 640 height 32
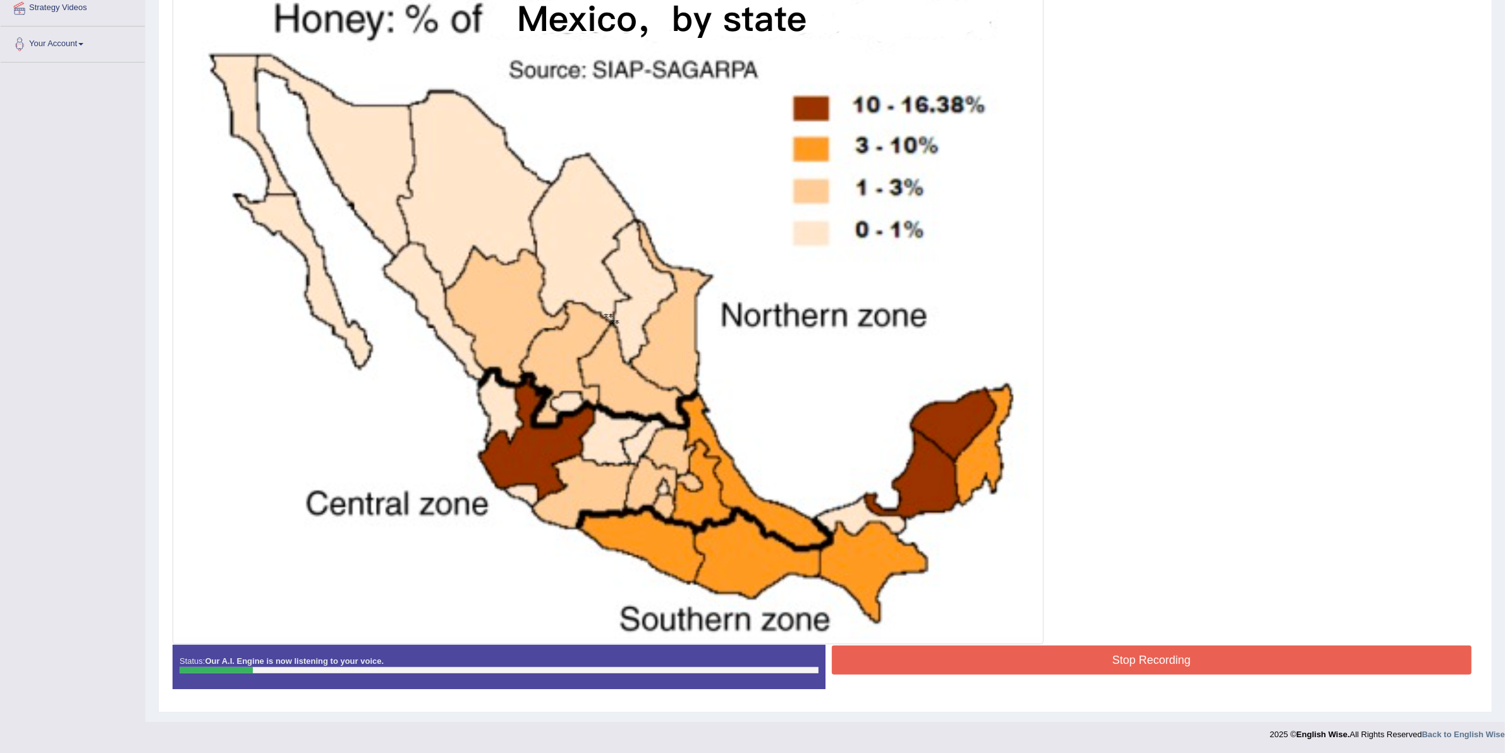
scroll to position [290, 0]
click at [992, 661] on button "Stop Recording" at bounding box center [1152, 659] width 640 height 29
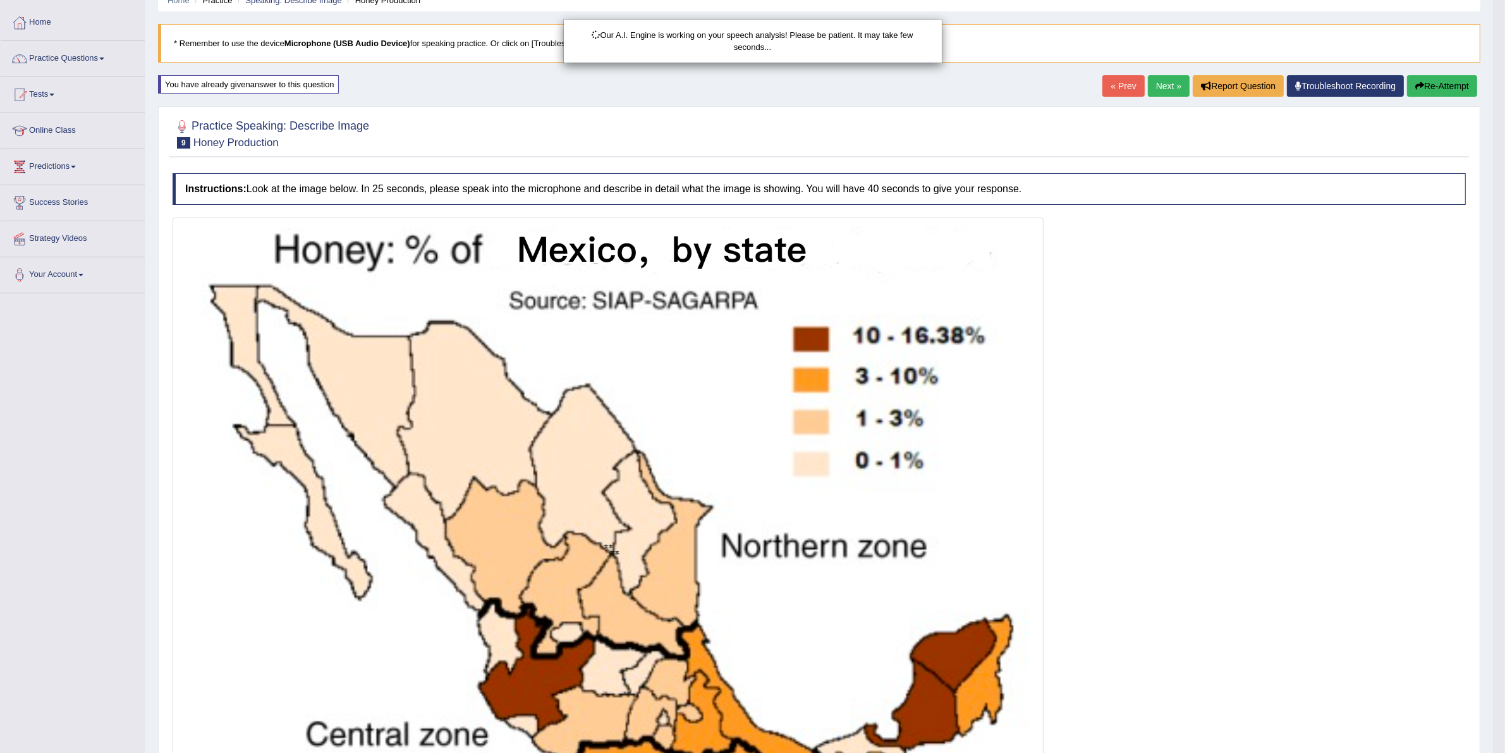
scroll to position [52, 0]
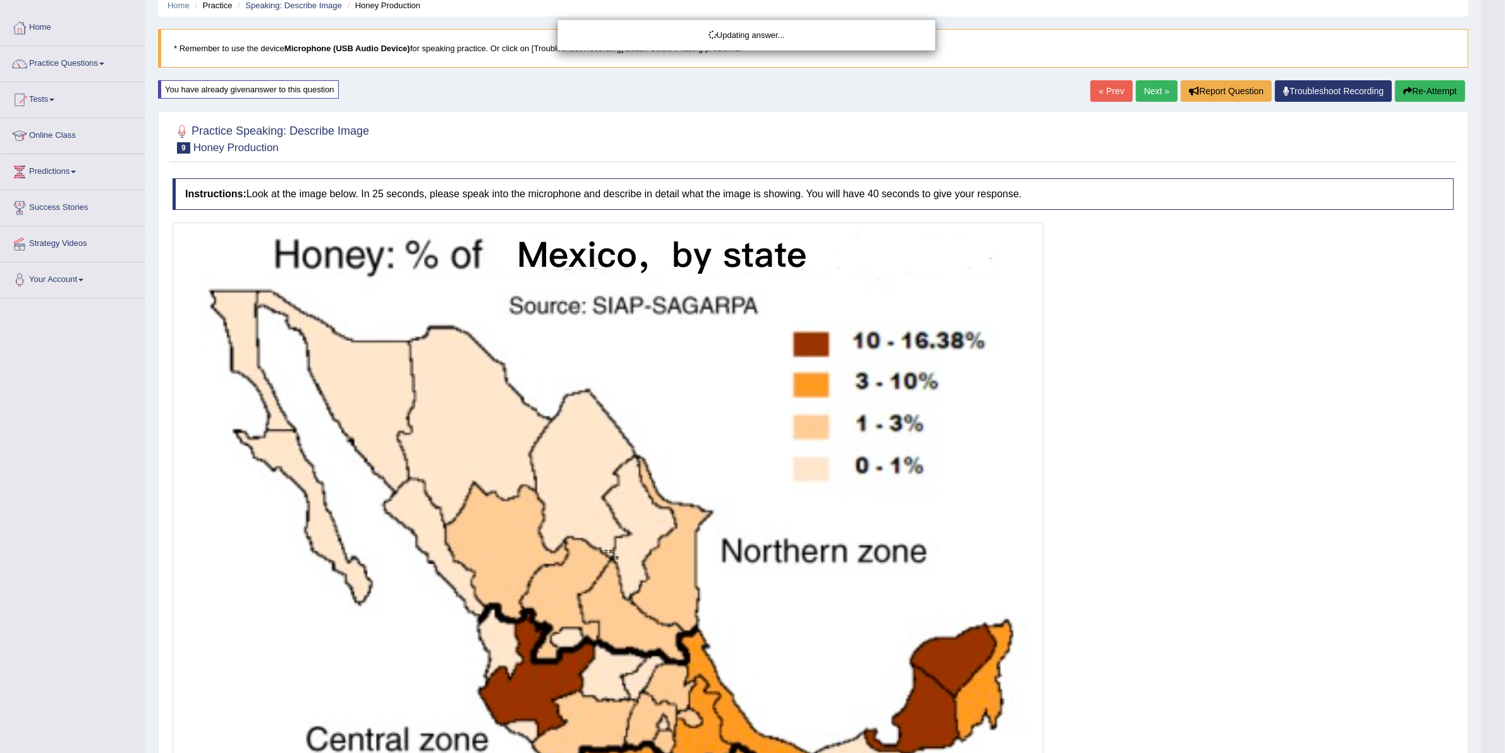
click at [1435, 99] on div "Updating answer..." at bounding box center [752, 376] width 1505 height 753
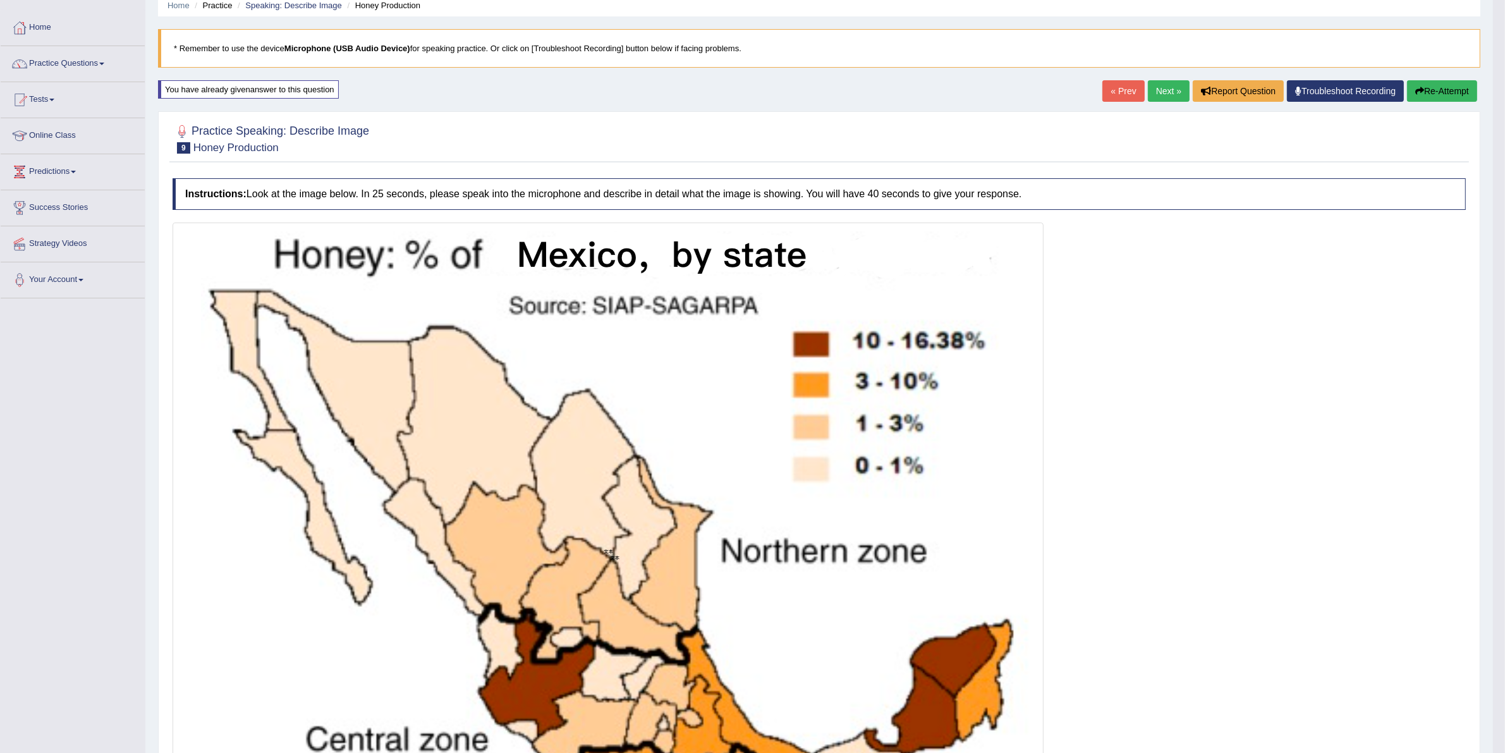
click at [1168, 94] on link "Next »" at bounding box center [1169, 90] width 42 height 21
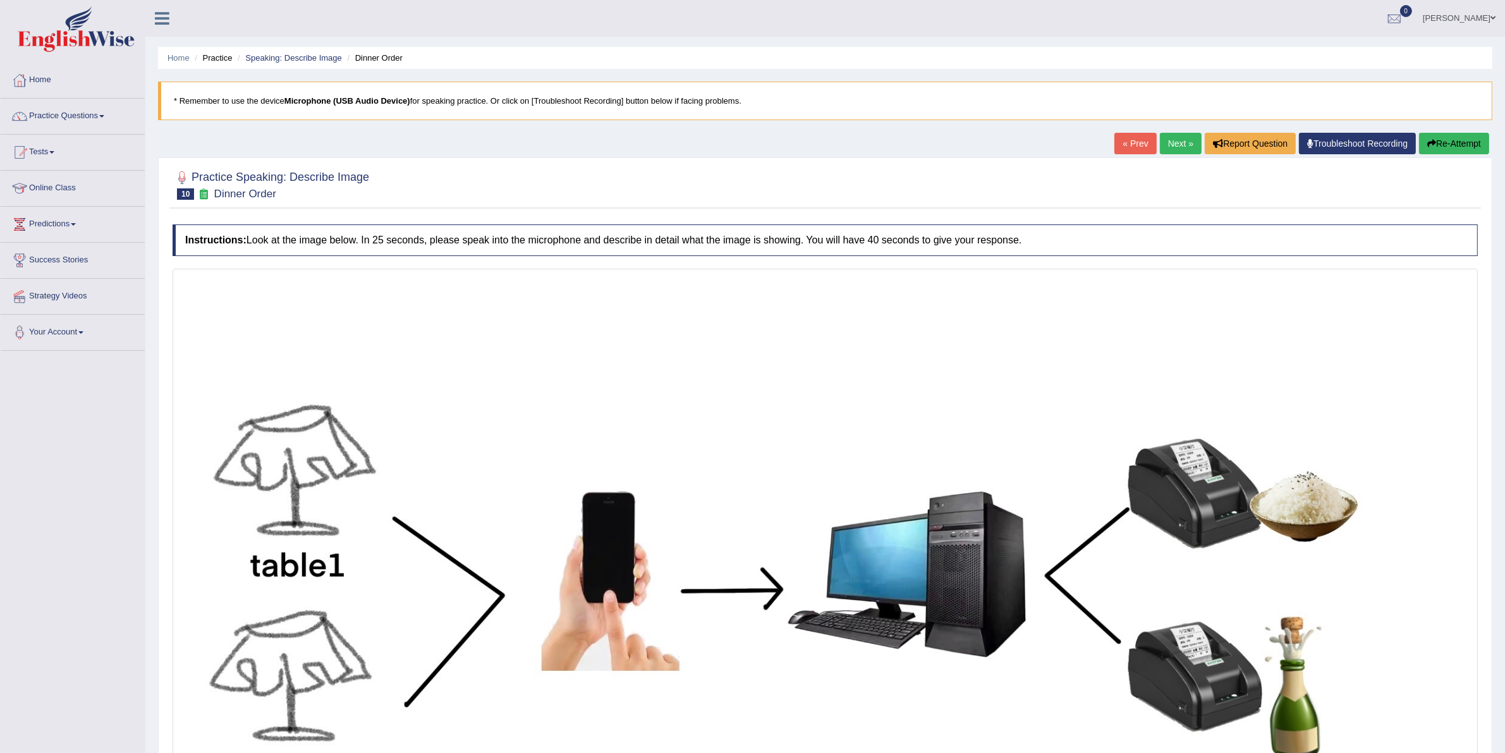
click at [1173, 149] on link "Next »" at bounding box center [1181, 143] width 42 height 21
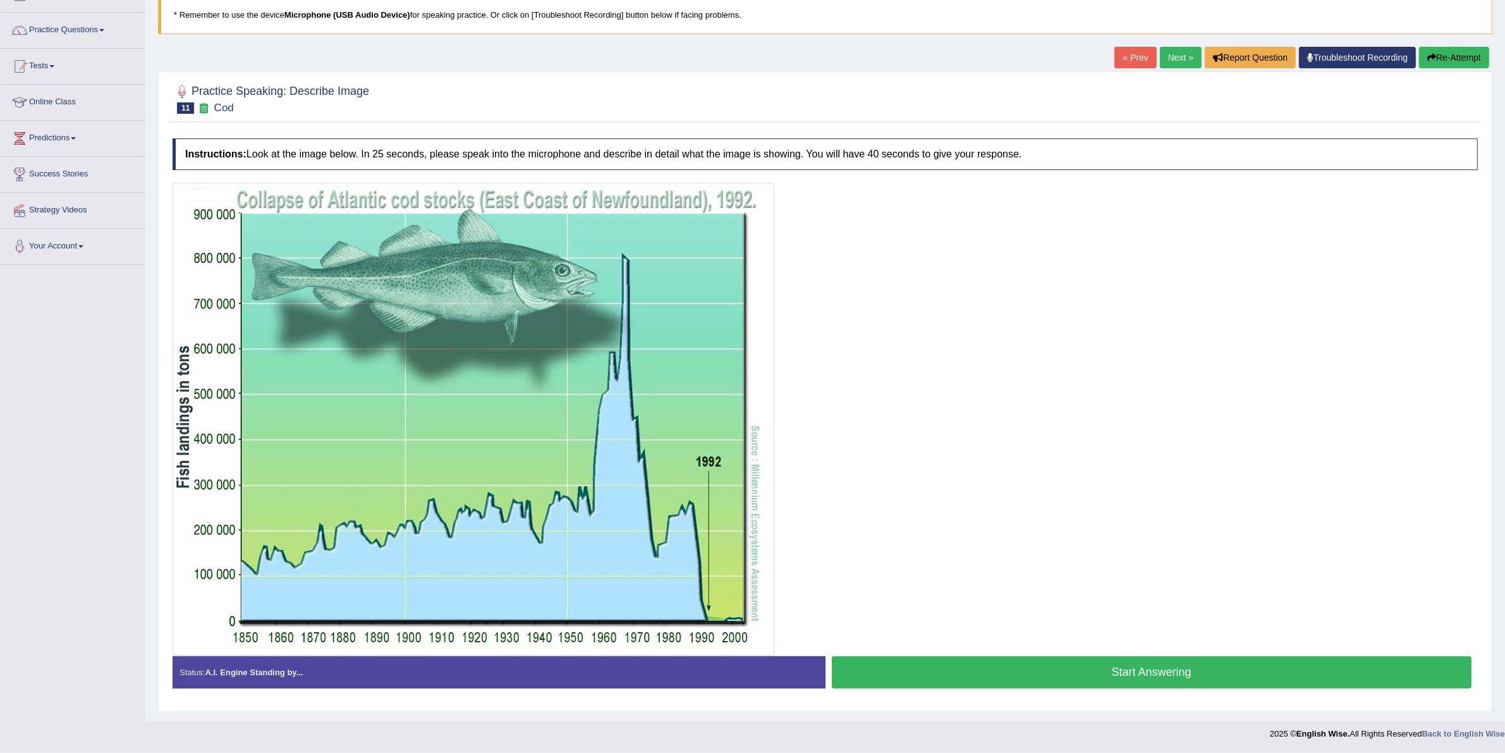
click at [578, 370] on img at bounding box center [473, 419] width 595 height 467
click at [914, 668] on button "Start Answering" at bounding box center [1152, 672] width 640 height 32
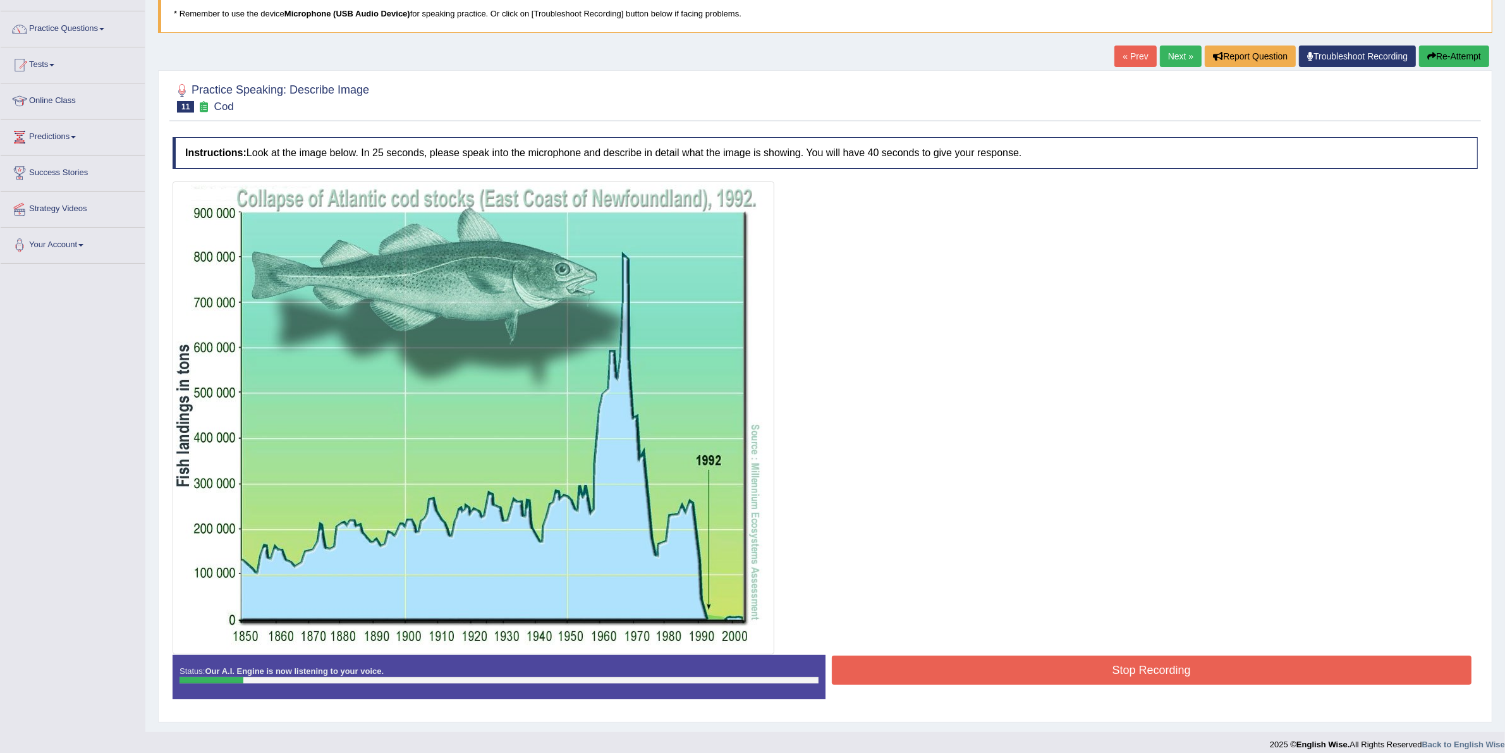
click at [972, 671] on button "Stop Recording" at bounding box center [1152, 670] width 640 height 29
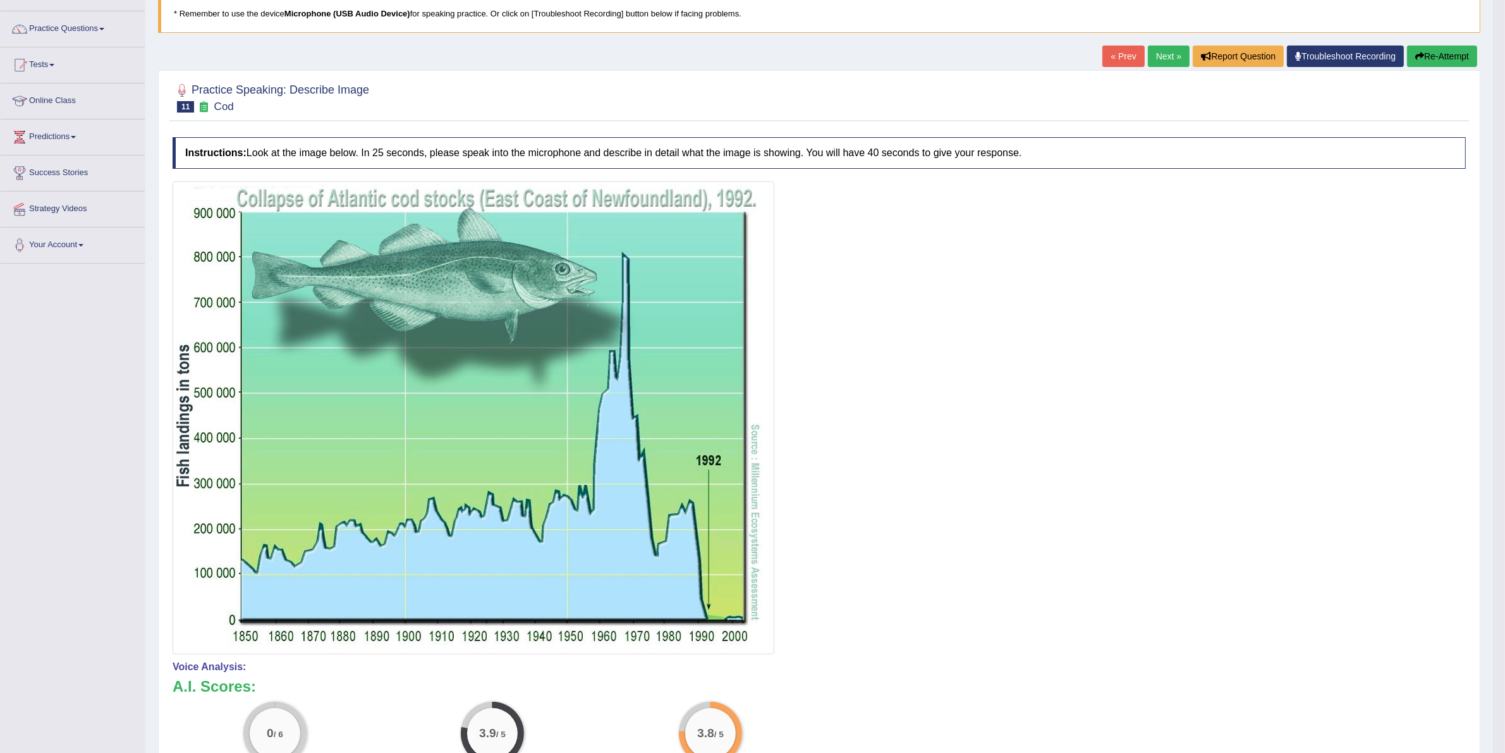
click at [1443, 59] on button "Re-Attempt" at bounding box center [1442, 56] width 70 height 21
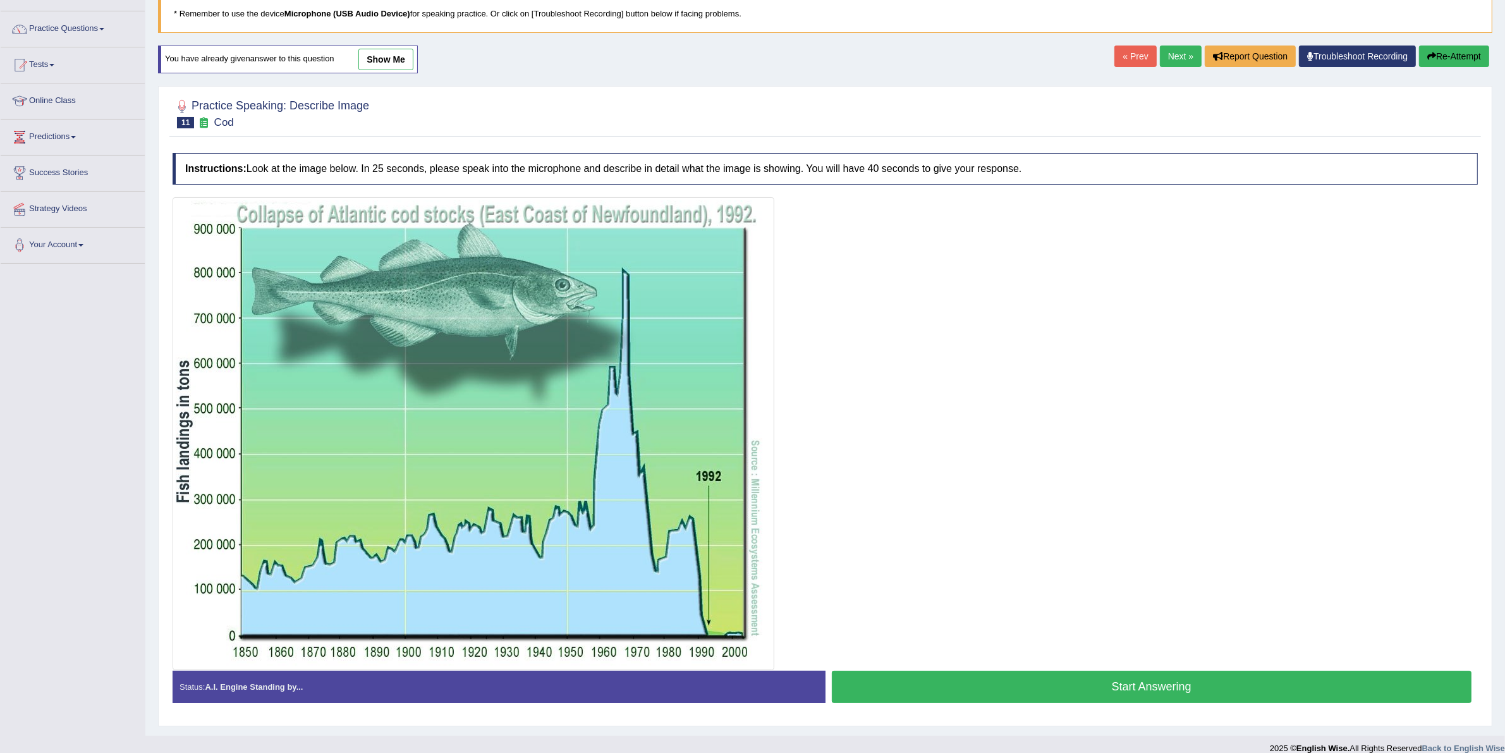
scroll to position [87, 0]
click at [1082, 681] on button "Start Answering" at bounding box center [1152, 687] width 640 height 32
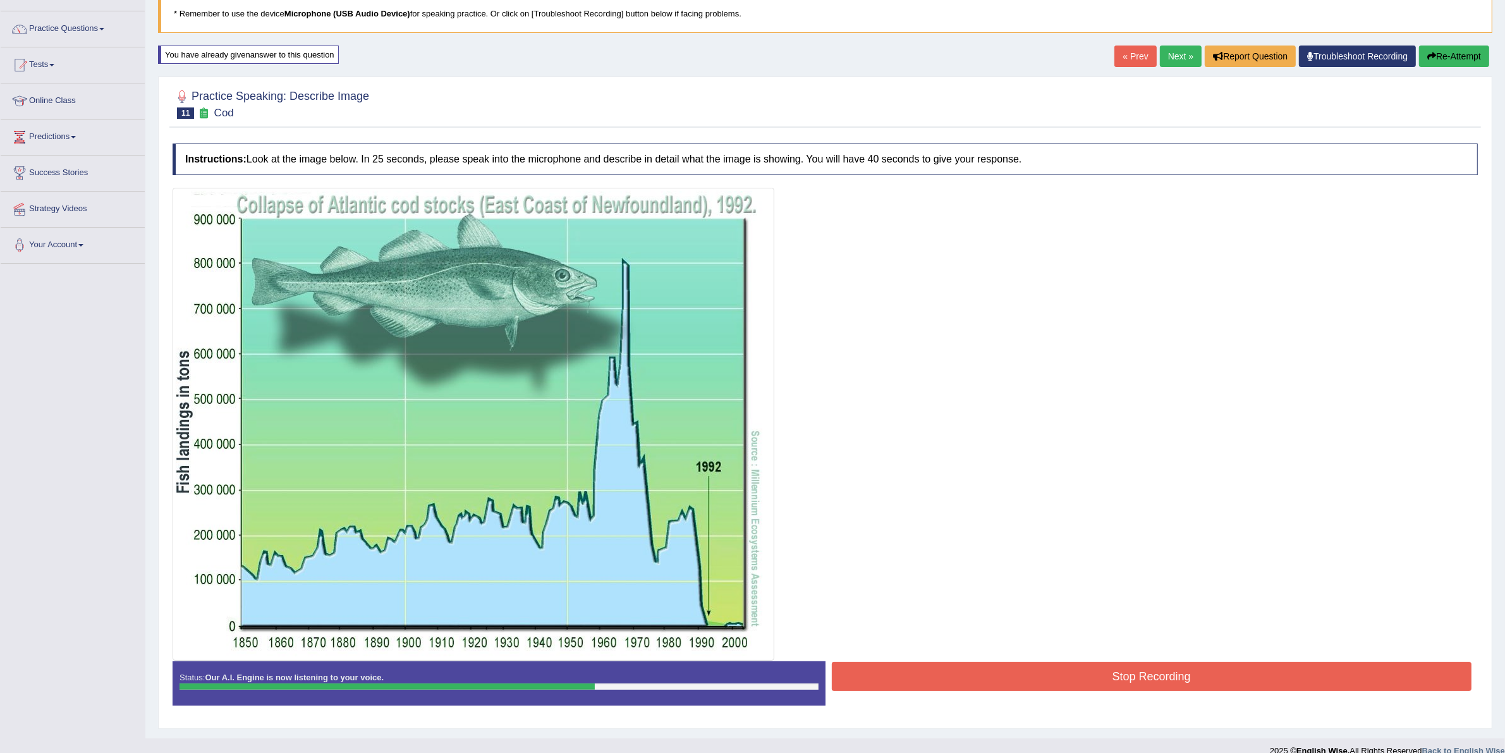
click at [1013, 668] on button "Stop Recording" at bounding box center [1152, 676] width 640 height 29
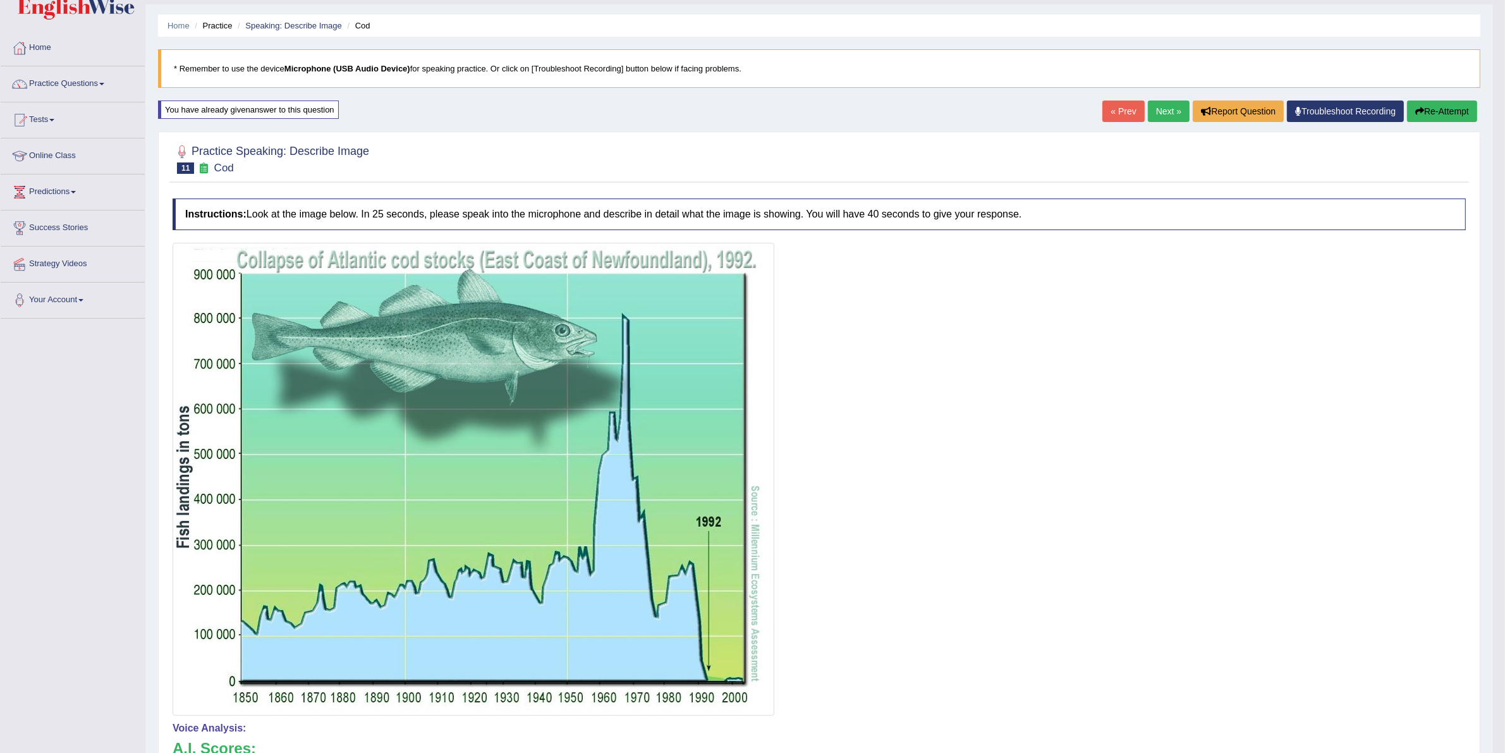
scroll to position [0, 0]
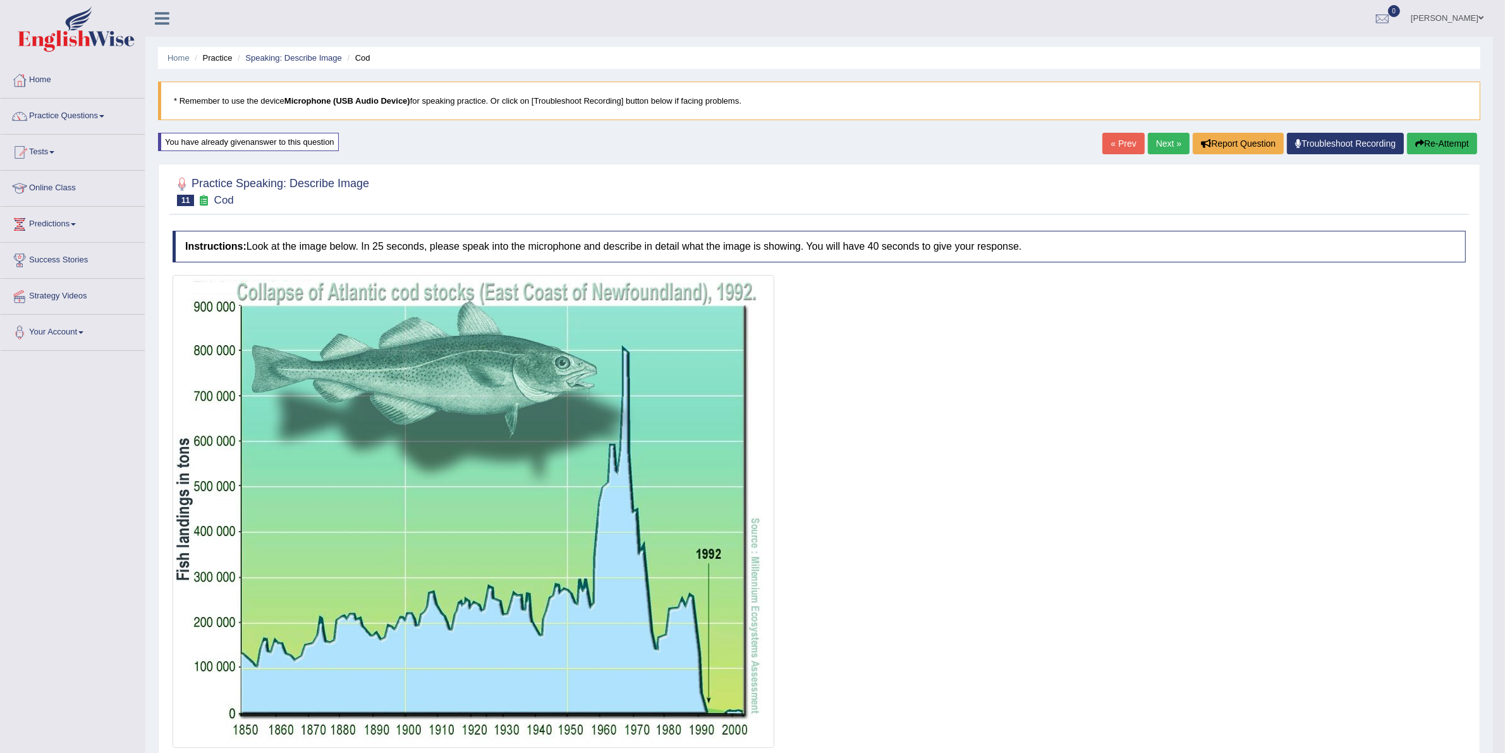
click at [1160, 149] on link "Next »" at bounding box center [1169, 143] width 42 height 21
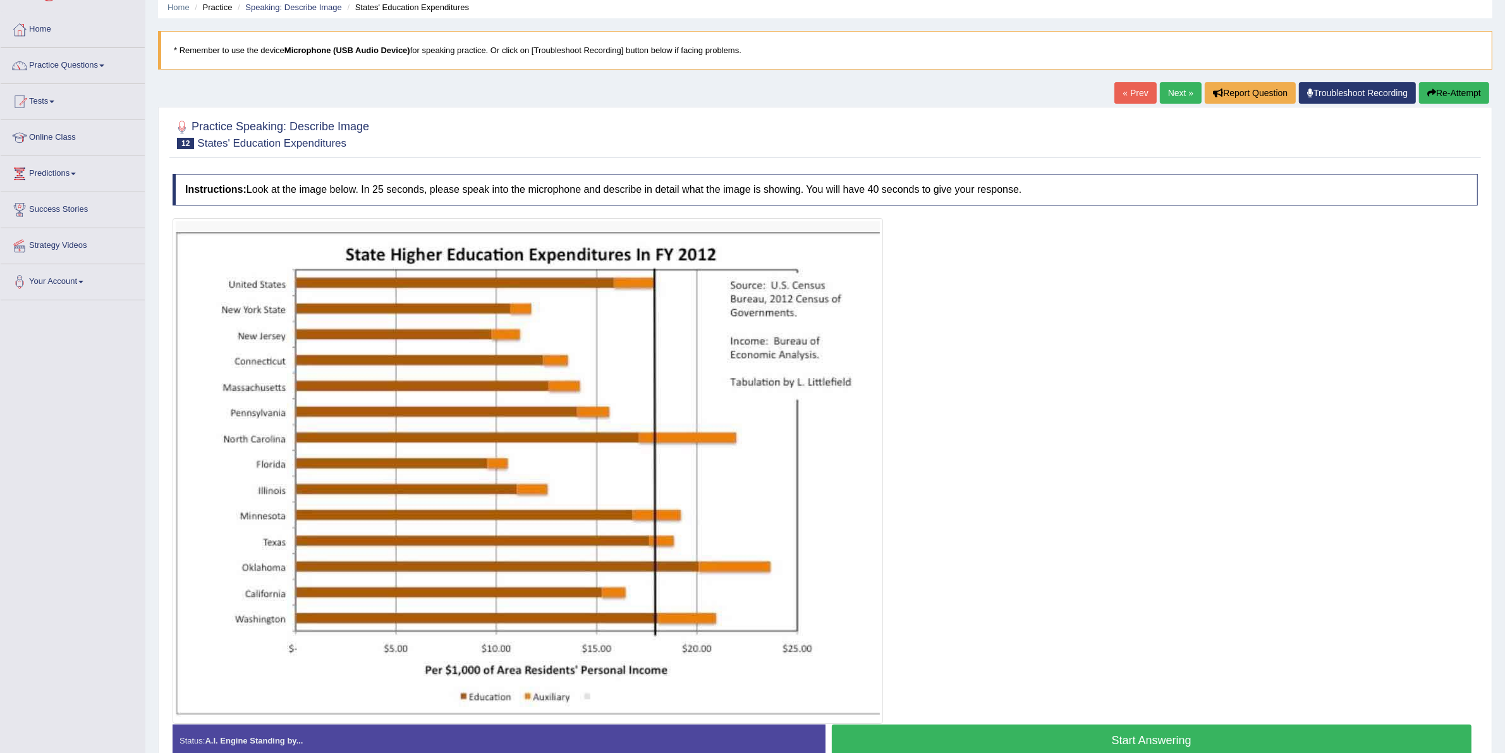
scroll to position [79, 0]
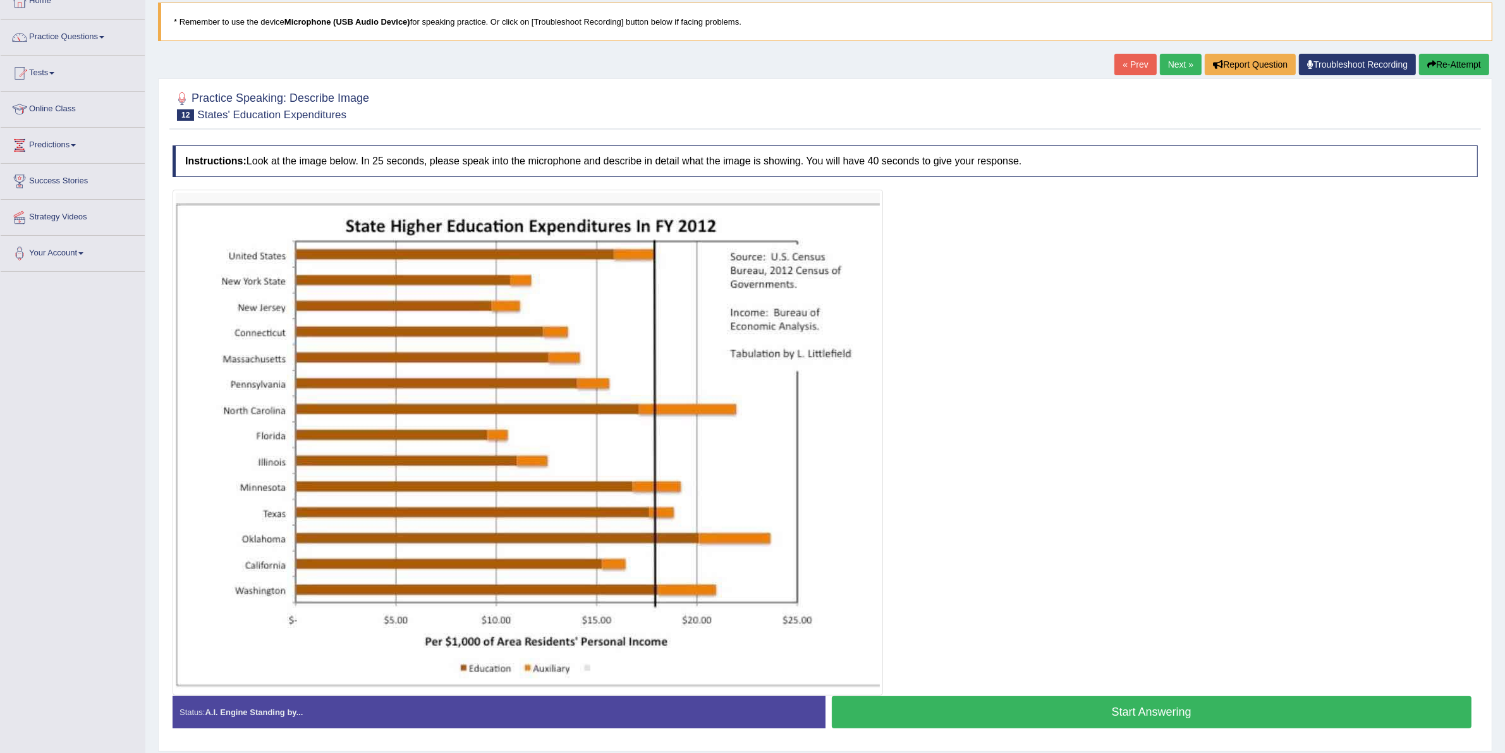
click at [977, 709] on button "Start Answering" at bounding box center [1152, 712] width 640 height 32
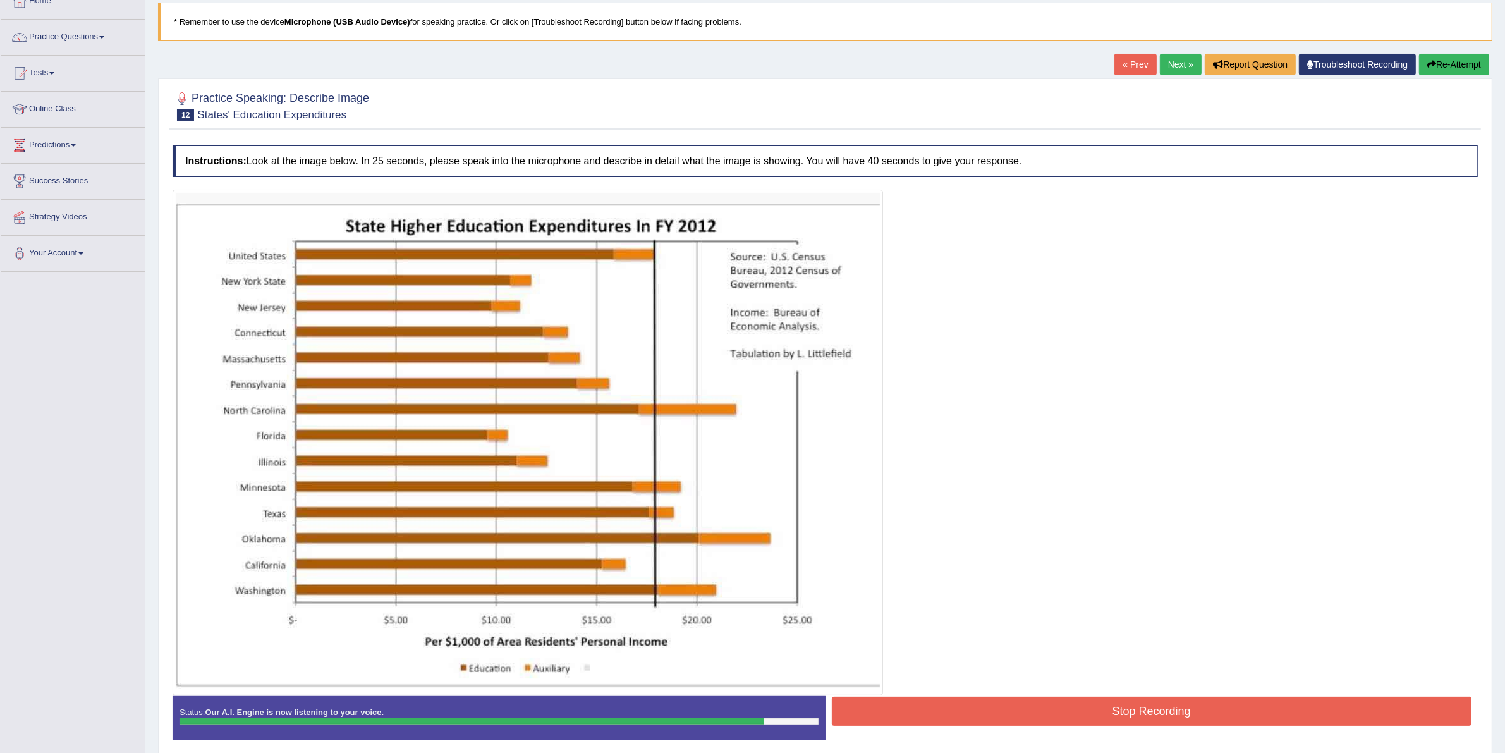
click at [936, 707] on button "Stop Recording" at bounding box center [1152, 711] width 640 height 29
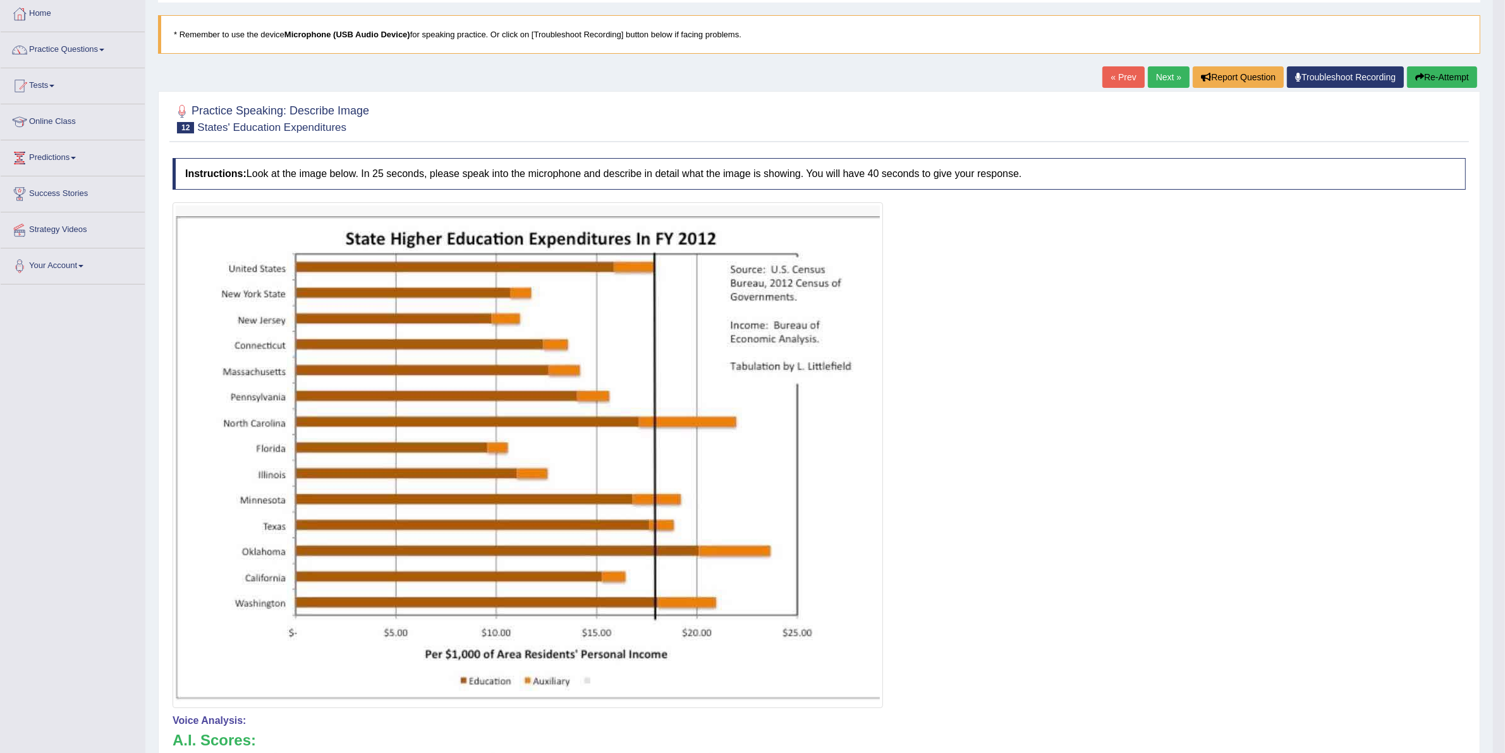
scroll to position [0, 0]
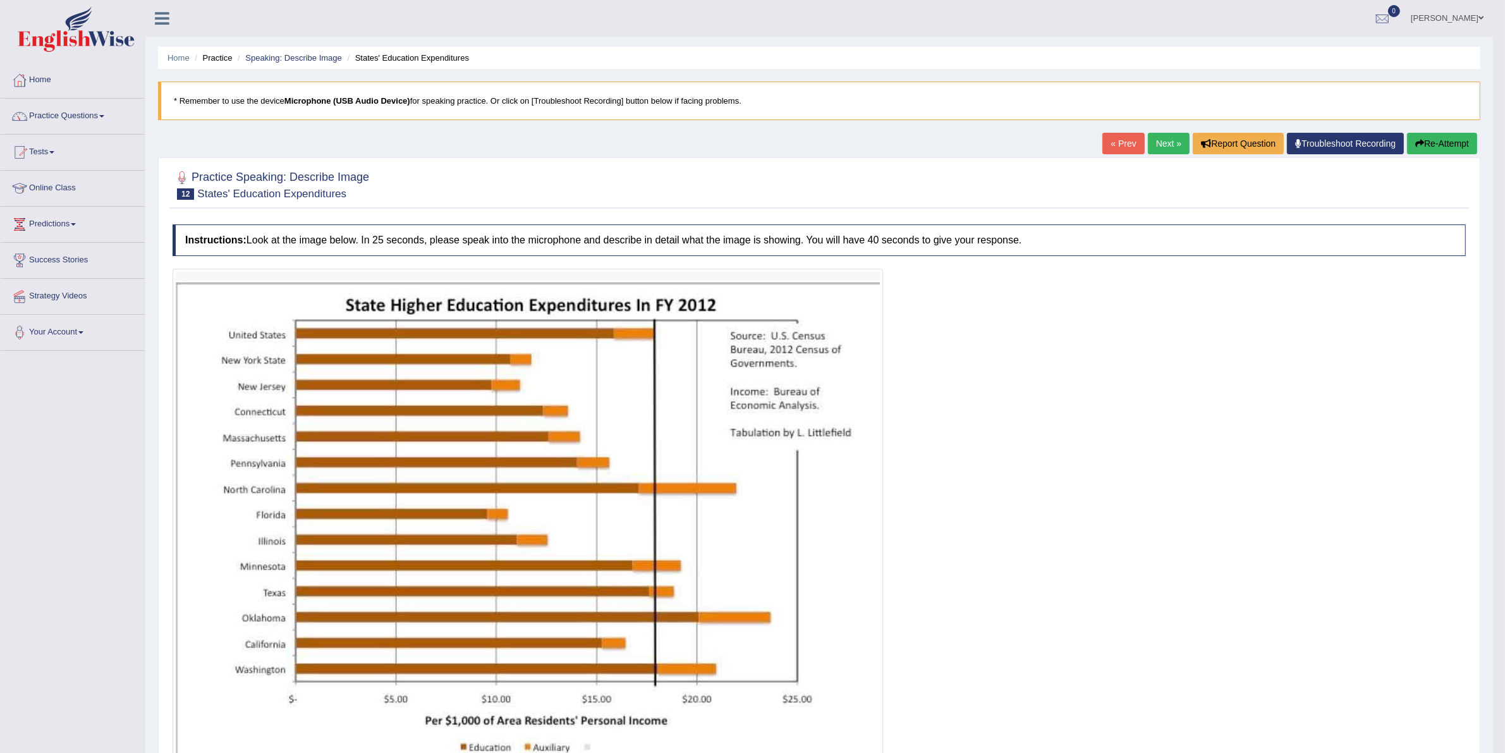
click at [1427, 137] on button "Re-Attempt" at bounding box center [1442, 143] width 70 height 21
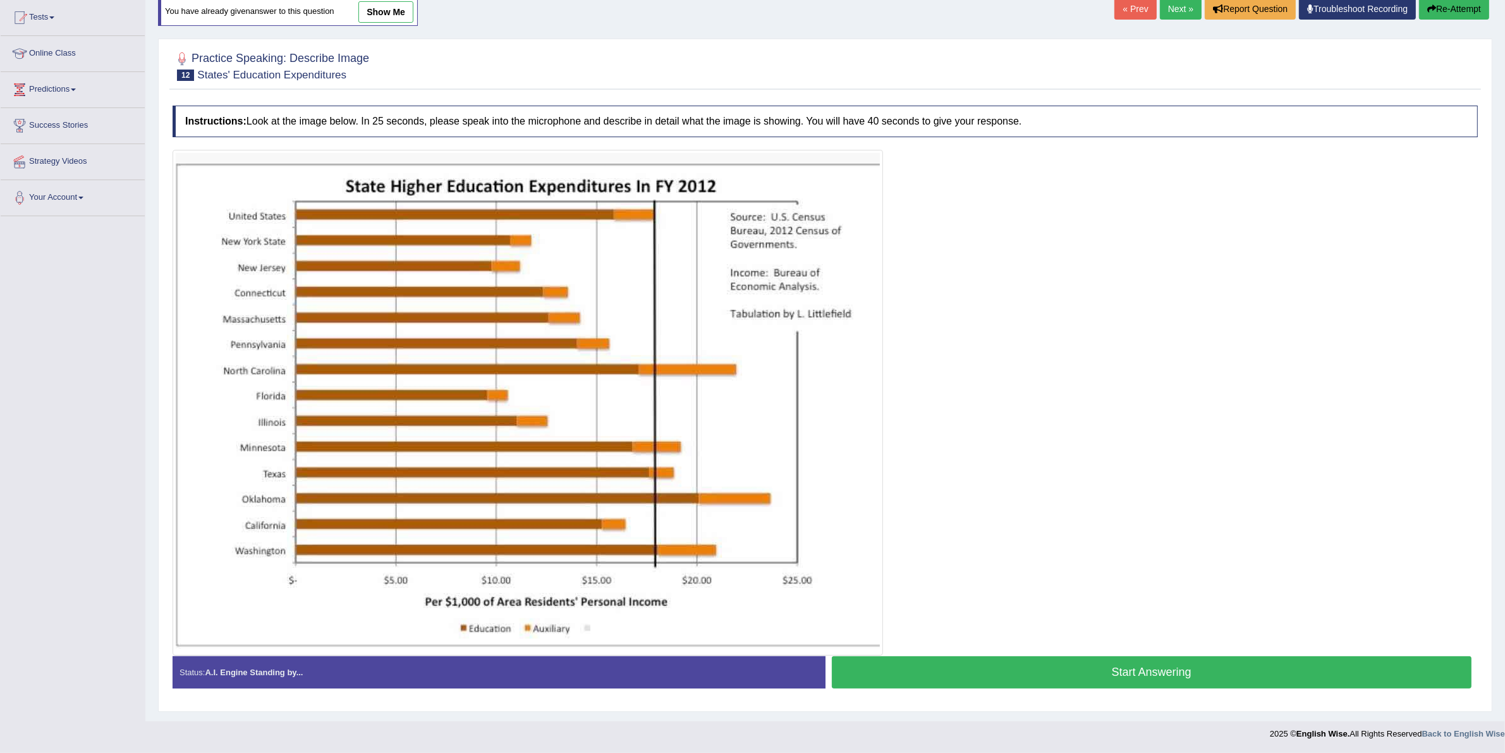
scroll to position [137, 0]
click at [905, 670] on button "Start Answering" at bounding box center [1152, 672] width 640 height 32
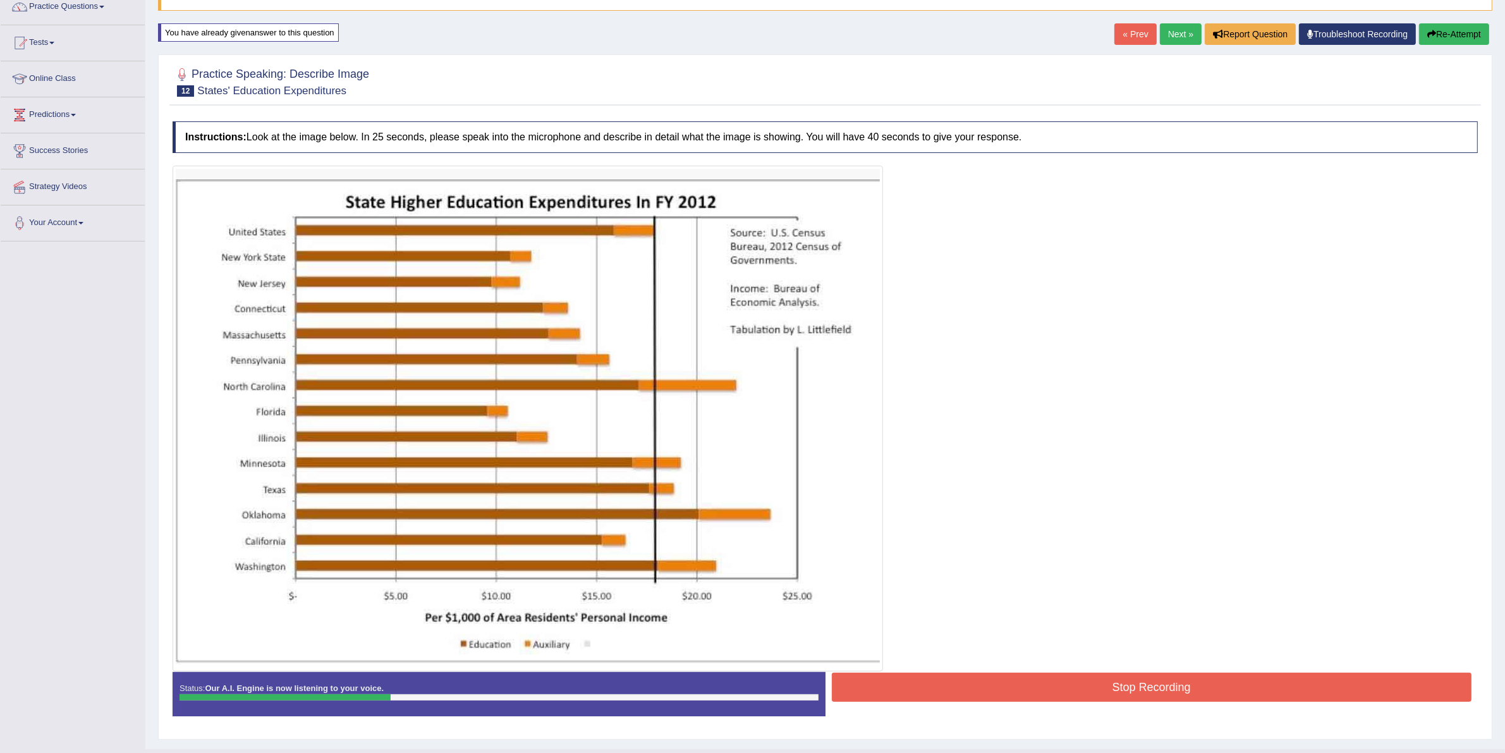
scroll to position [138, 0]
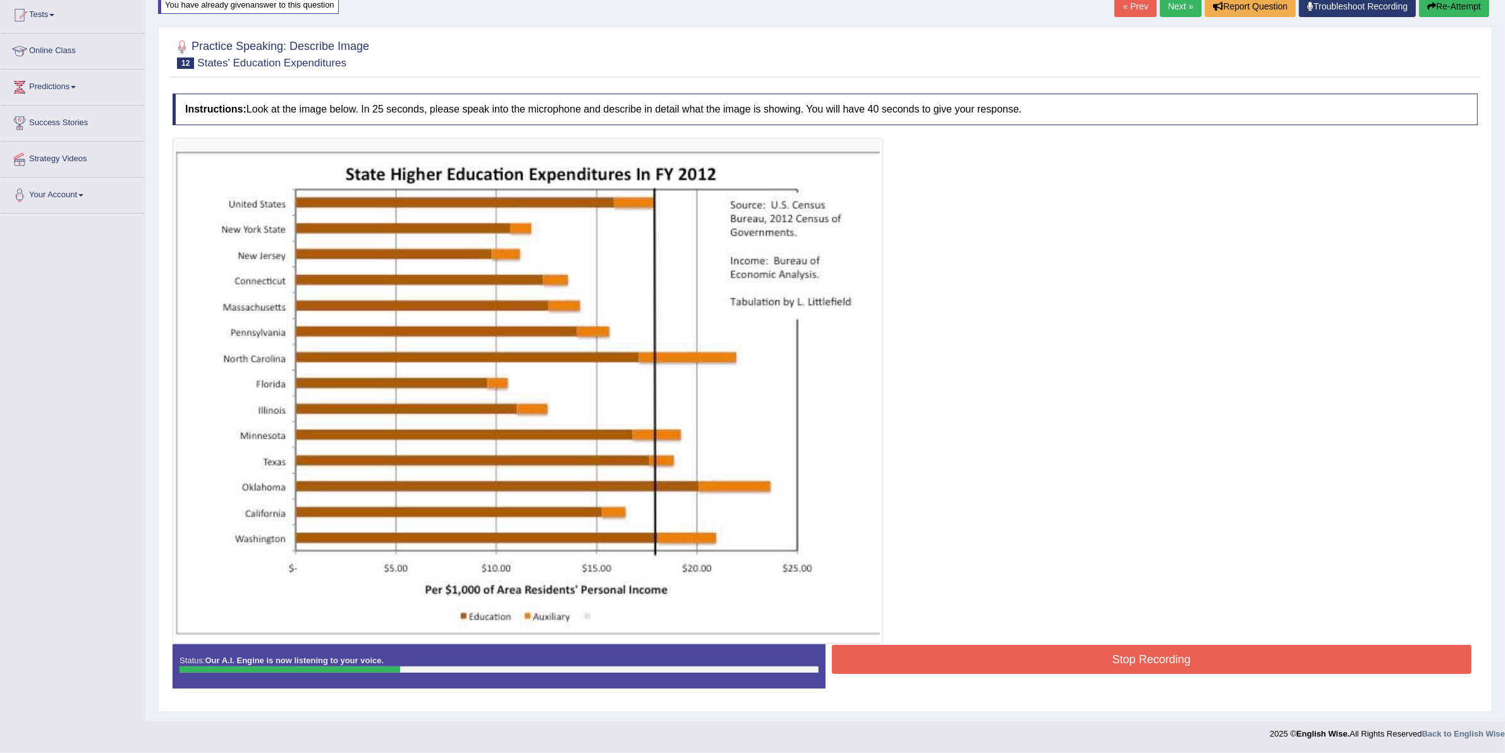
click at [989, 652] on button "Stop Recording" at bounding box center [1152, 659] width 640 height 29
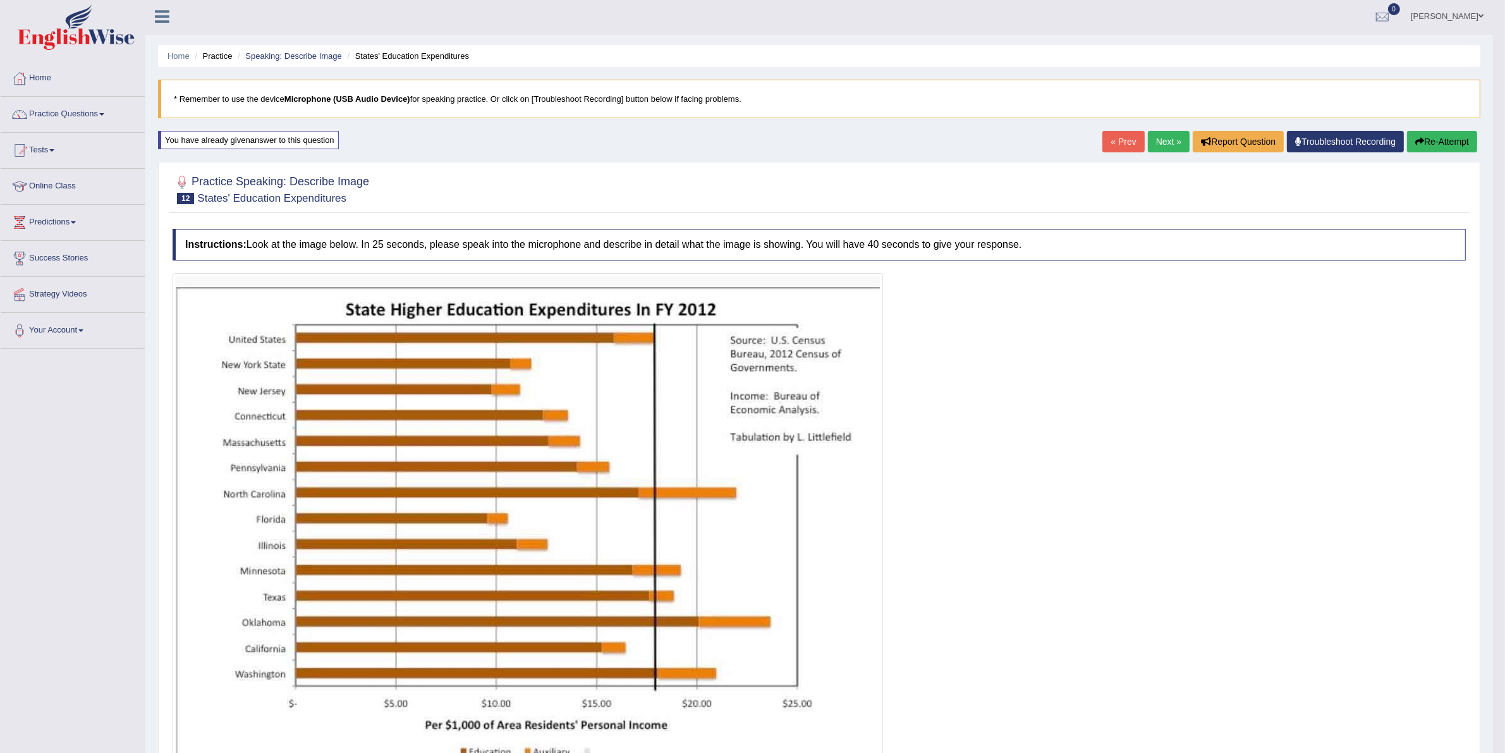
scroll to position [0, 0]
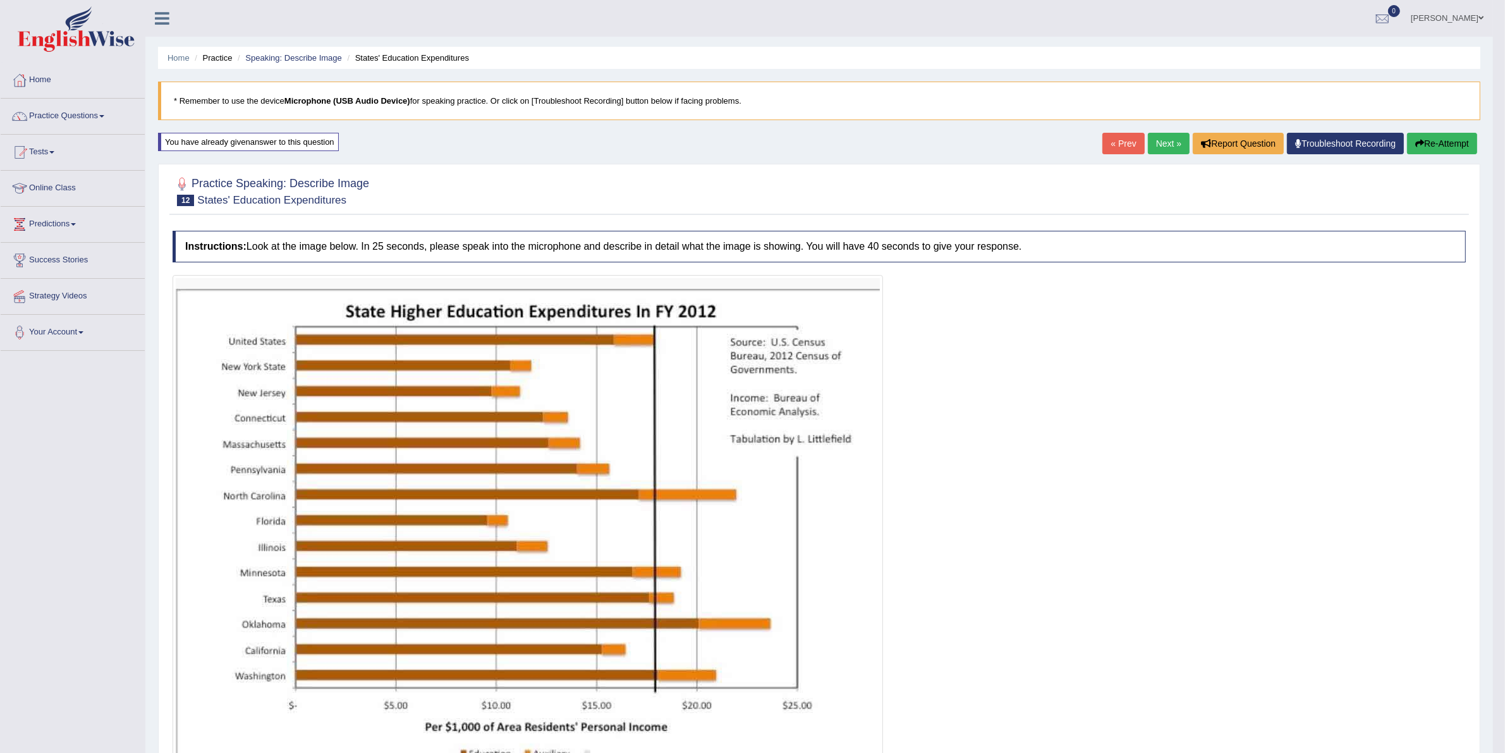
click at [1455, 146] on button "Re-Attempt" at bounding box center [1442, 143] width 70 height 21
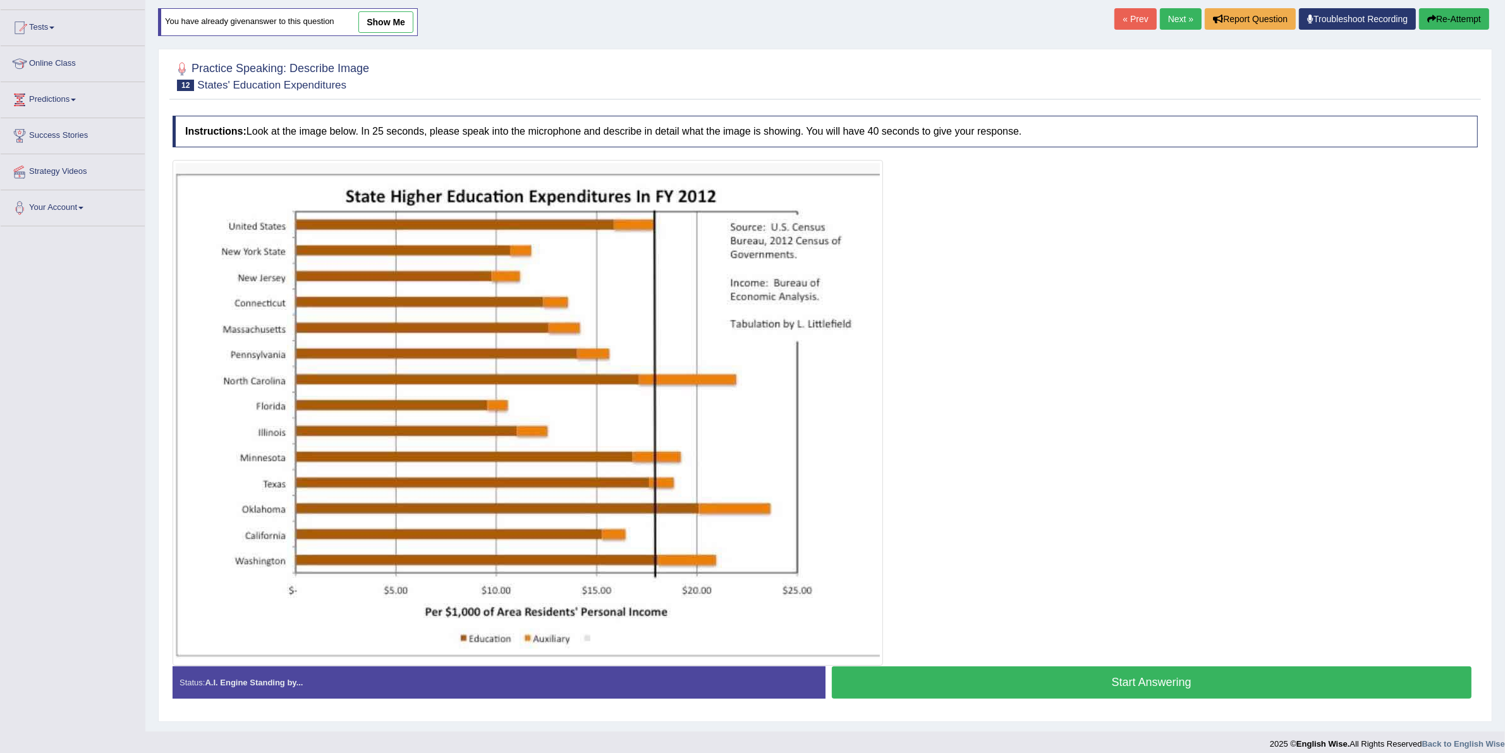
scroll to position [137, 0]
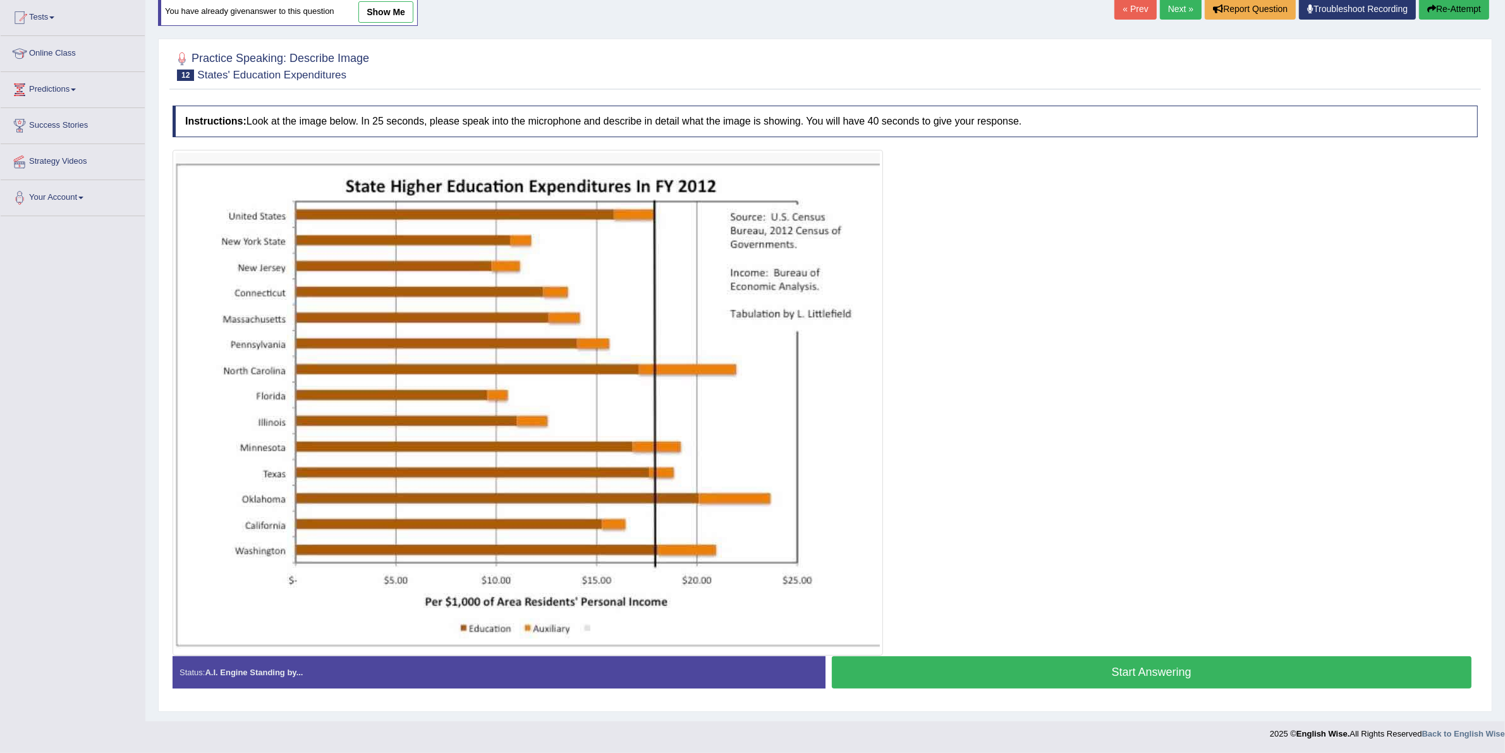
click at [1024, 668] on button "Start Answering" at bounding box center [1152, 672] width 640 height 32
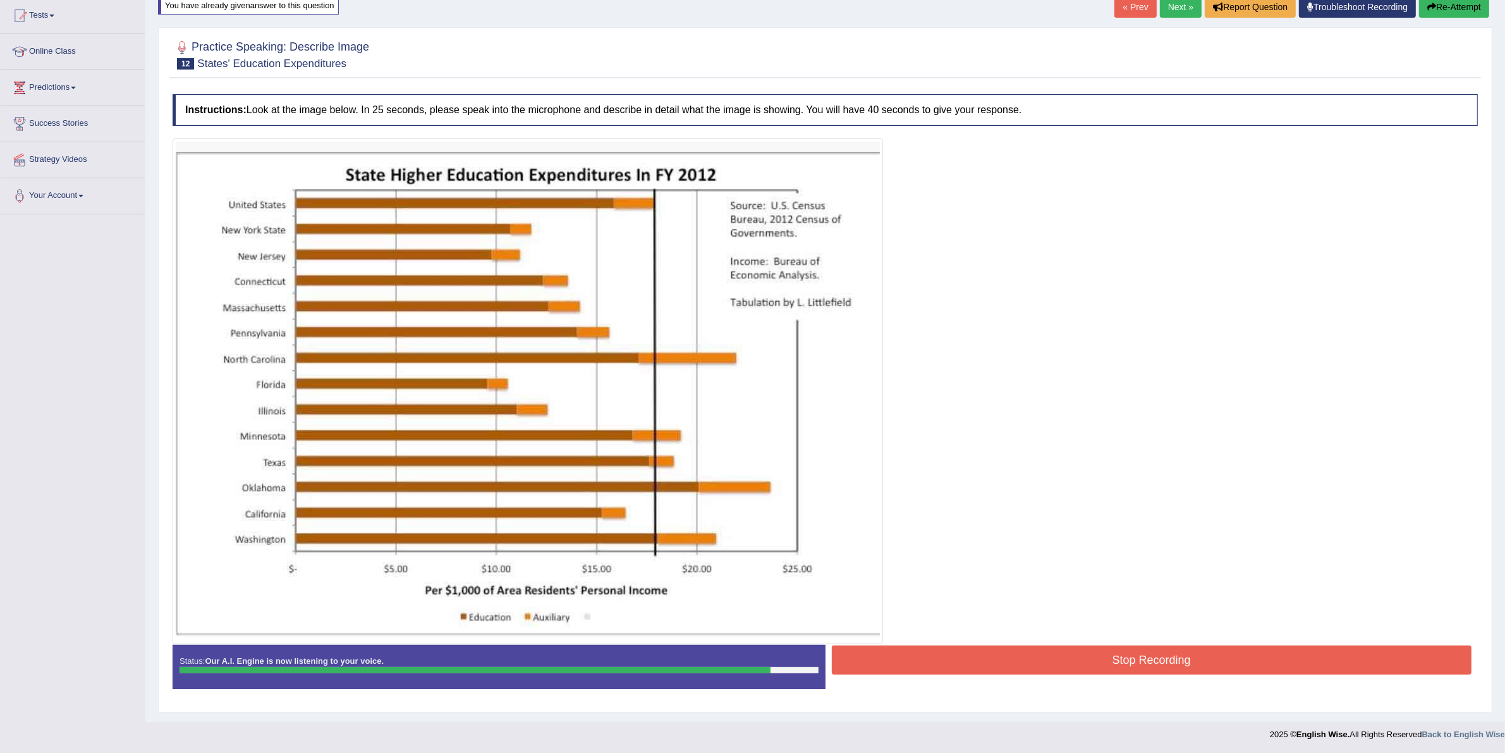
click at [1003, 655] on button "Stop Recording" at bounding box center [1152, 659] width 640 height 29
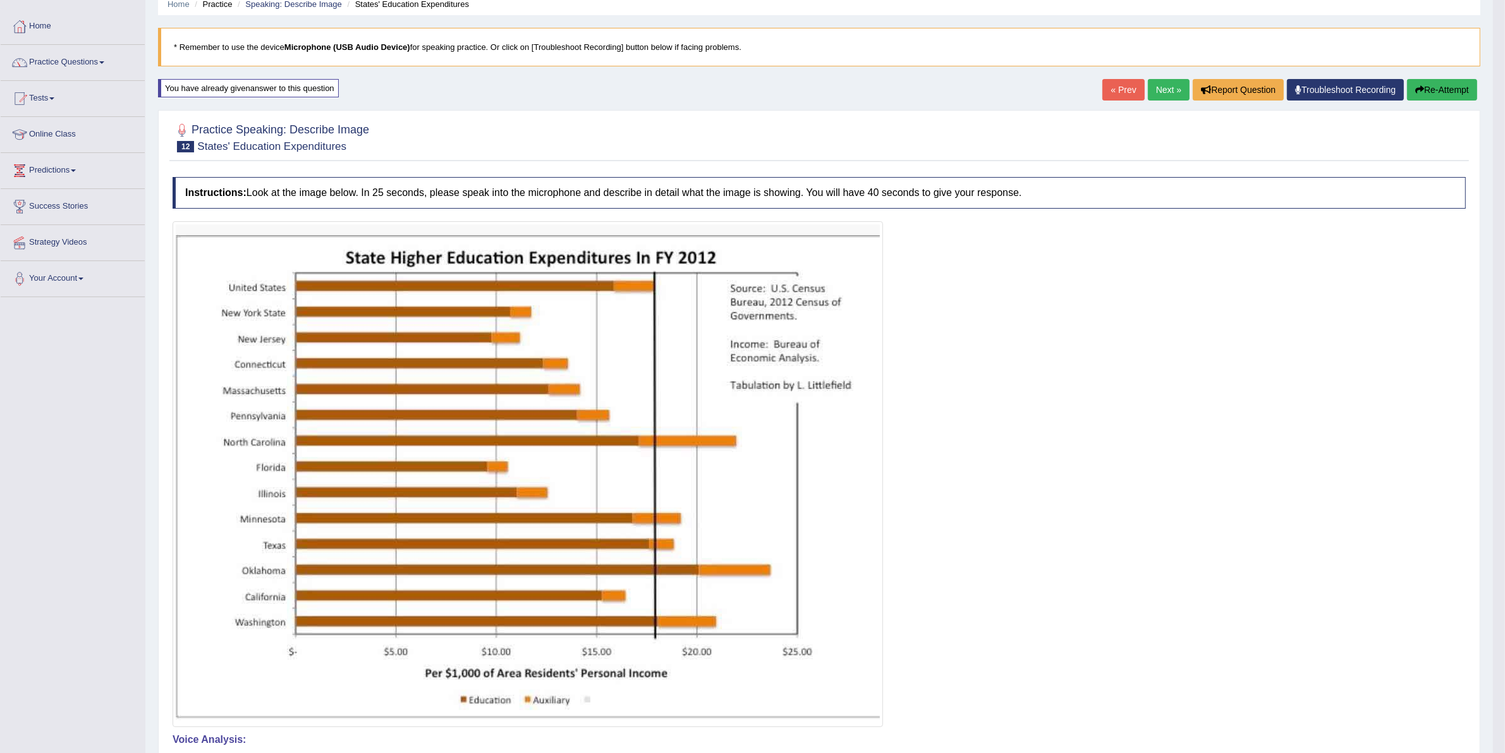
scroll to position [0, 0]
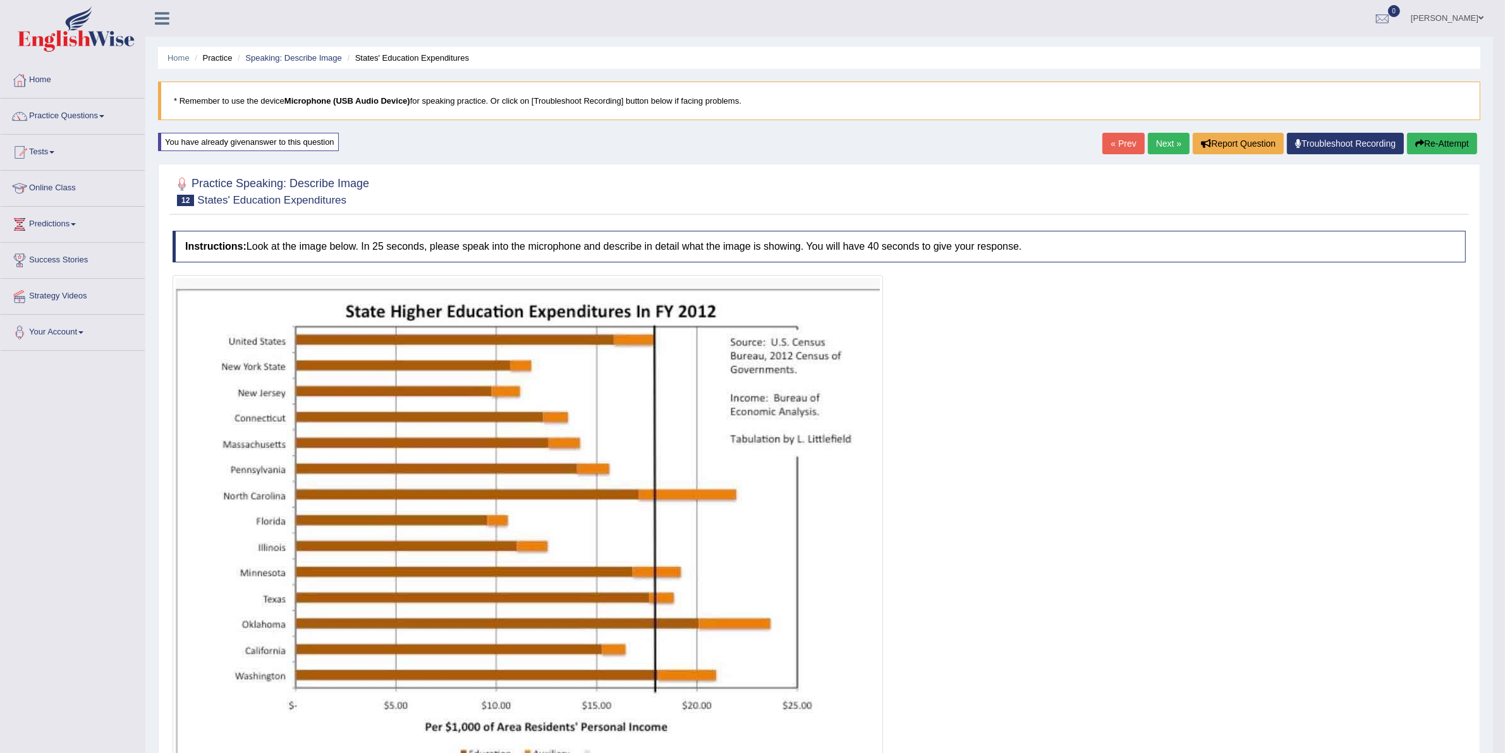
click at [1164, 145] on link "Next »" at bounding box center [1169, 143] width 42 height 21
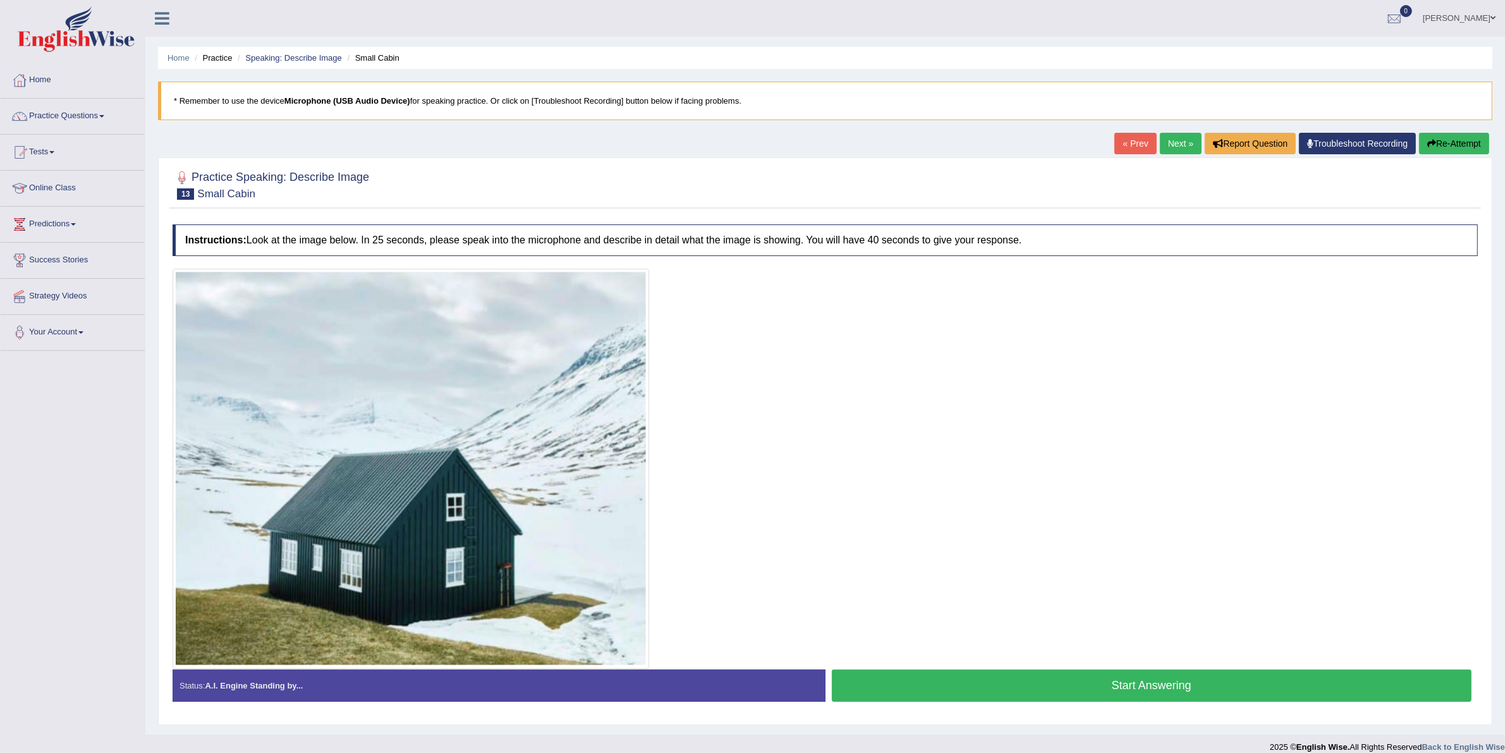
scroll to position [15, 0]
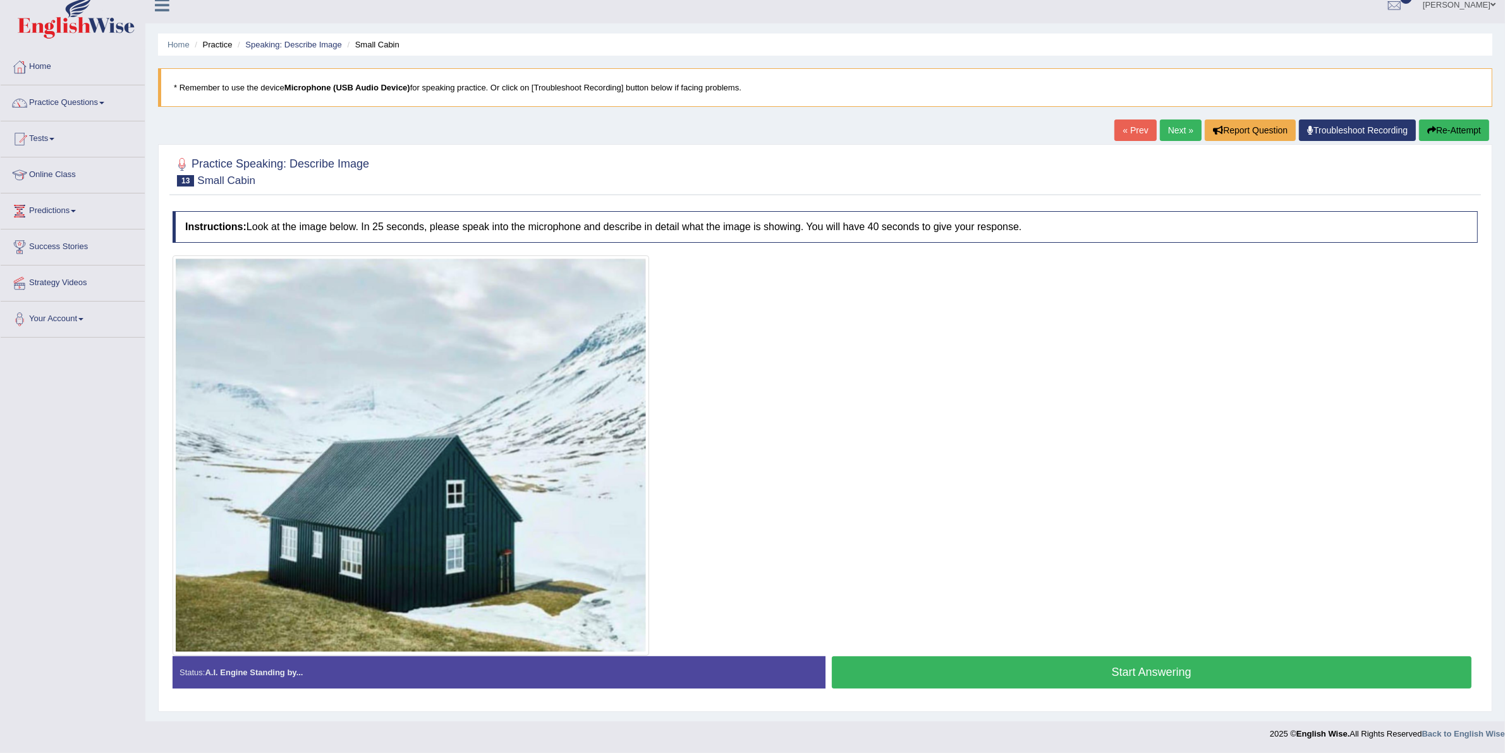
click at [999, 665] on button "Start Answering" at bounding box center [1152, 672] width 640 height 32
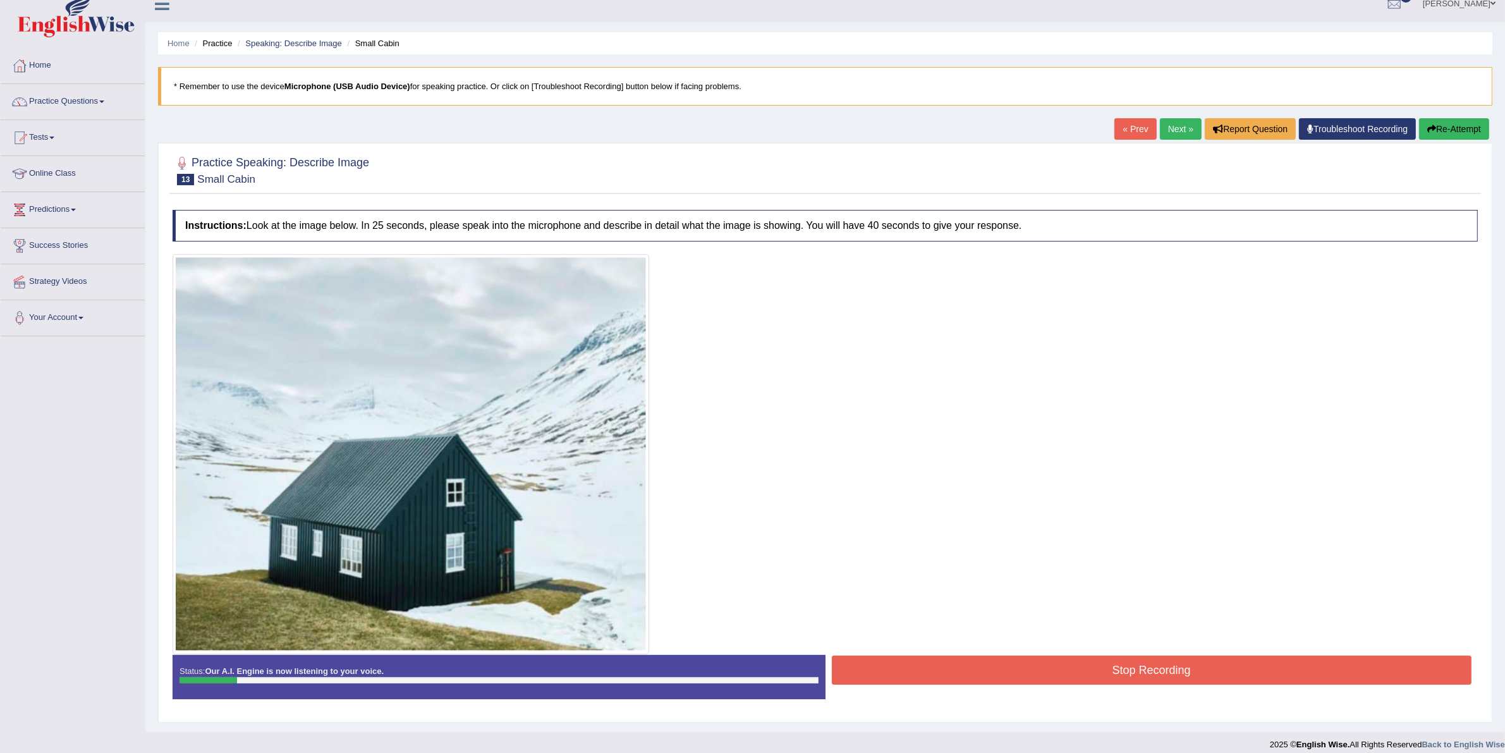
click at [1004, 668] on button "Stop Recording" at bounding box center [1152, 670] width 640 height 29
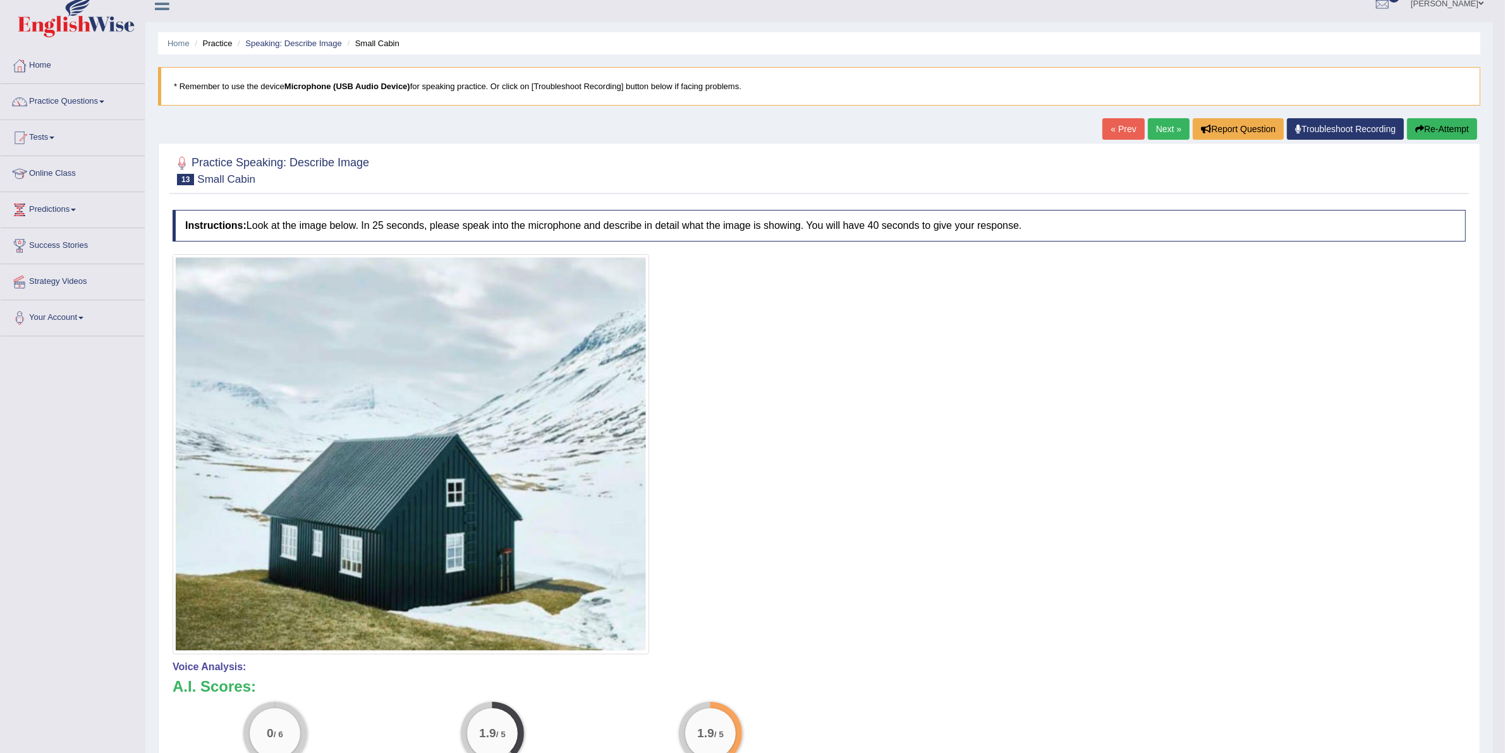
click at [1432, 131] on button "Re-Attempt" at bounding box center [1442, 128] width 70 height 21
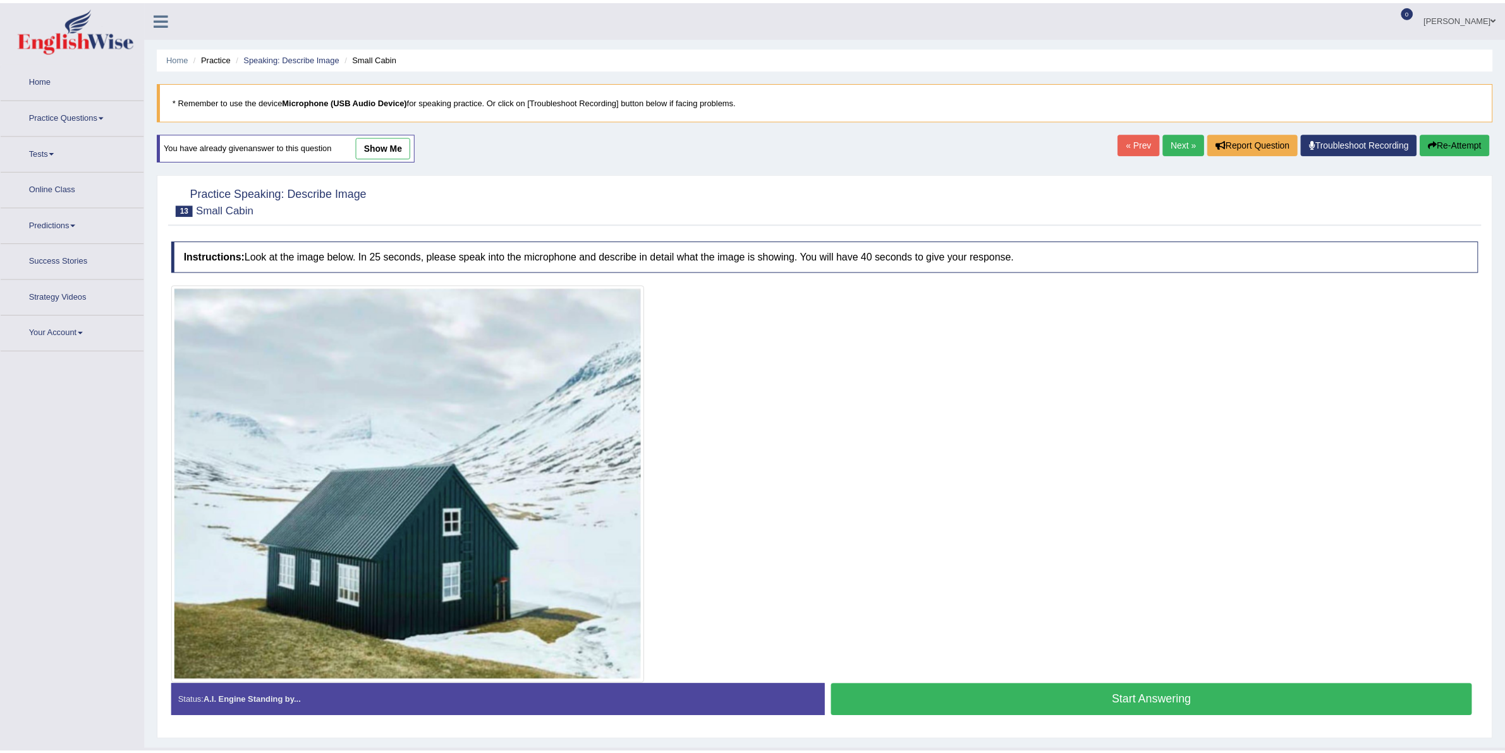
scroll to position [15, 0]
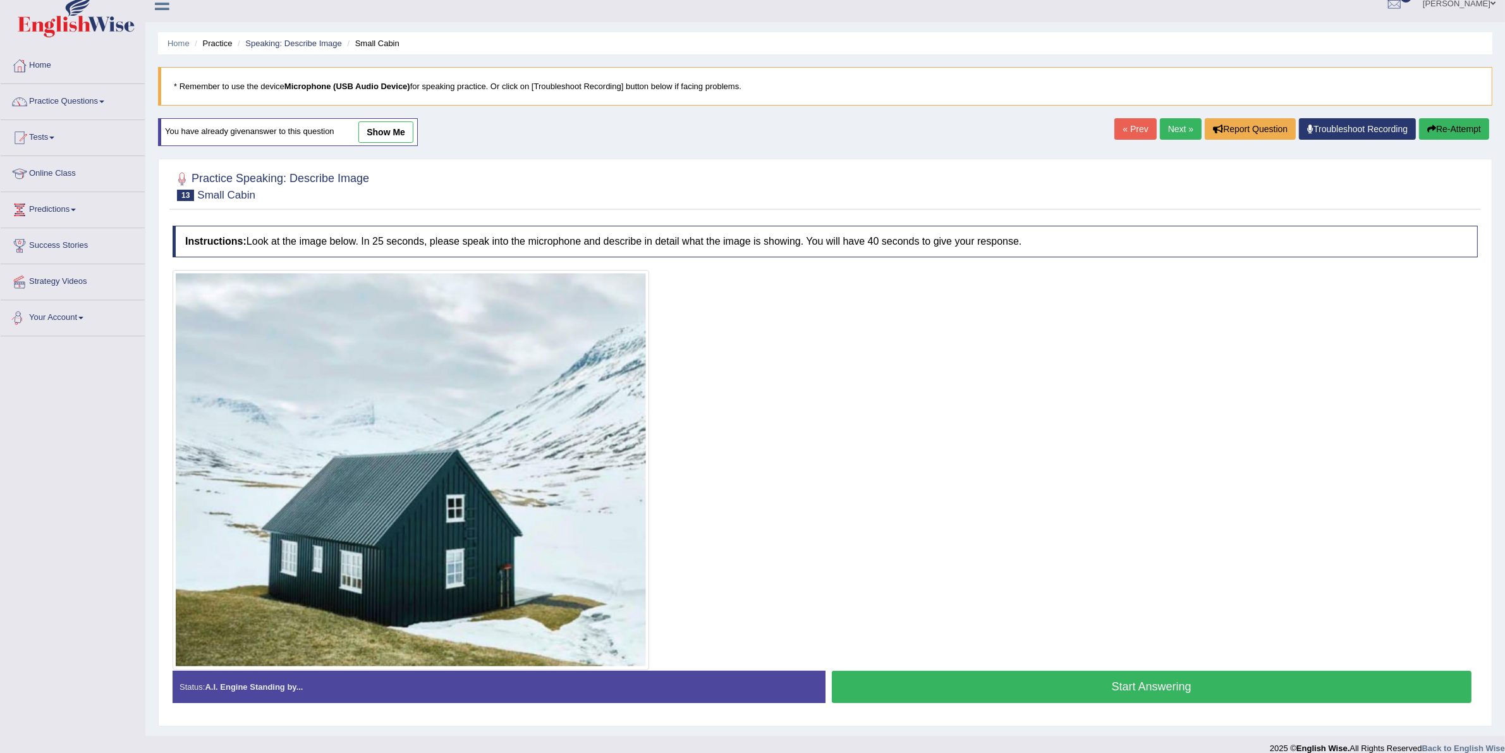
click at [55, 322] on link "Your Account" at bounding box center [73, 316] width 144 height 32
click at [1070, 673] on button "Start Answering" at bounding box center [1152, 687] width 640 height 32
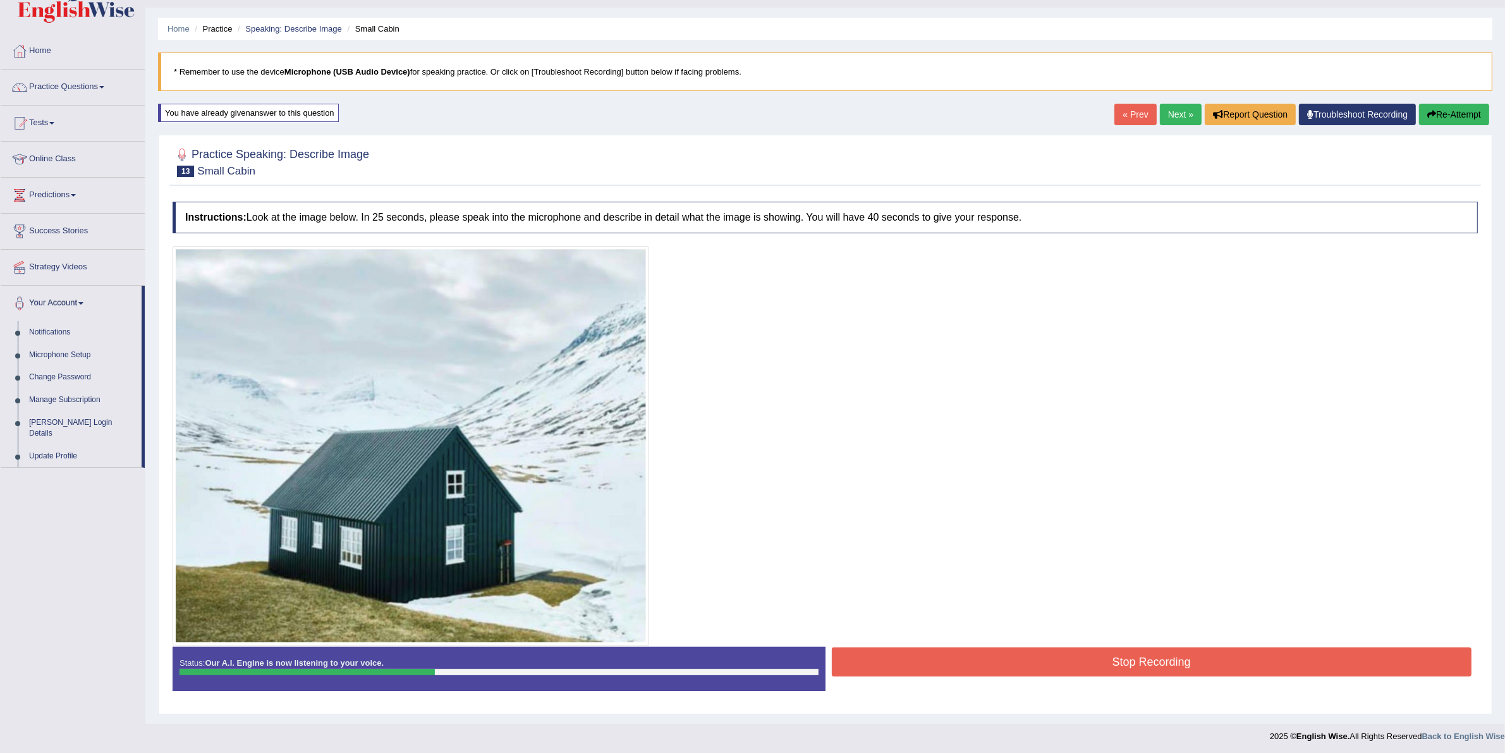
scroll to position [33, 0]
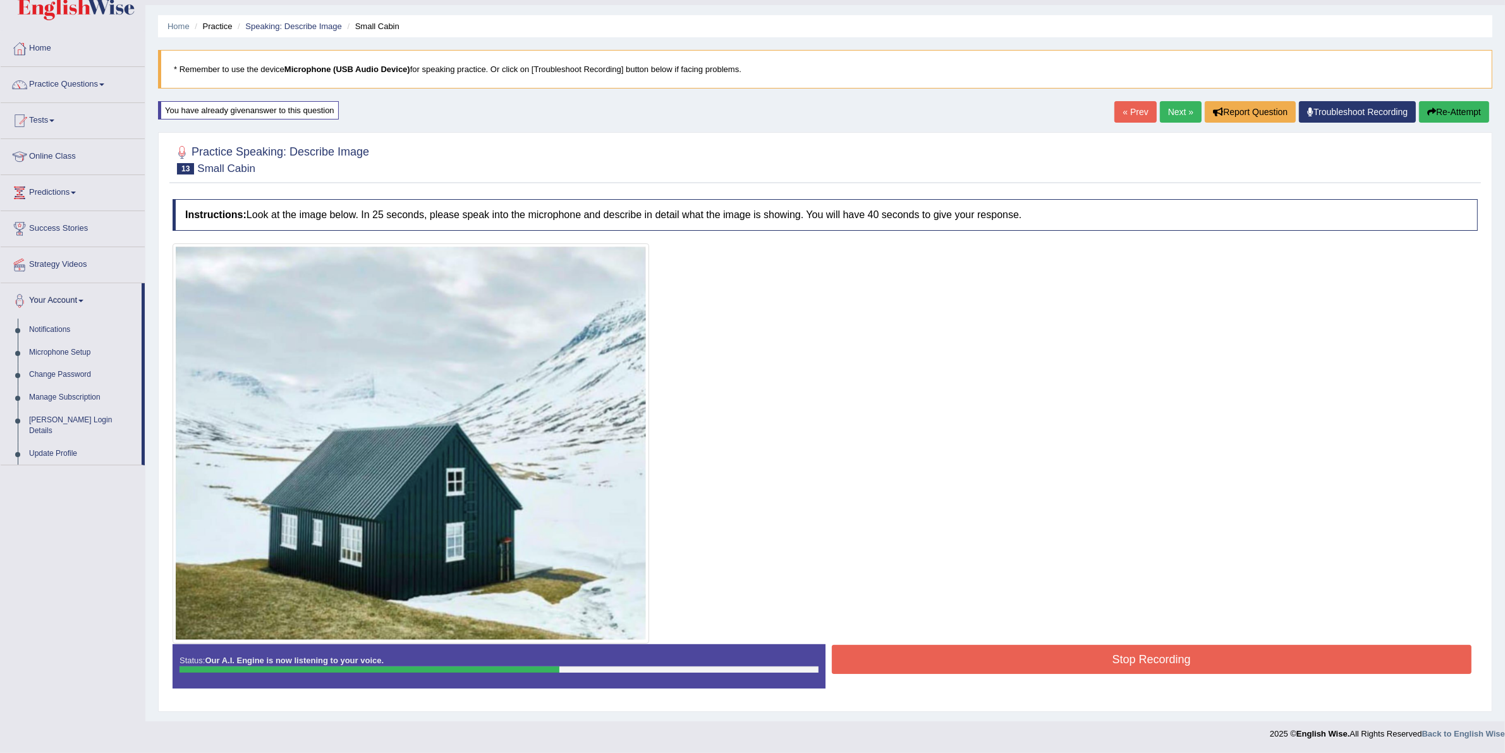
click at [1186, 654] on button "Stop Recording" at bounding box center [1152, 659] width 640 height 29
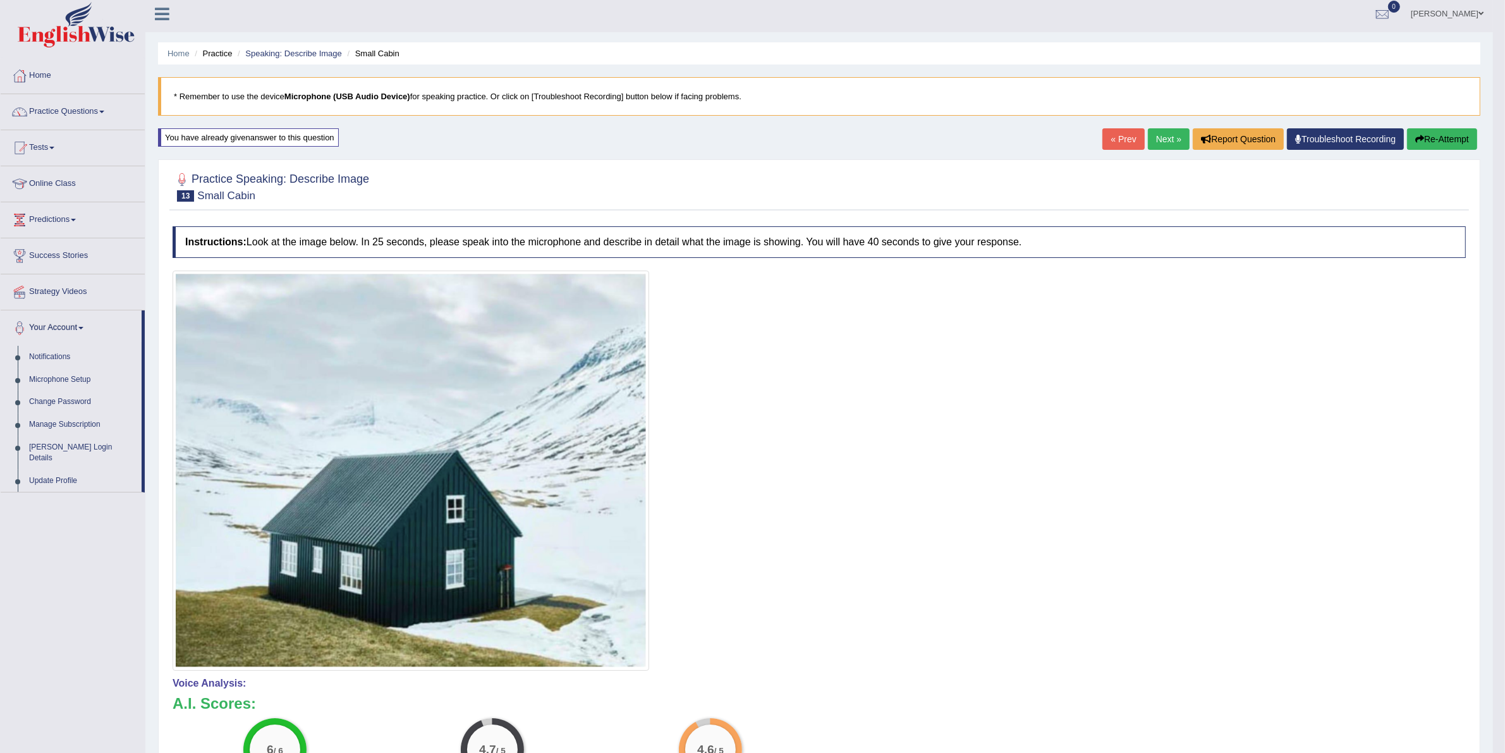
scroll to position [0, 0]
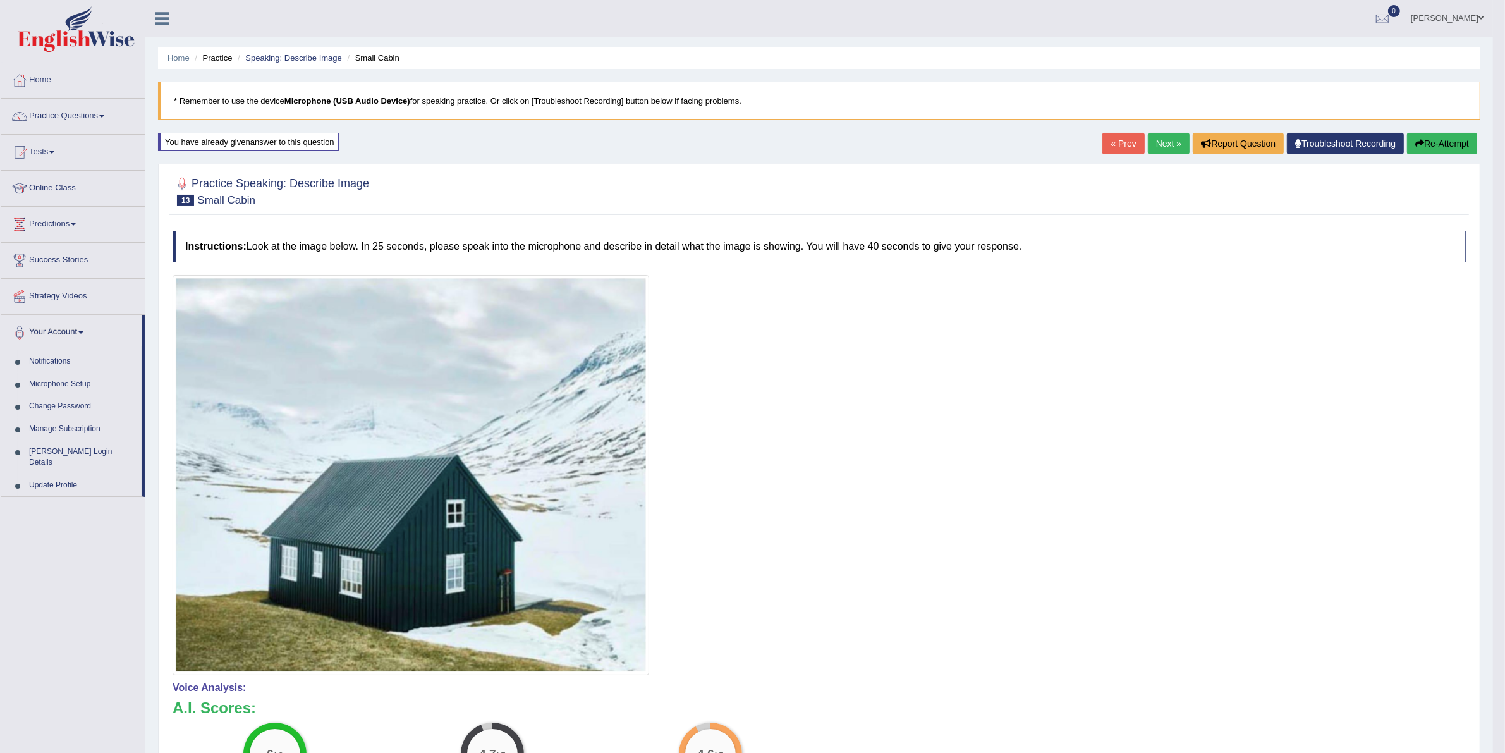
click at [1151, 147] on link "Next »" at bounding box center [1169, 143] width 42 height 21
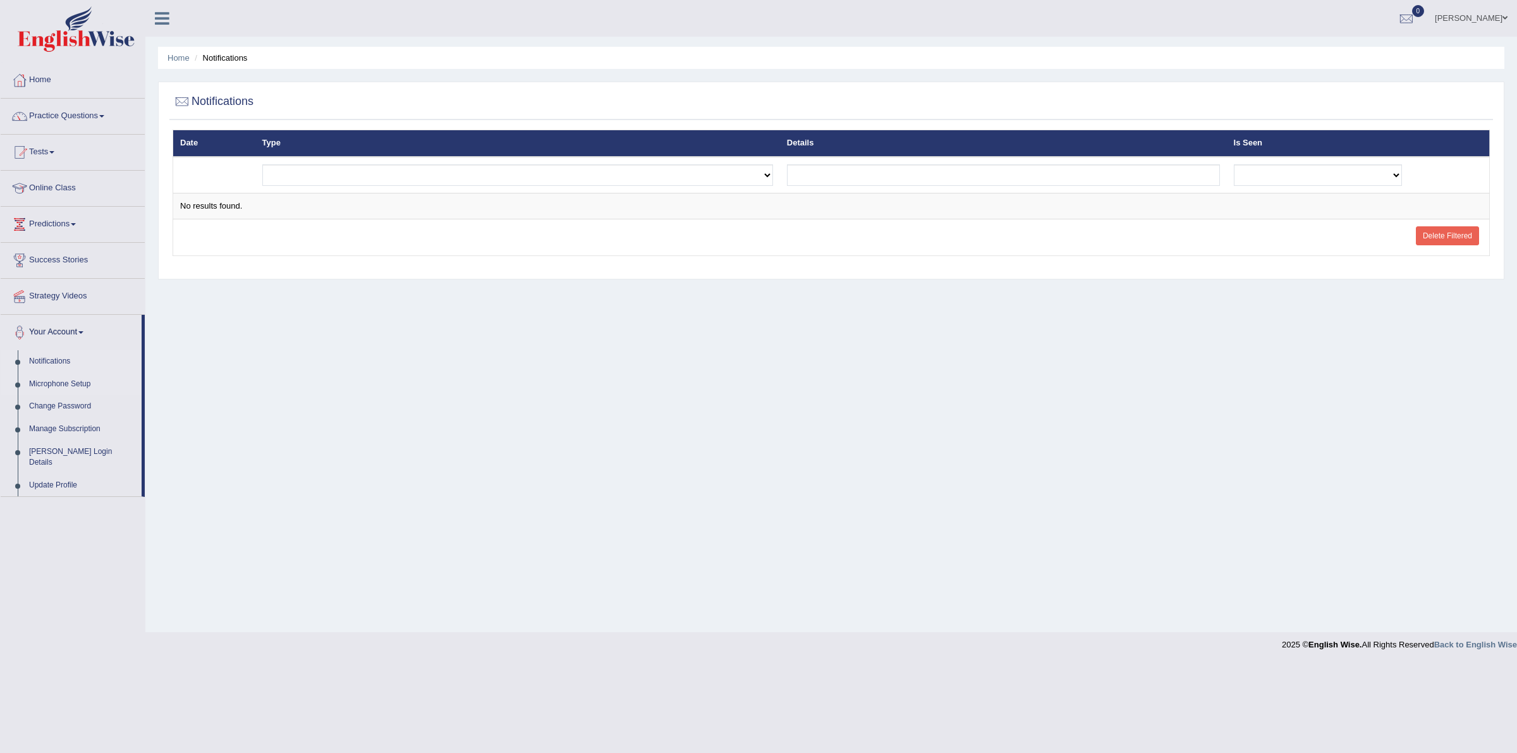
click at [58, 384] on link "Microphone Setup" at bounding box center [82, 384] width 118 height 23
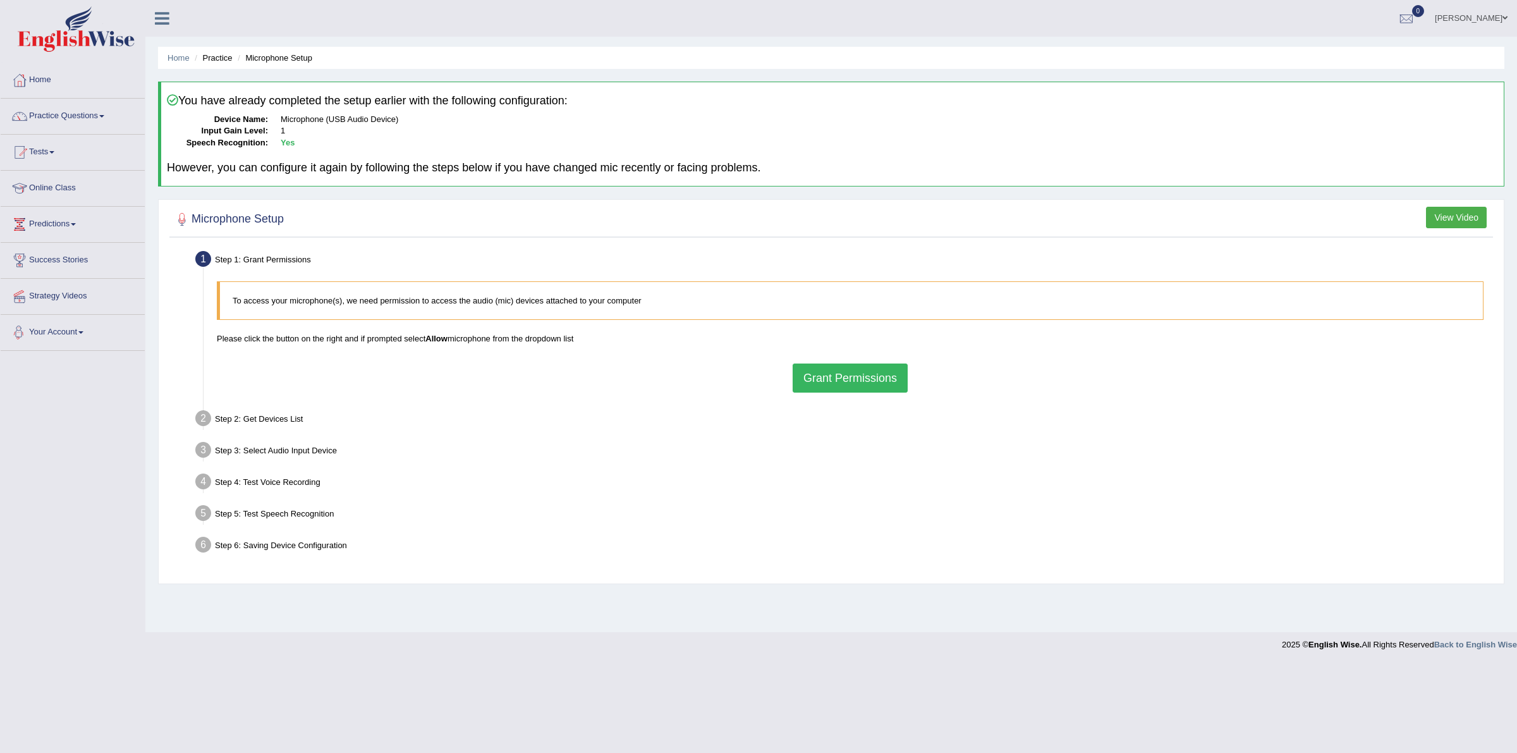
click at [51, 326] on link "Your Account" at bounding box center [73, 331] width 144 height 32
click at [56, 474] on link "Update Profile" at bounding box center [82, 485] width 118 height 23
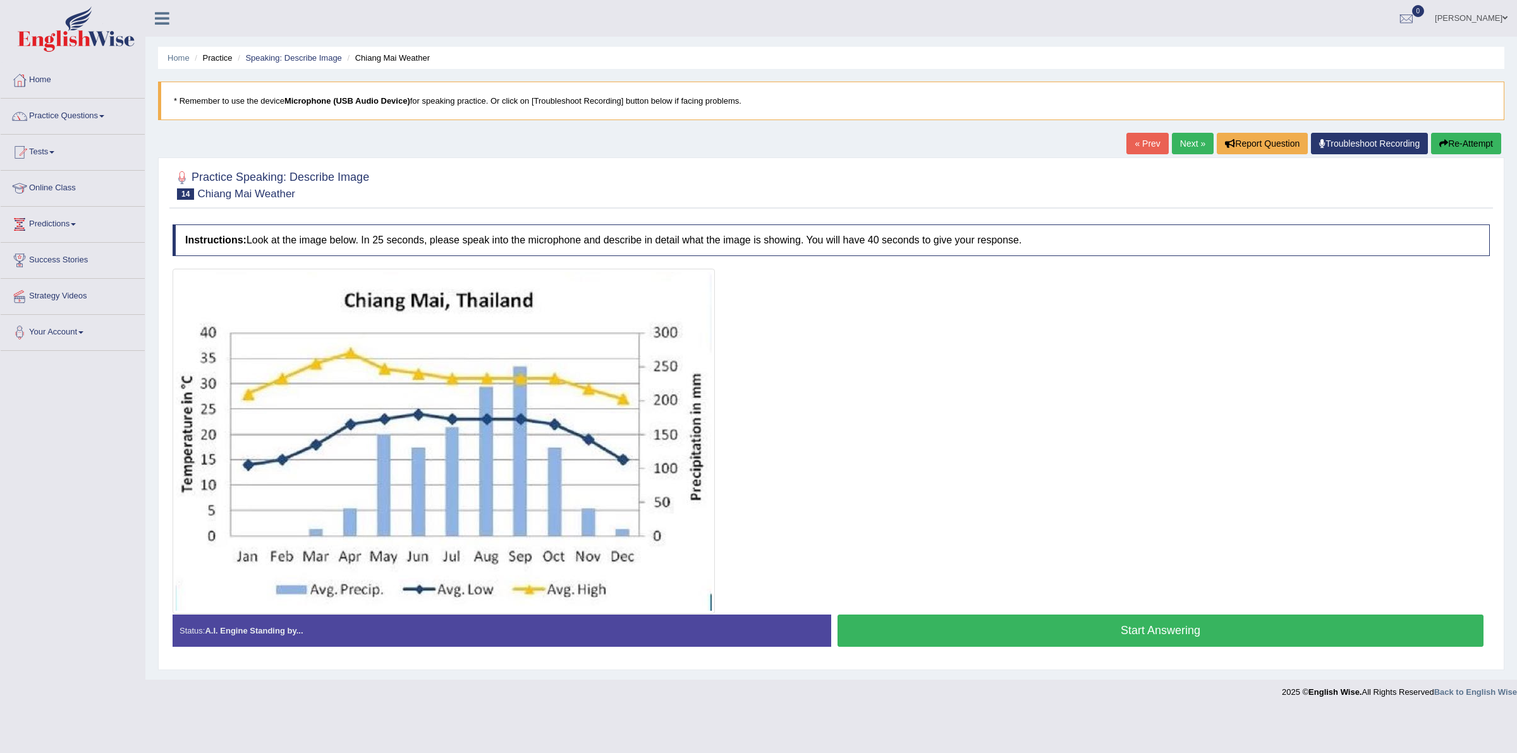
click at [900, 621] on button "Start Answering" at bounding box center [1161, 630] width 646 height 32
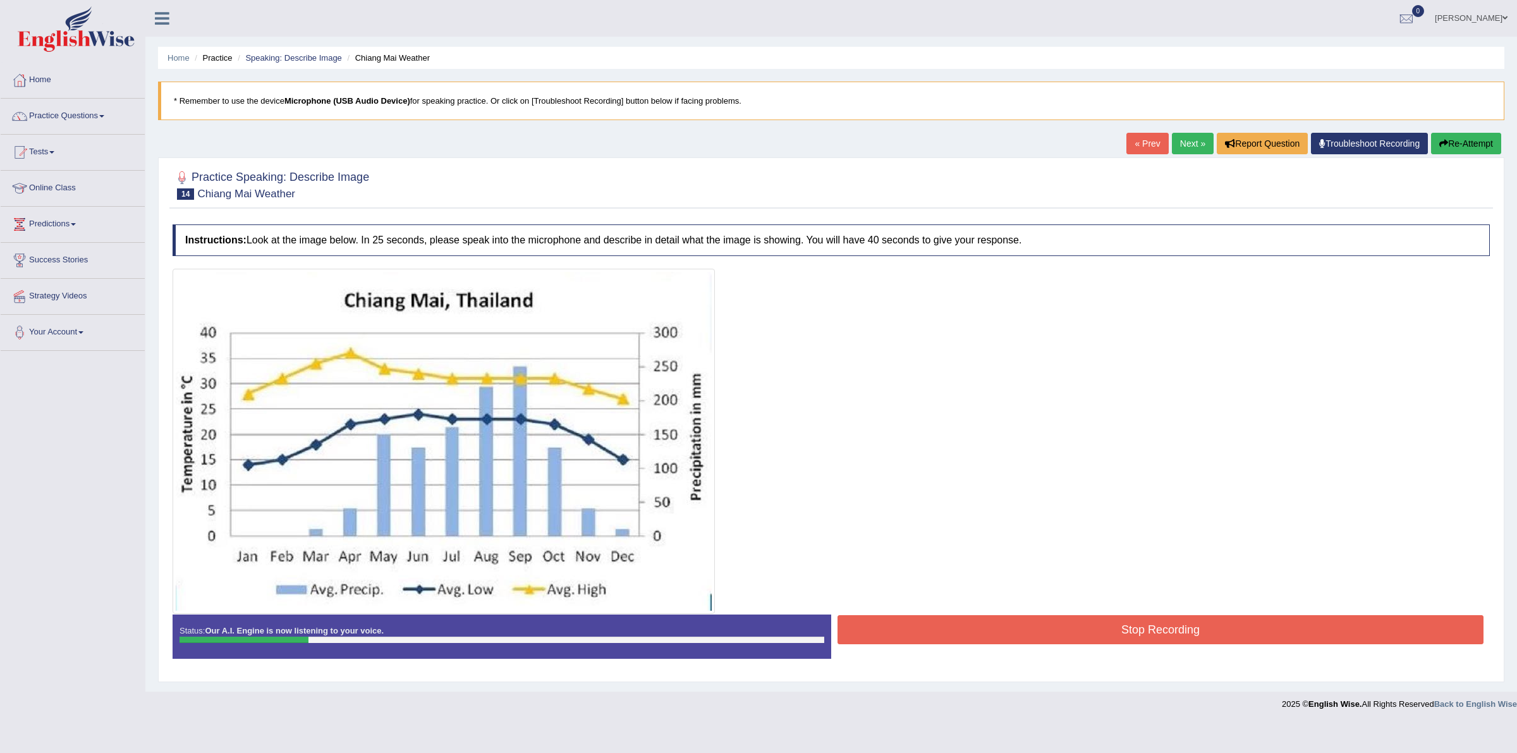
click at [1020, 623] on button "Stop Recording" at bounding box center [1161, 629] width 646 height 29
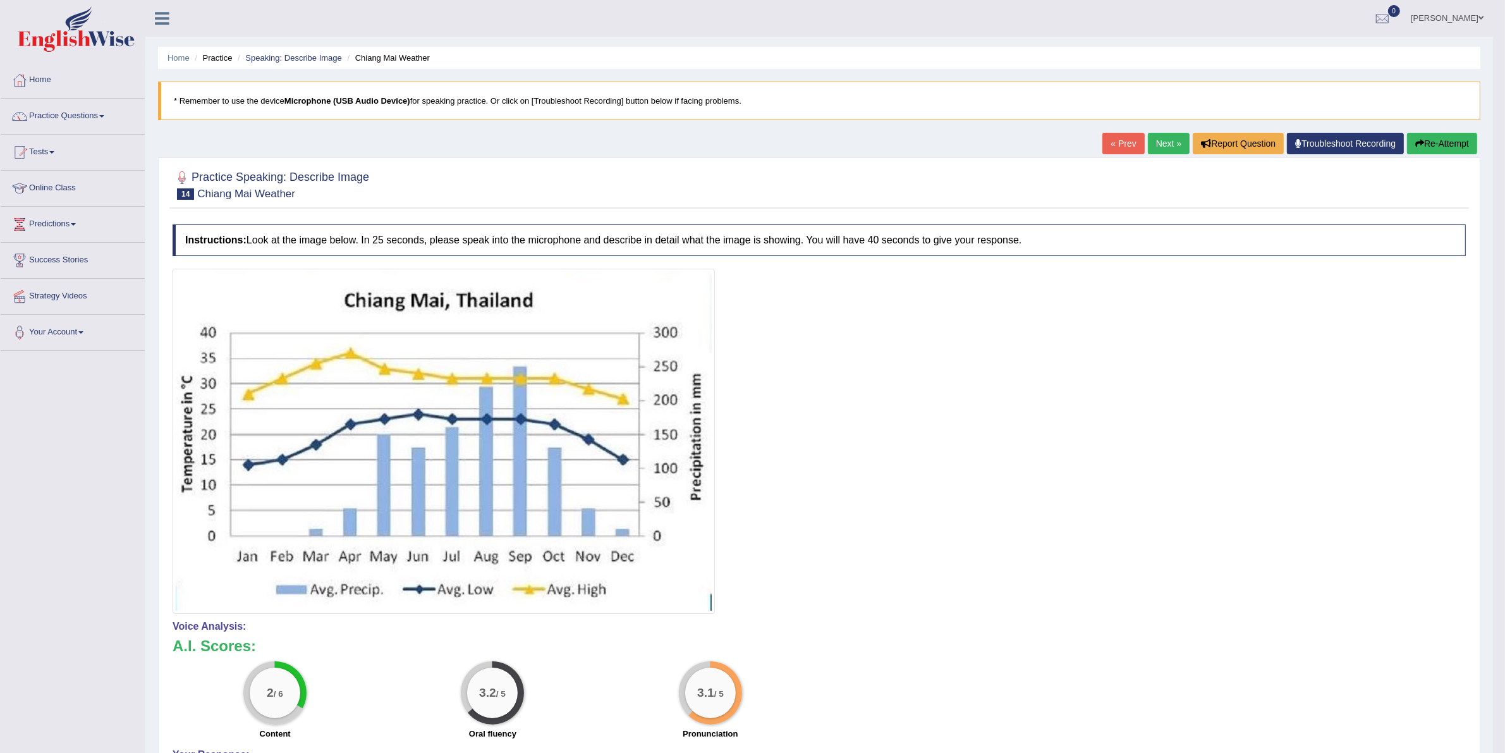
click at [1444, 147] on button "Re-Attempt" at bounding box center [1442, 143] width 70 height 21
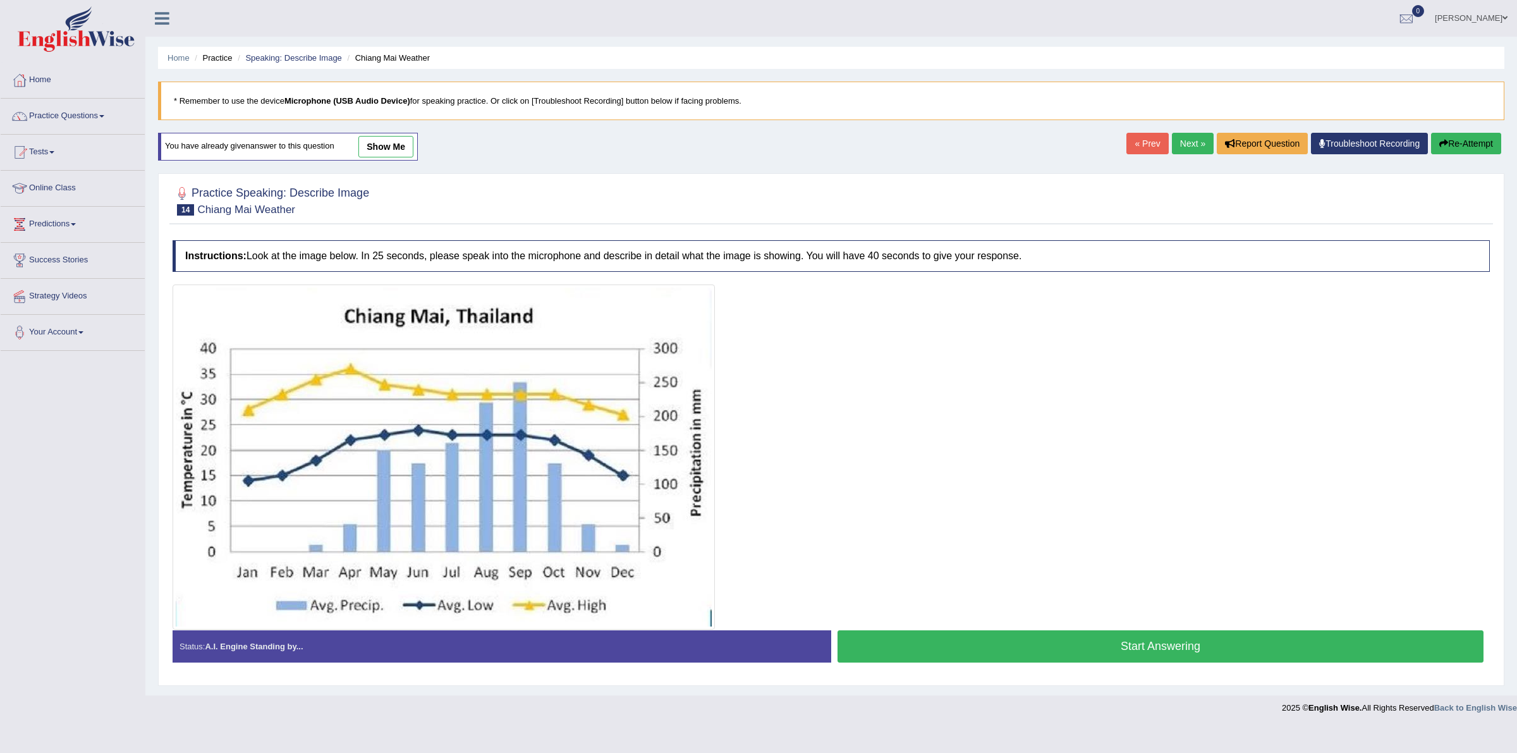
click at [994, 631] on button "Start Answering" at bounding box center [1161, 646] width 646 height 32
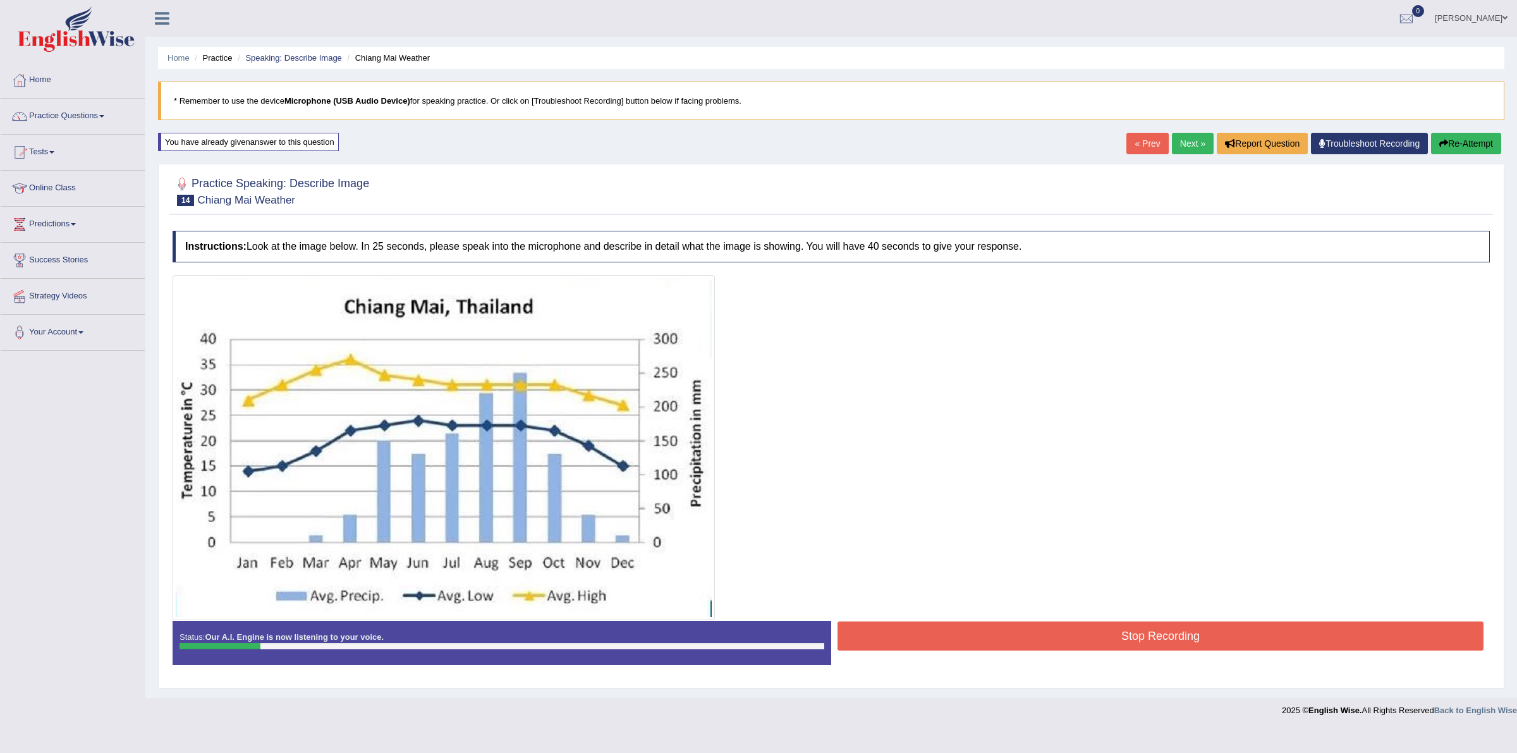
click at [974, 632] on button "Stop Recording" at bounding box center [1161, 635] width 646 height 29
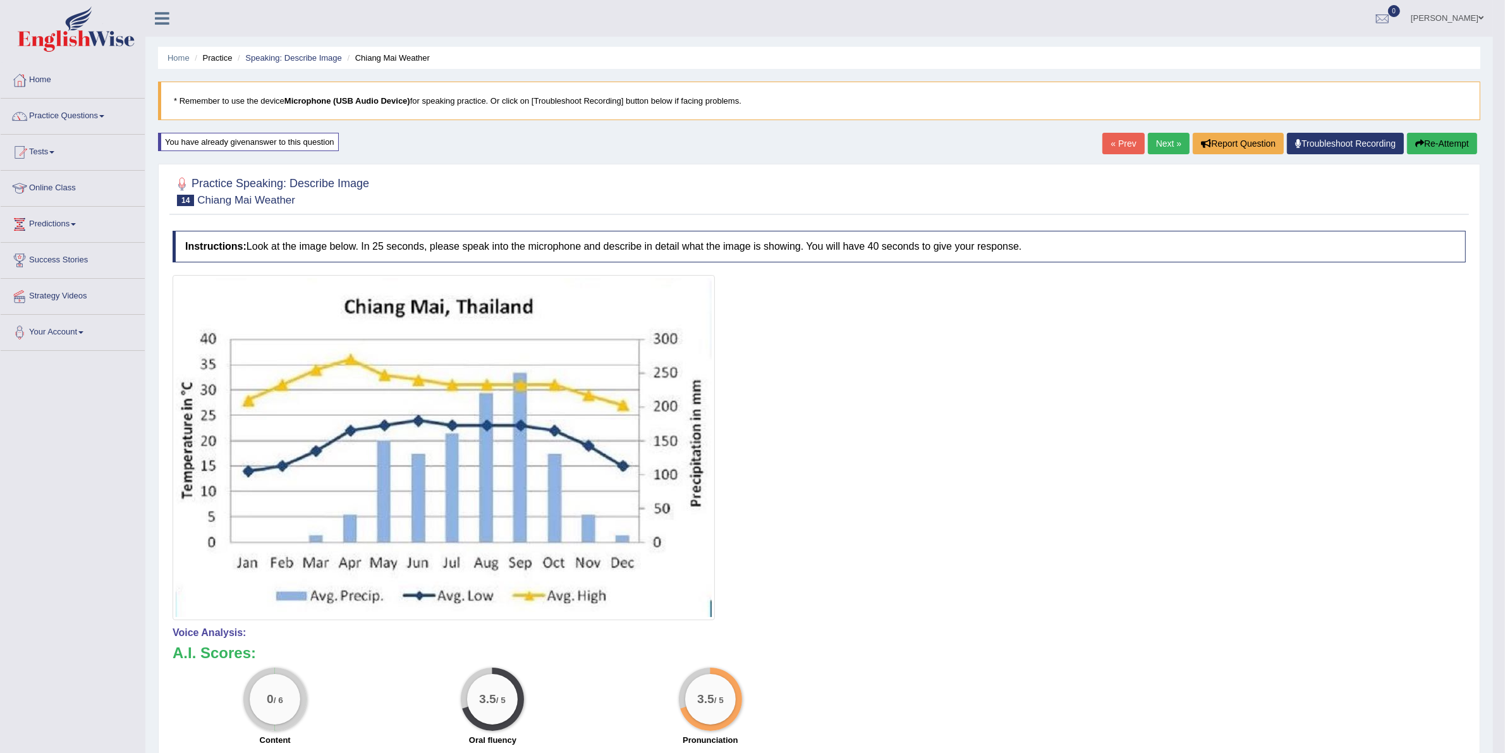
click at [1433, 150] on button "Re-Attempt" at bounding box center [1442, 143] width 70 height 21
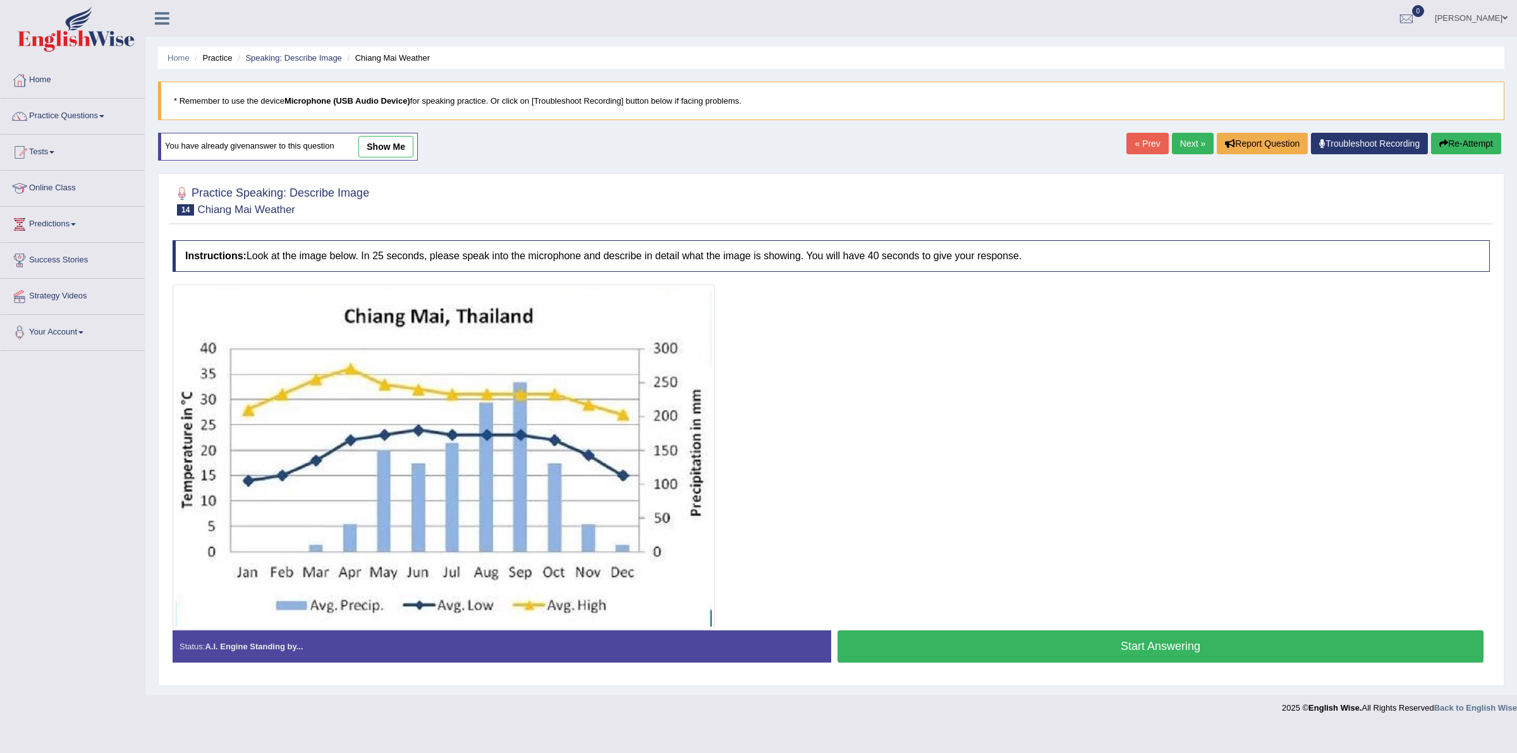
click at [1037, 644] on button "Start Answering" at bounding box center [1161, 646] width 646 height 32
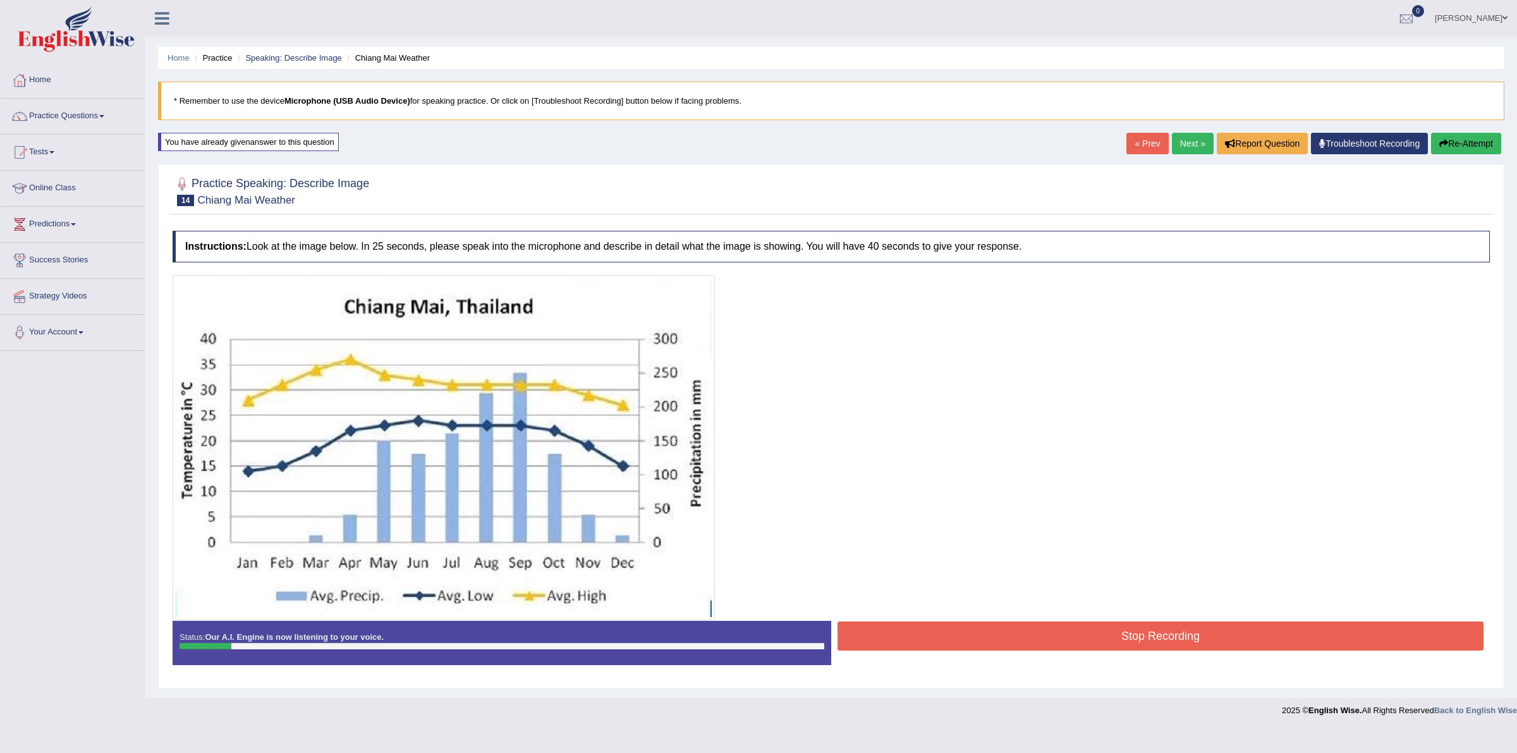
click at [1044, 633] on button "Stop Recording" at bounding box center [1161, 635] width 646 height 29
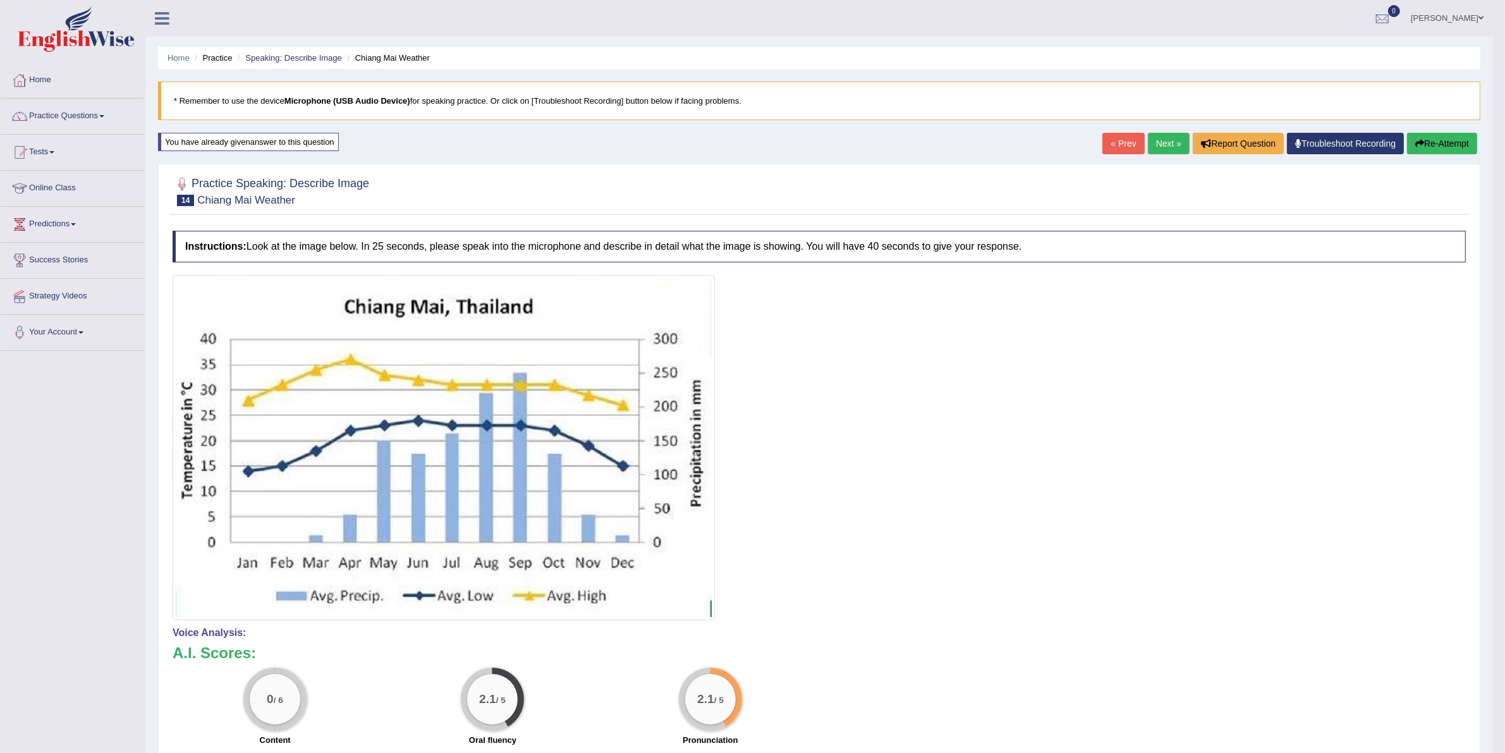
click at [1457, 143] on button "Re-Attempt" at bounding box center [1442, 143] width 70 height 21
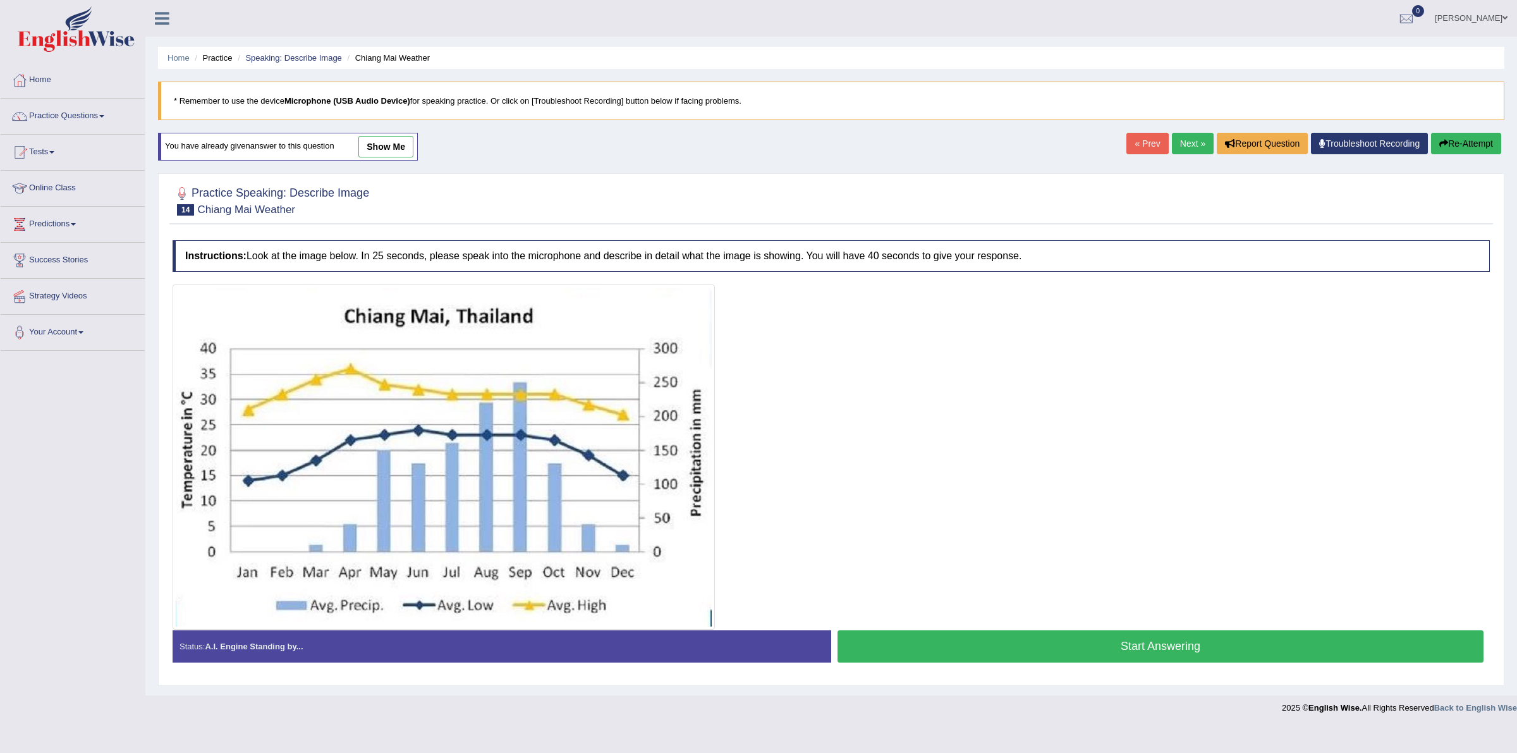
click at [1031, 647] on button "Start Answering" at bounding box center [1161, 646] width 646 height 32
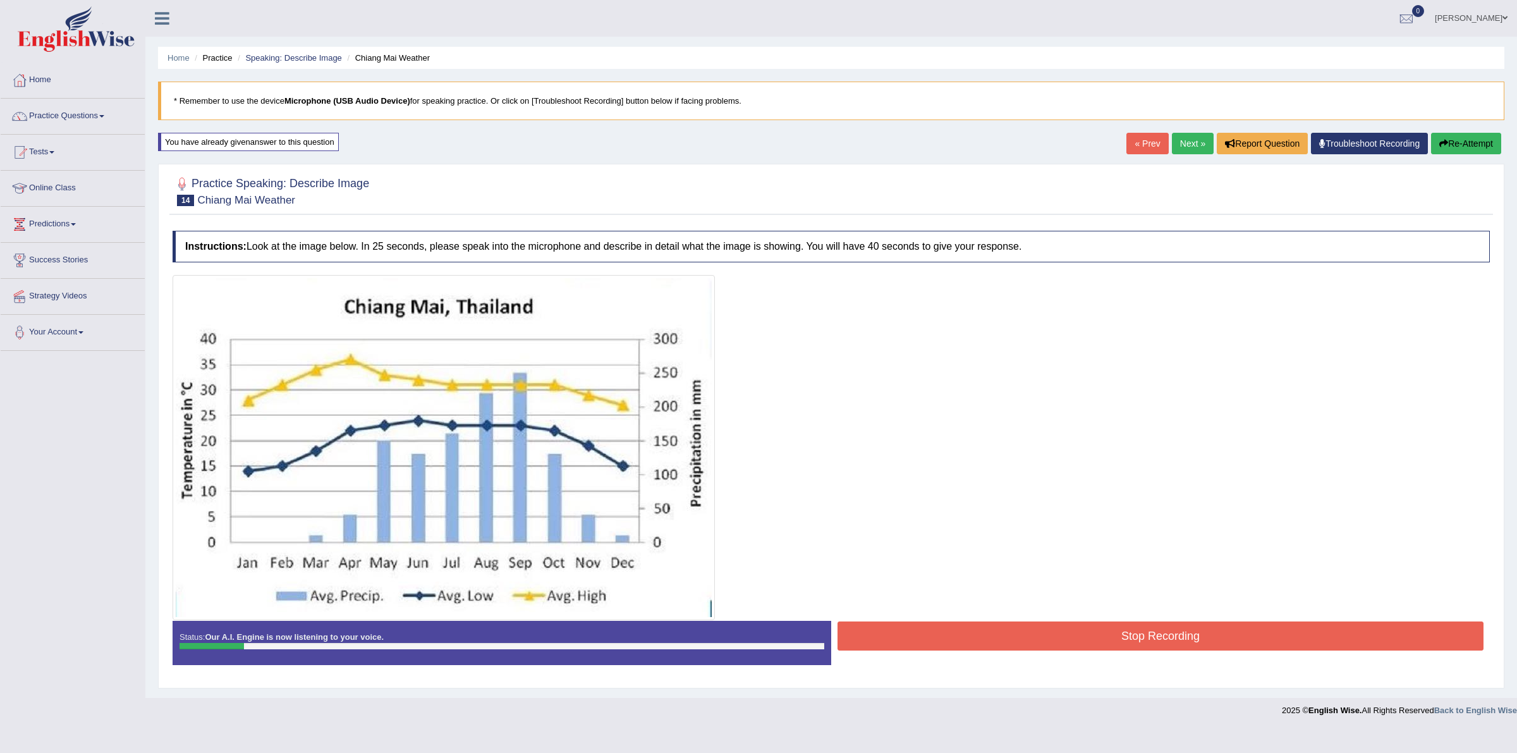
click at [1034, 630] on button "Stop Recording" at bounding box center [1161, 635] width 646 height 29
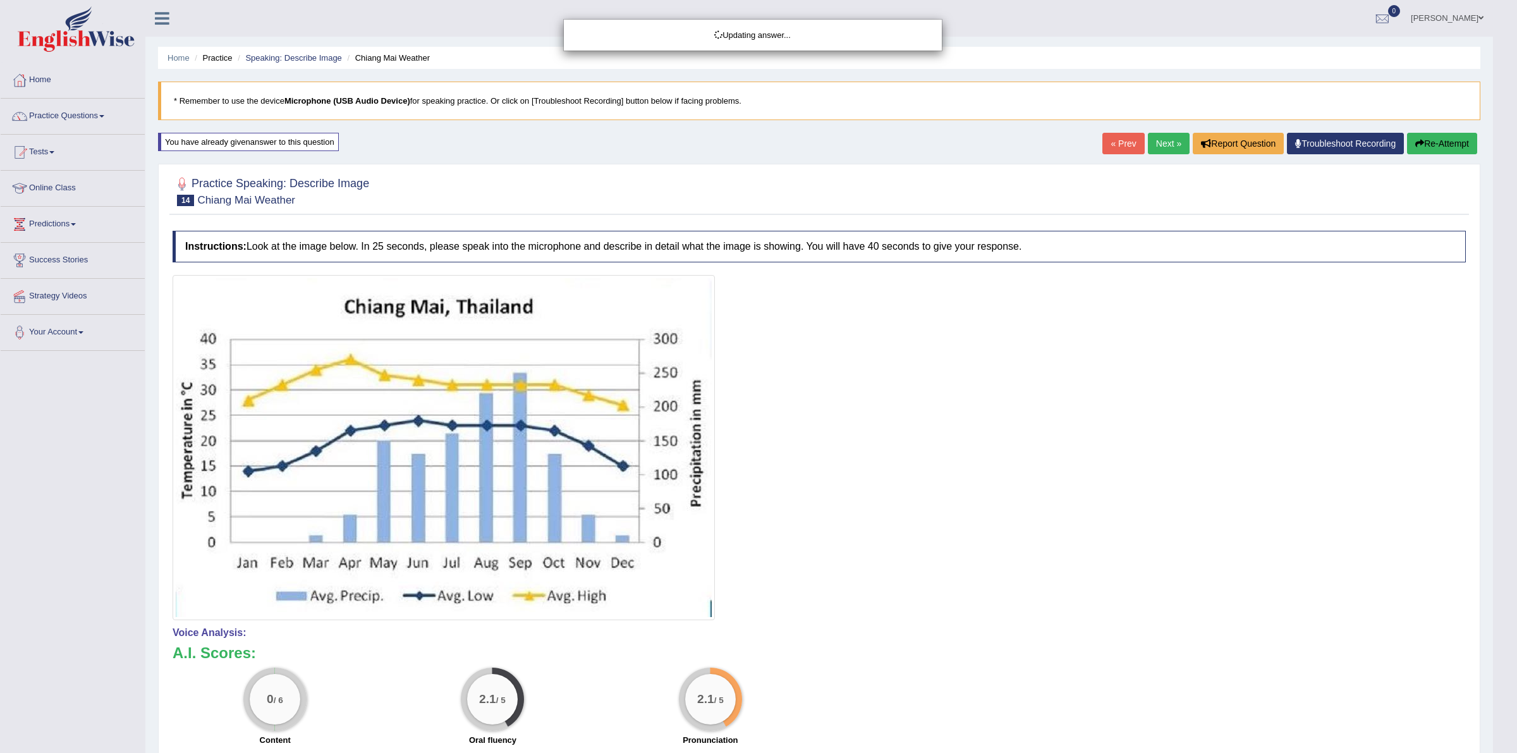
click at [1443, 138] on div "Updating answer..." at bounding box center [758, 376] width 1517 height 753
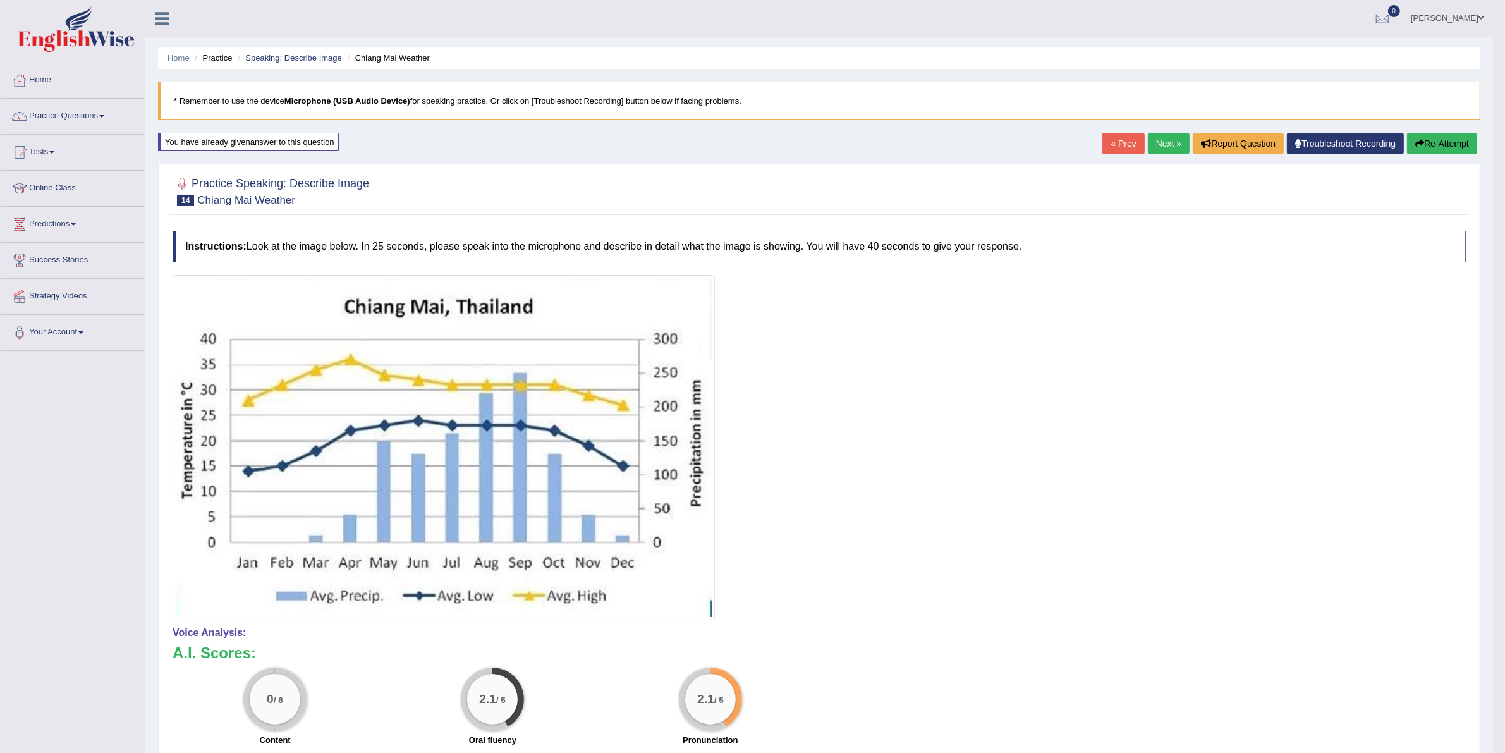
click at [1443, 138] on button "Re-Attempt" at bounding box center [1442, 143] width 70 height 21
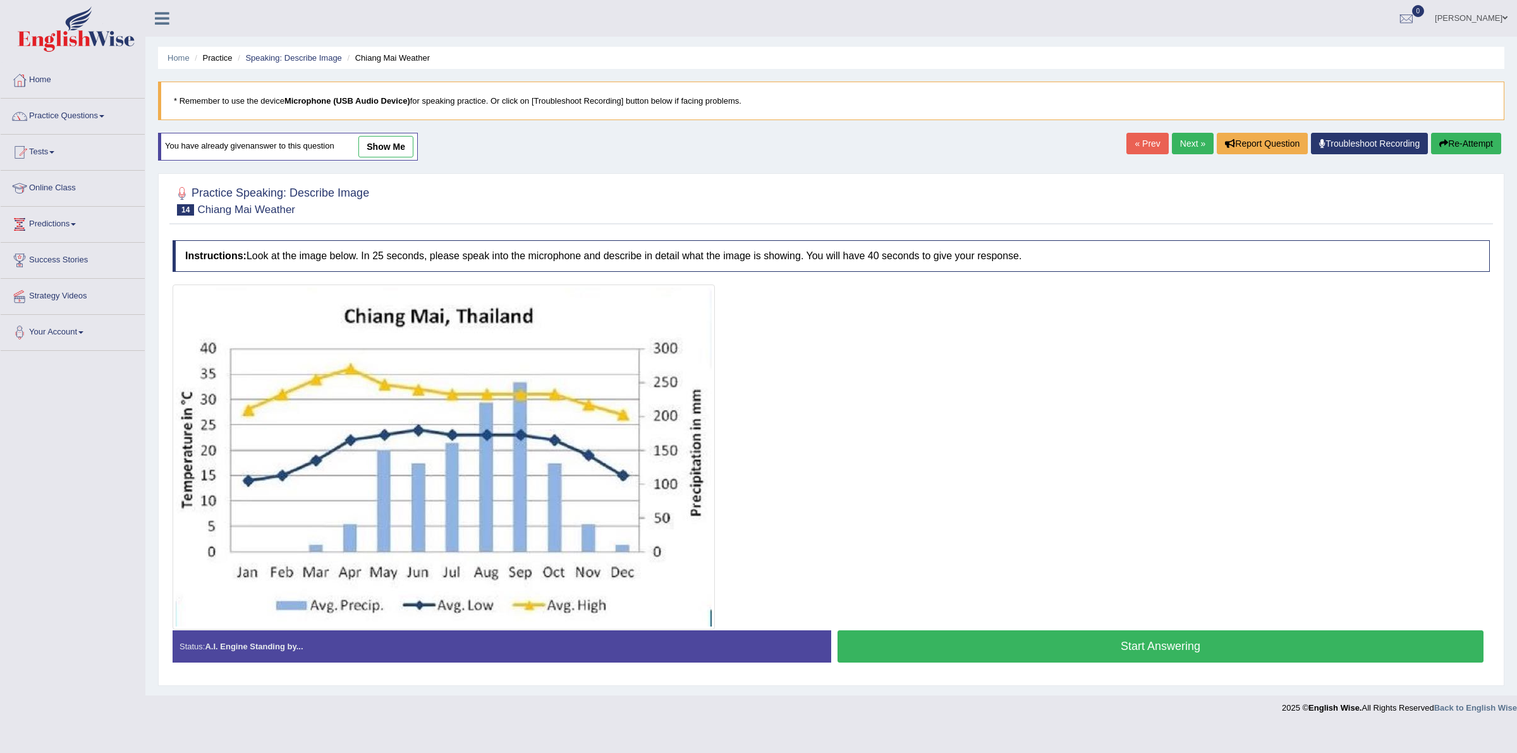
click at [1051, 644] on button "Start Answering" at bounding box center [1161, 646] width 646 height 32
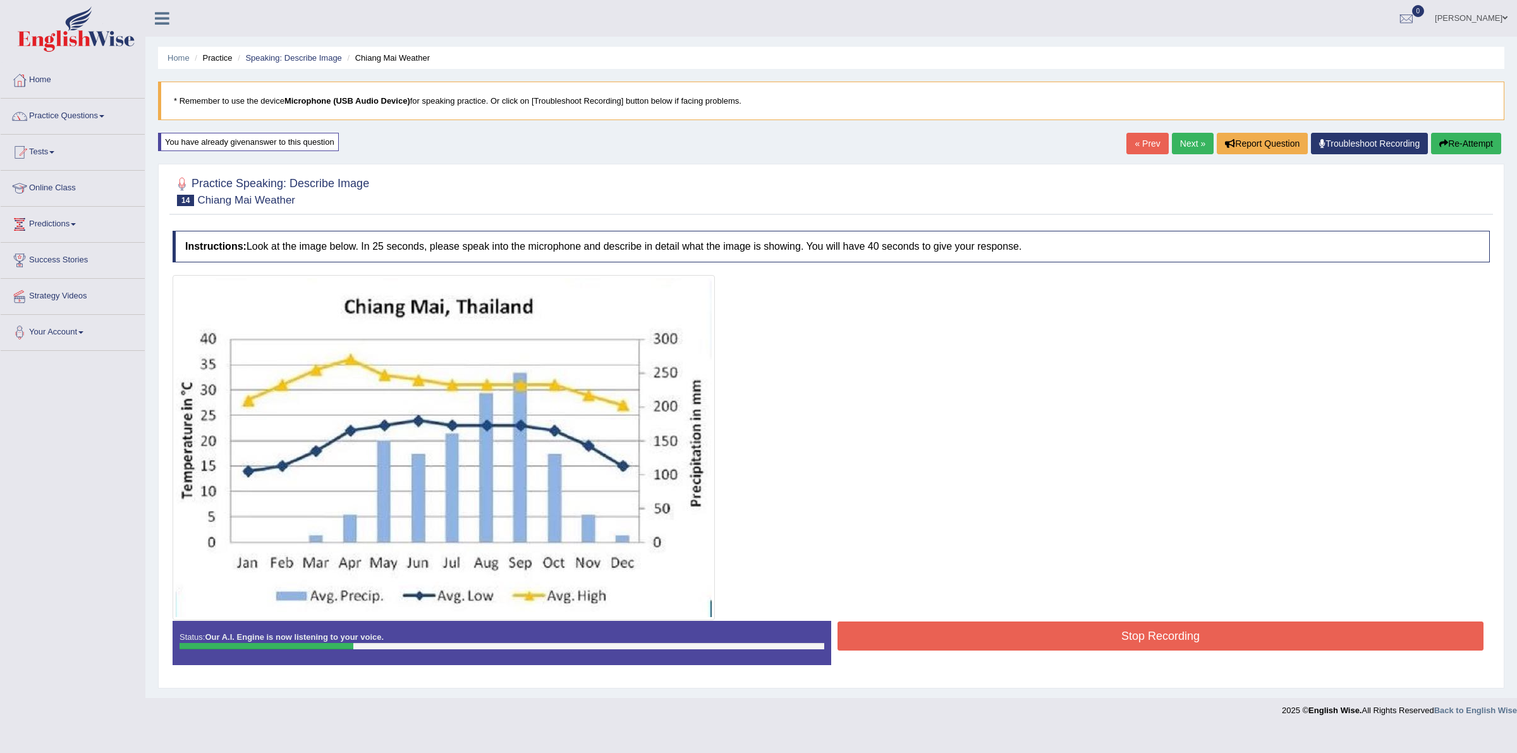
click at [1024, 640] on button "Stop Recording" at bounding box center [1161, 635] width 646 height 29
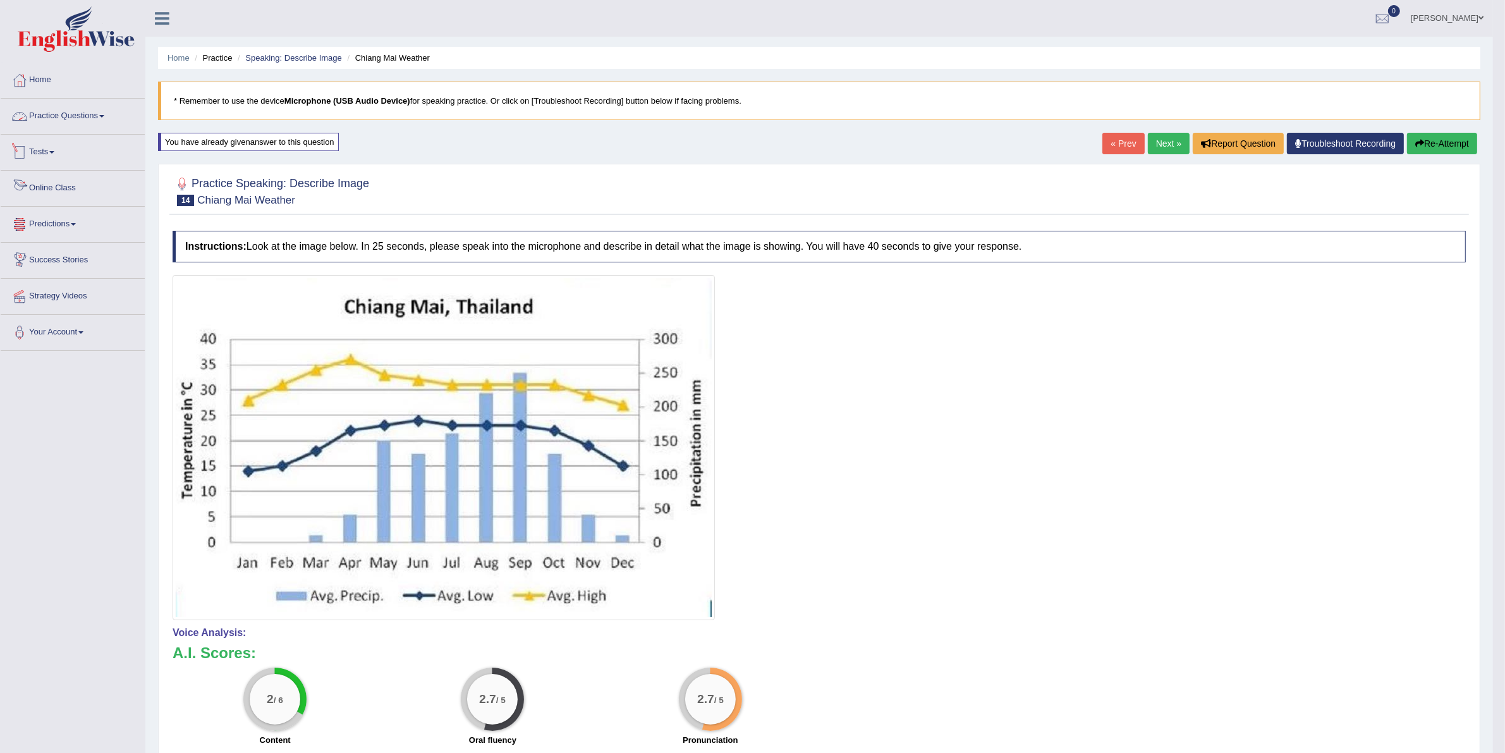
click at [74, 109] on link "Practice Questions" at bounding box center [73, 115] width 144 height 32
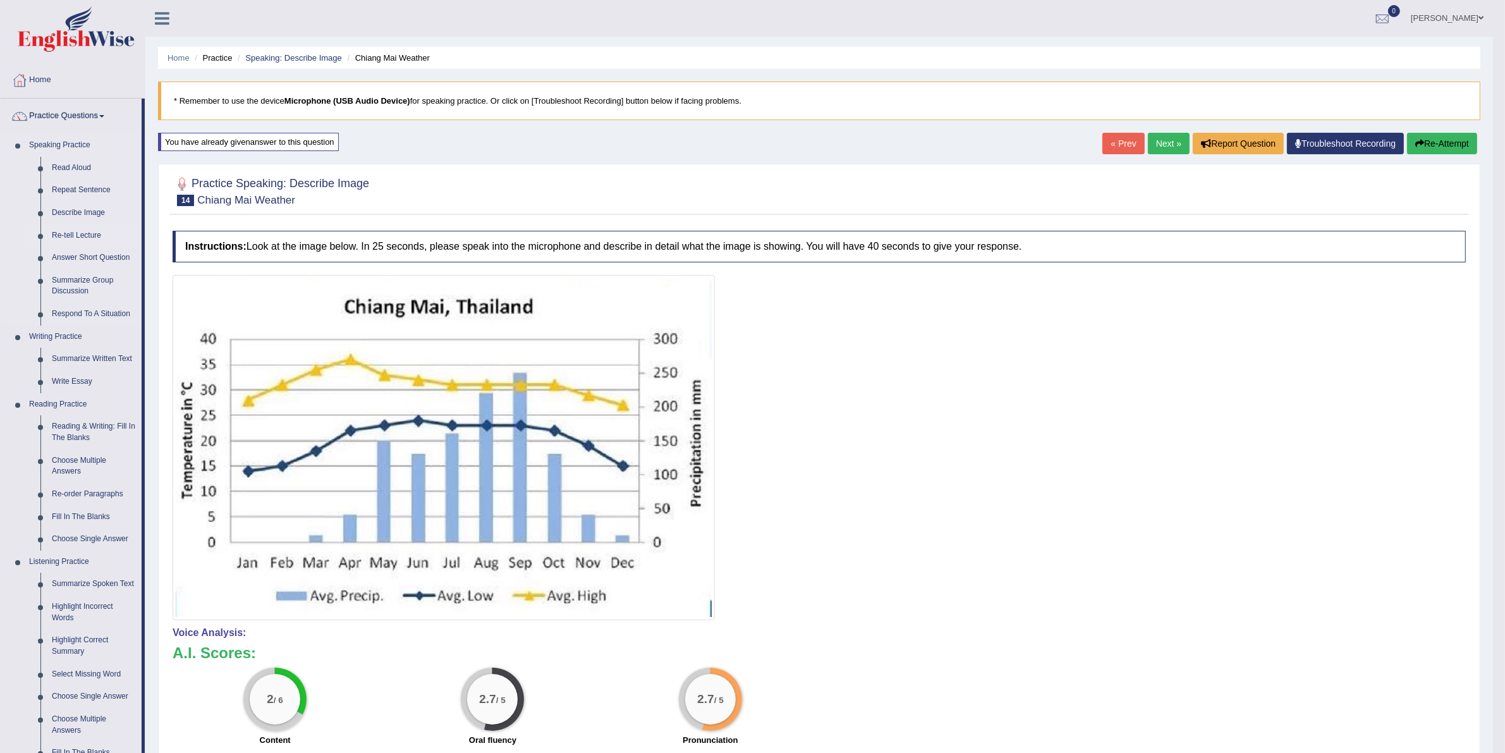
click at [92, 235] on link "Re-tell Lecture" at bounding box center [93, 235] width 95 height 23
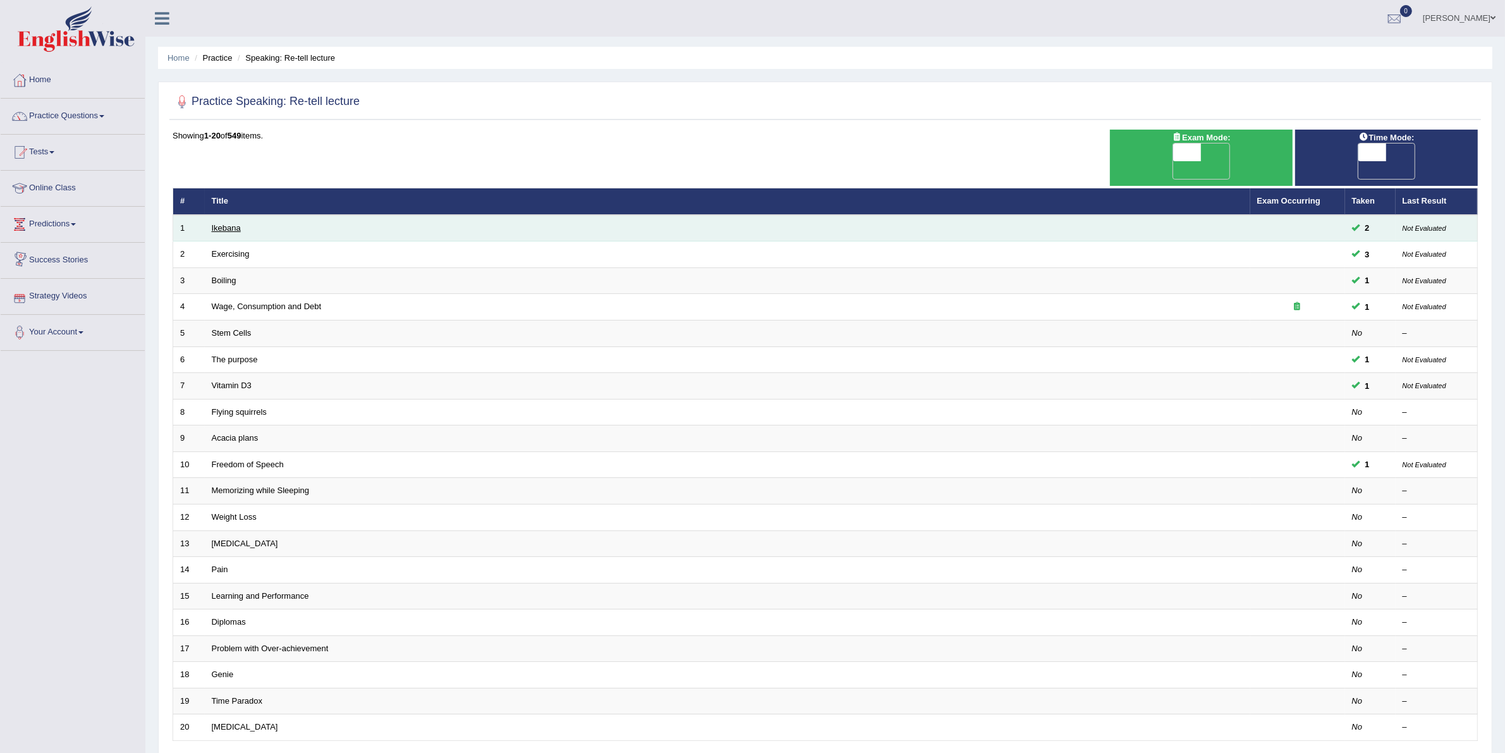
click at [231, 223] on link "Ikebana" at bounding box center [226, 227] width 29 height 9
